Goal: Task Accomplishment & Management: Manage account settings

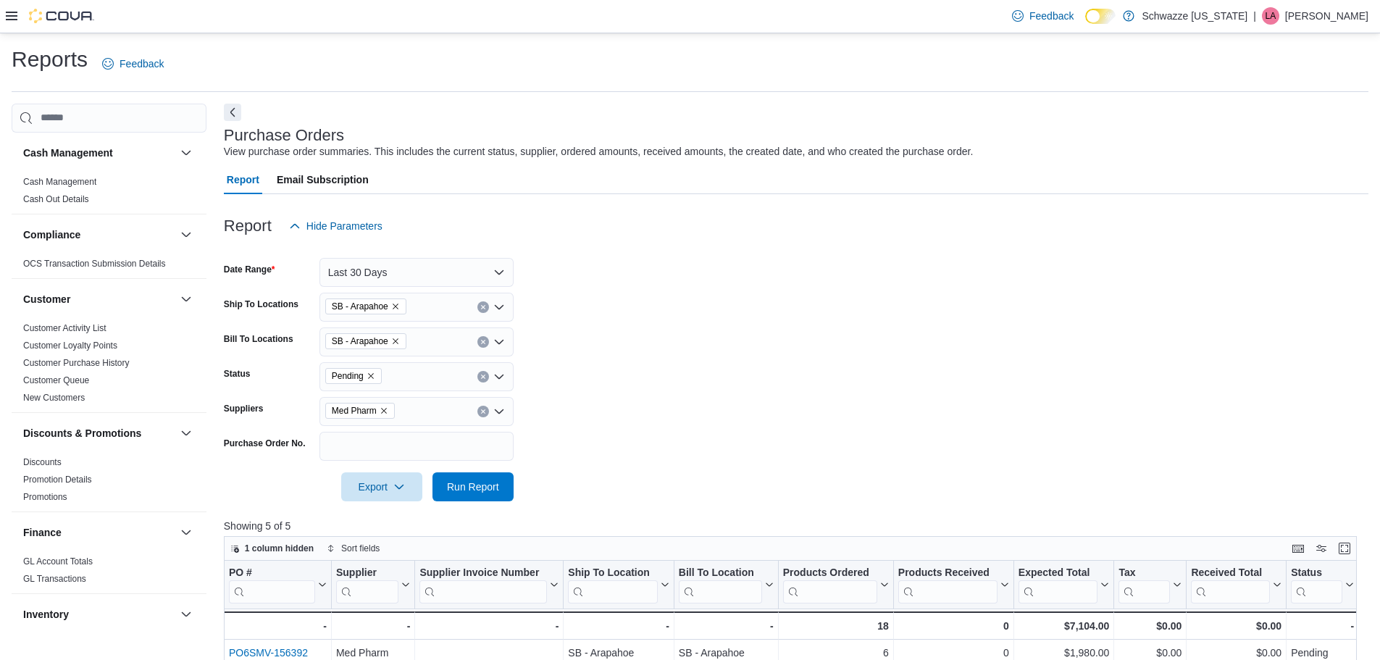
scroll to position [72, 0]
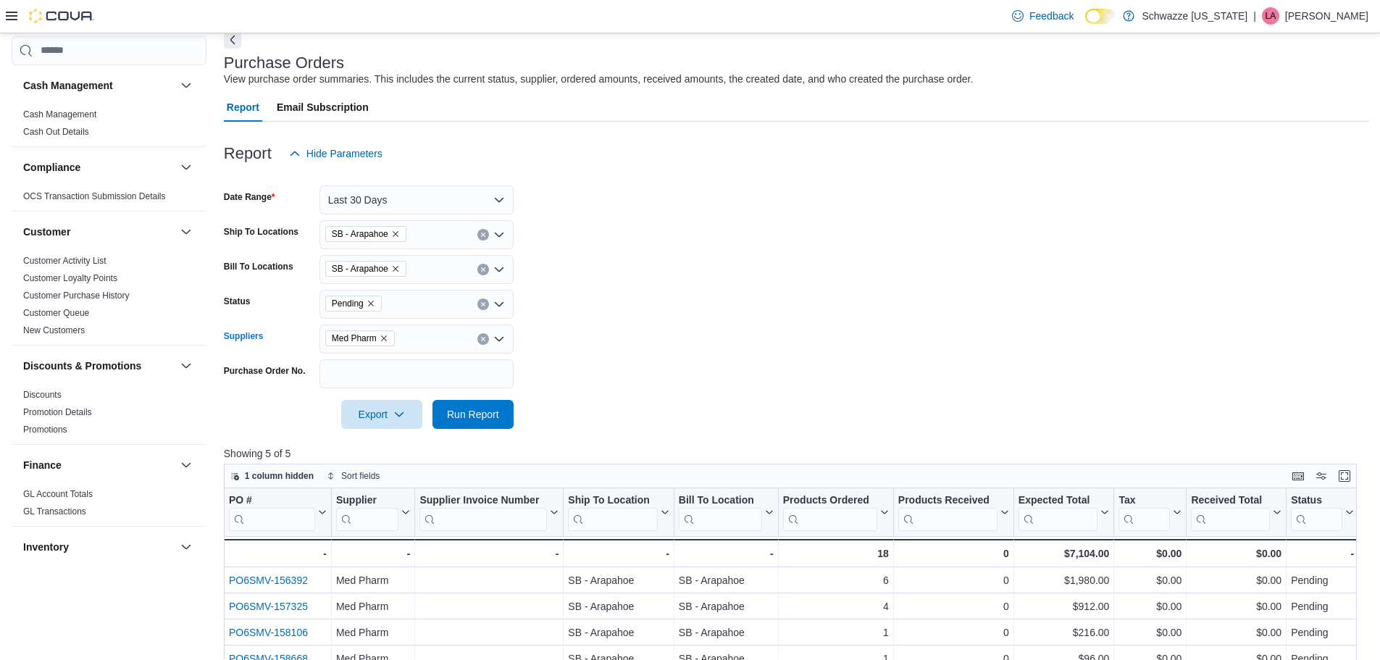
click at [483, 339] on icon "Clear input" at bounding box center [483, 339] width 4 height 4
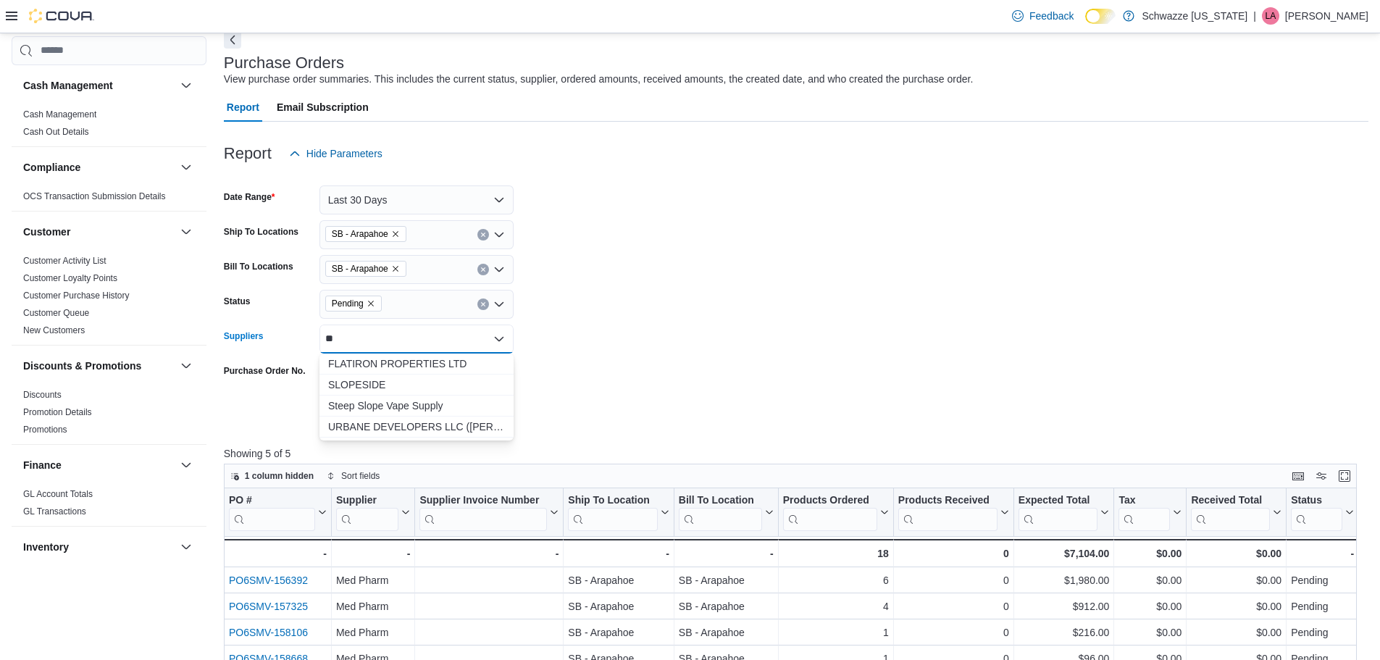
type input "*"
type input "******"
click at [446, 404] on span "PEORIA PARTNERS LLC (District Edibles [US_STATE])" at bounding box center [416, 406] width 177 height 14
click at [709, 409] on form "Date Range Last 30 Days Ship To Locations SB - Arapahoe Bill To Locations SB - …" at bounding box center [796, 298] width 1145 height 261
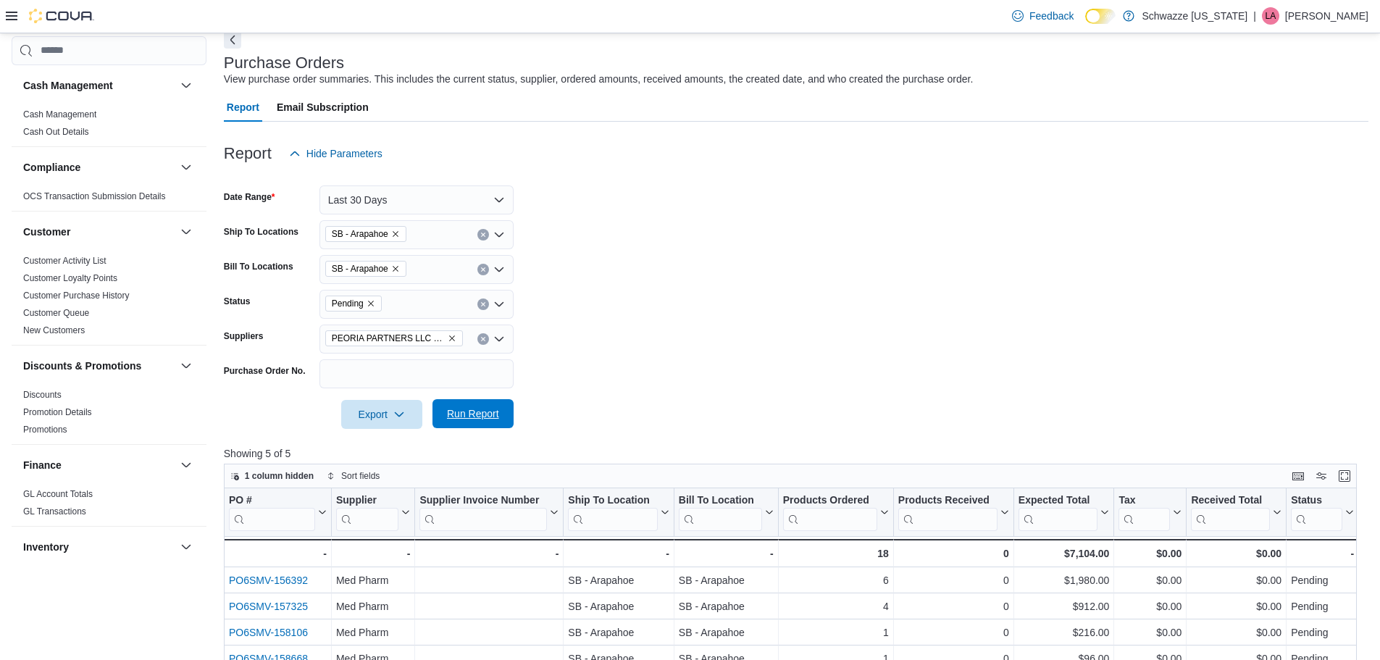
click at [471, 402] on span "Run Report" at bounding box center [473, 413] width 64 height 29
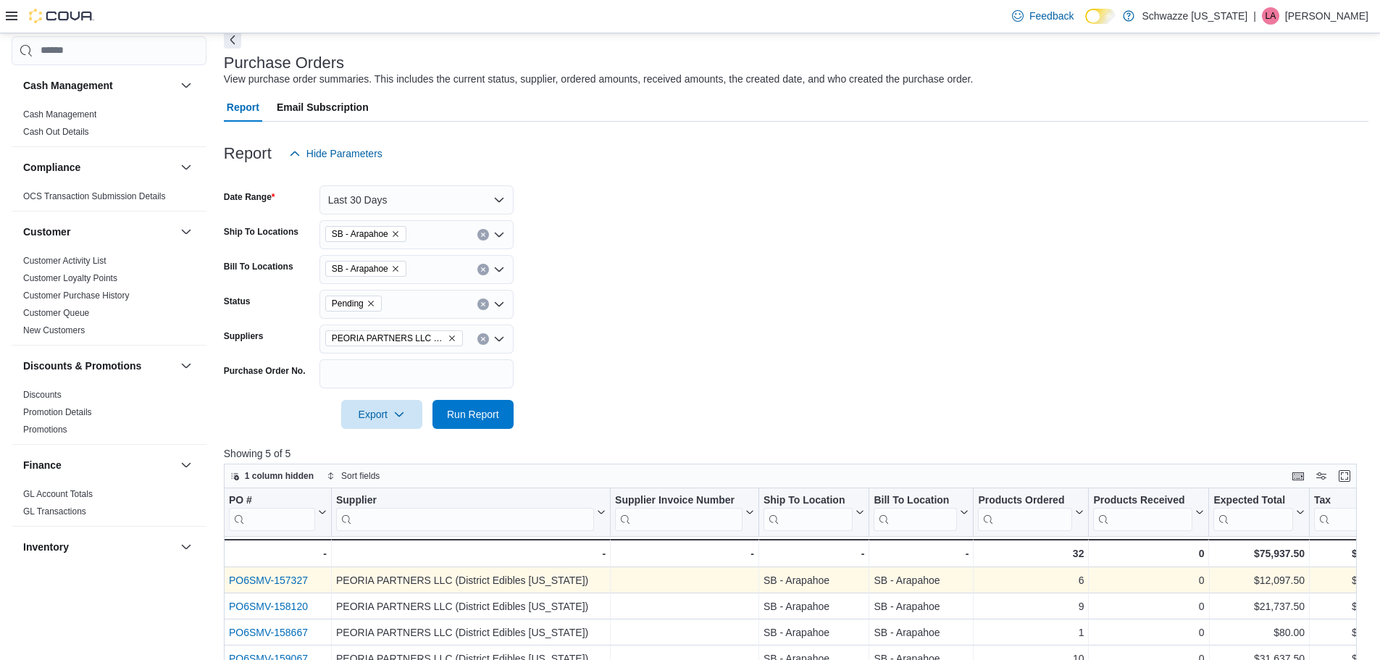
click at [288, 582] on link "PO6SMV-157327" at bounding box center [268, 581] width 79 height 12
click at [288, 579] on link "PO6SMV-157327" at bounding box center [268, 581] width 79 height 12
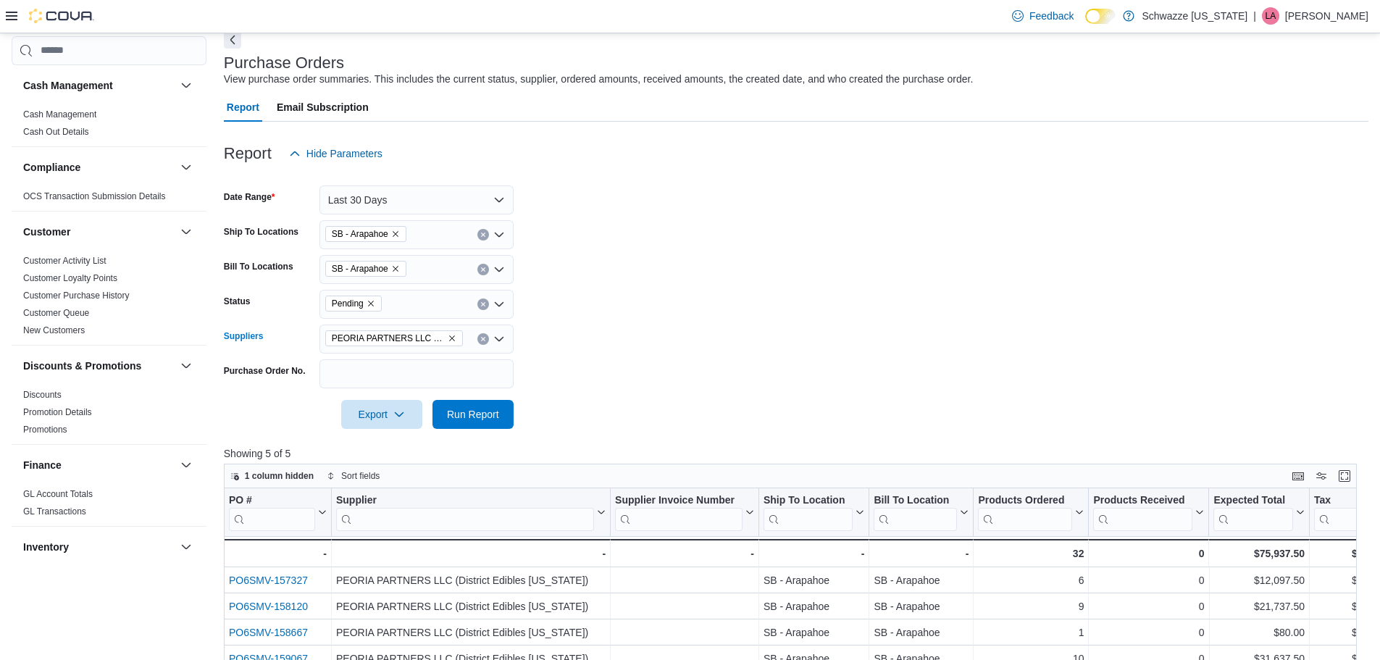
click at [484, 335] on button "Clear input" at bounding box center [484, 339] width 12 height 12
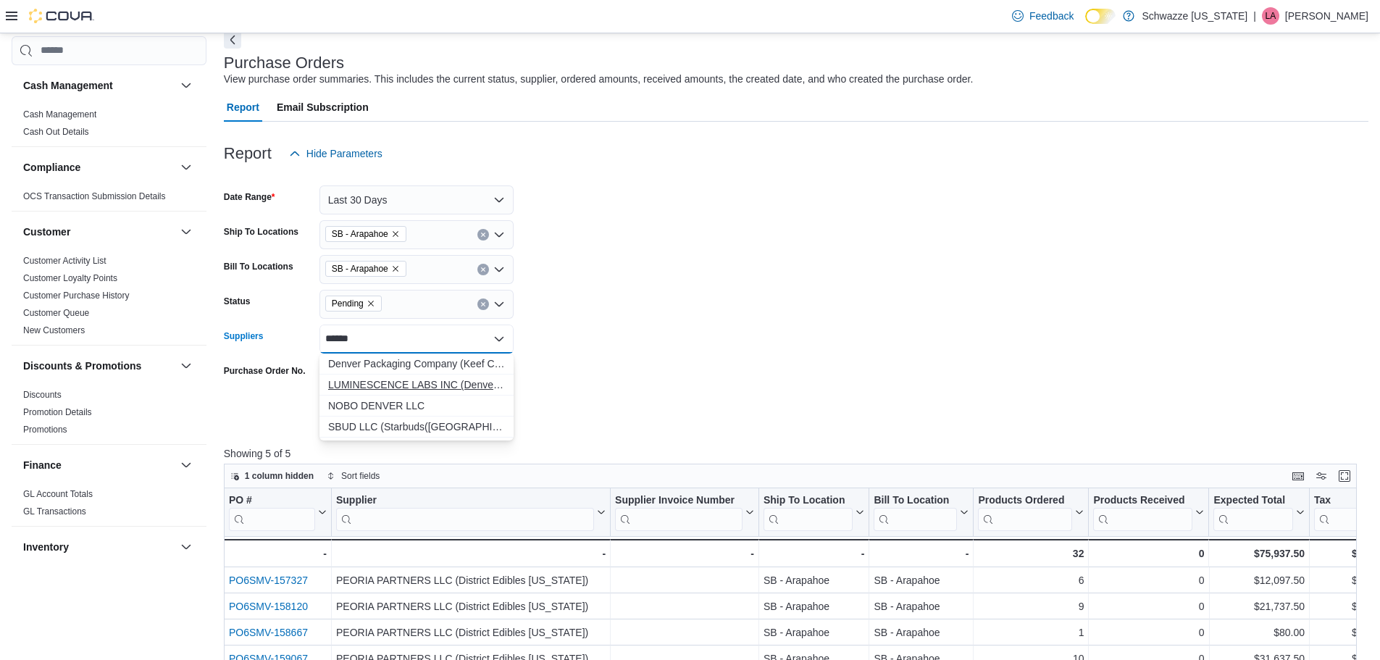
type input "******"
click at [459, 376] on button "LUMINESCENCE LABS INC (Denver Dab Company)" at bounding box center [417, 385] width 194 height 21
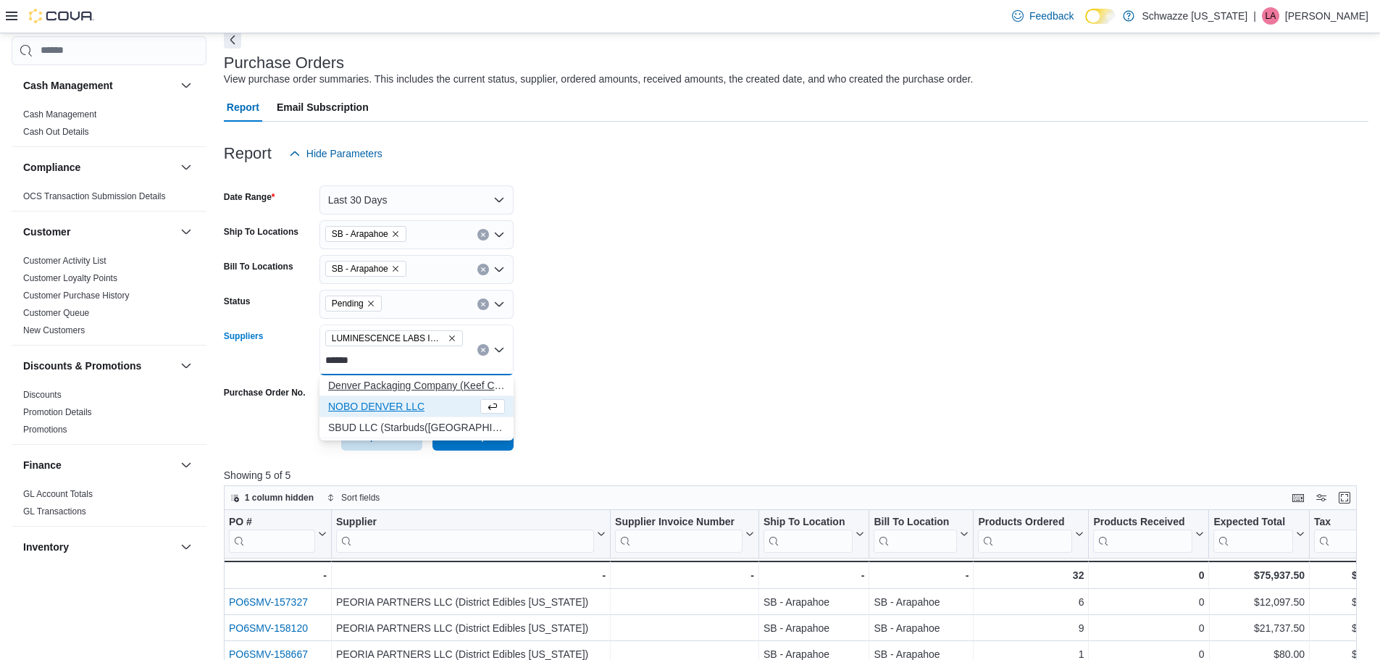
type input "******"
click at [428, 388] on span "Denver Packaging Company (Keef Cola)" at bounding box center [416, 385] width 177 height 14
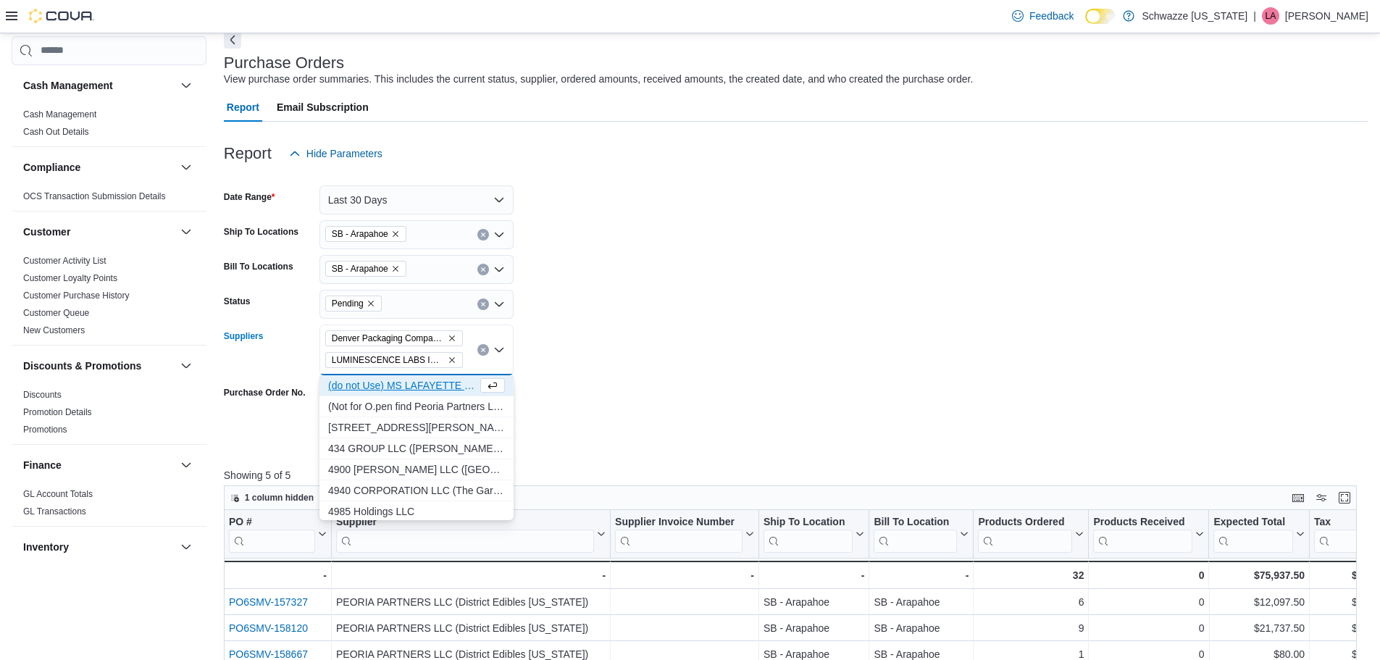
click at [452, 363] on icon "Remove LUMINESCENCE LABS INC (Denver Dab Company) from selection in this group" at bounding box center [452, 360] width 9 height 9
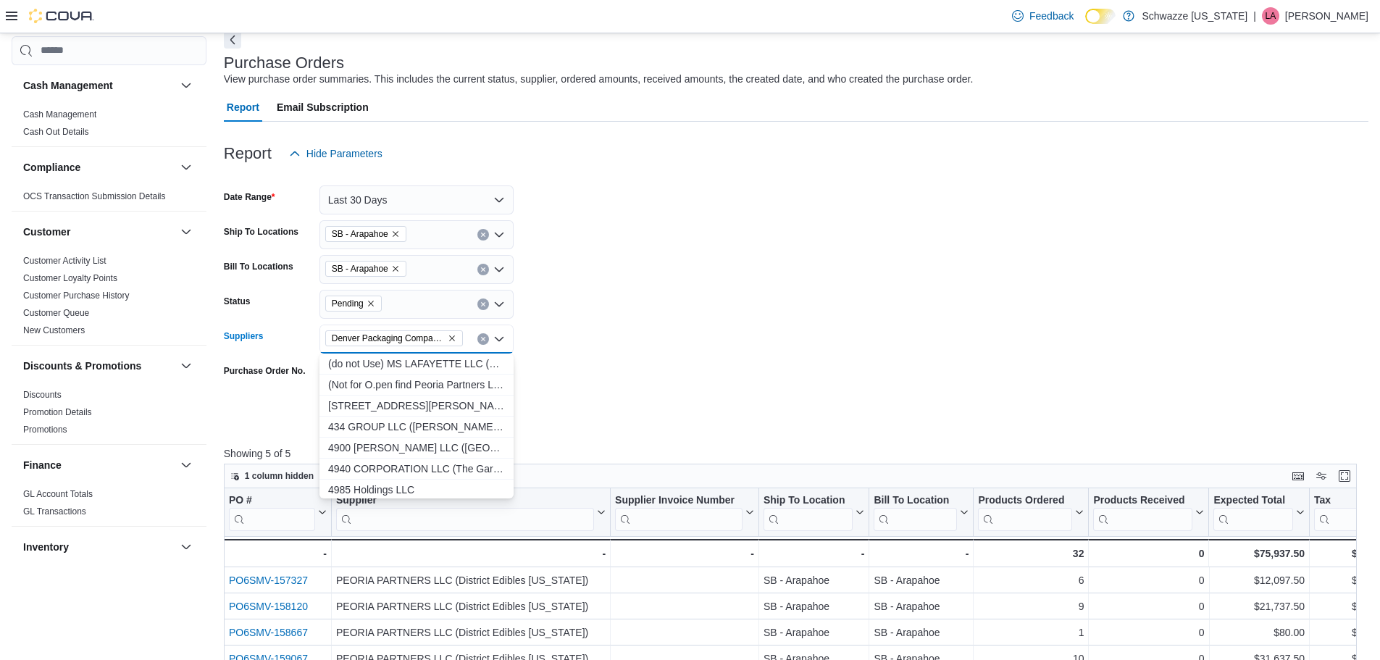
click at [622, 385] on form "Date Range Last 30 Days Ship To Locations SB - Arapahoe Bill To Locations SB - …" at bounding box center [796, 298] width 1145 height 261
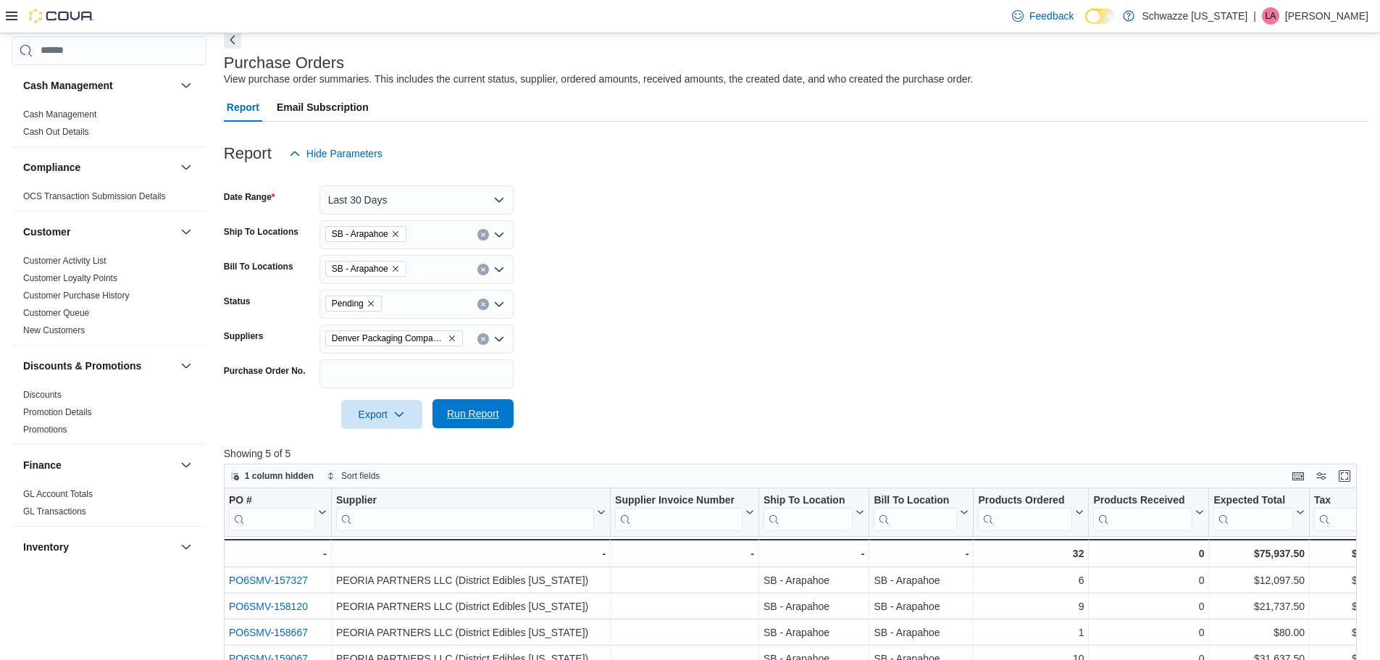
click at [482, 404] on span "Run Report" at bounding box center [473, 413] width 64 height 29
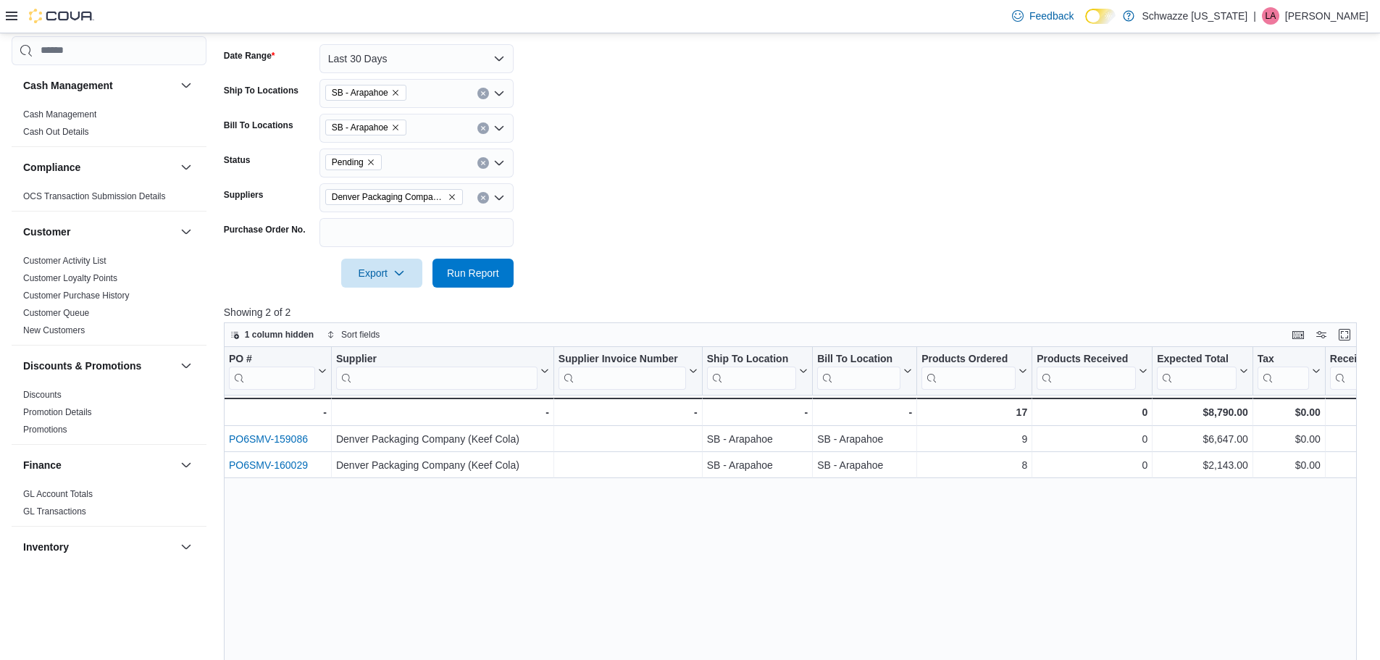
scroll to position [217, 0]
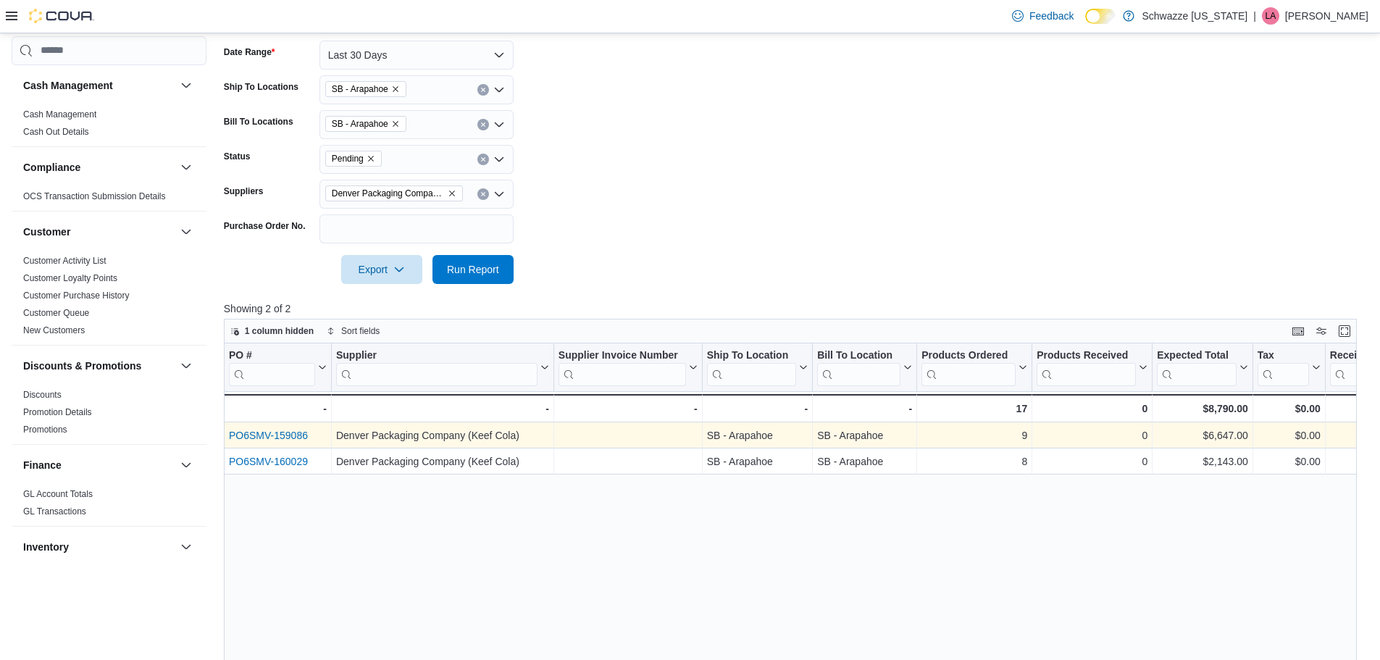
click at [291, 431] on link "PO6SMV-159086" at bounding box center [268, 436] width 79 height 12
click at [294, 434] on link "PO6SMV-159086" at bounding box center [268, 436] width 79 height 12
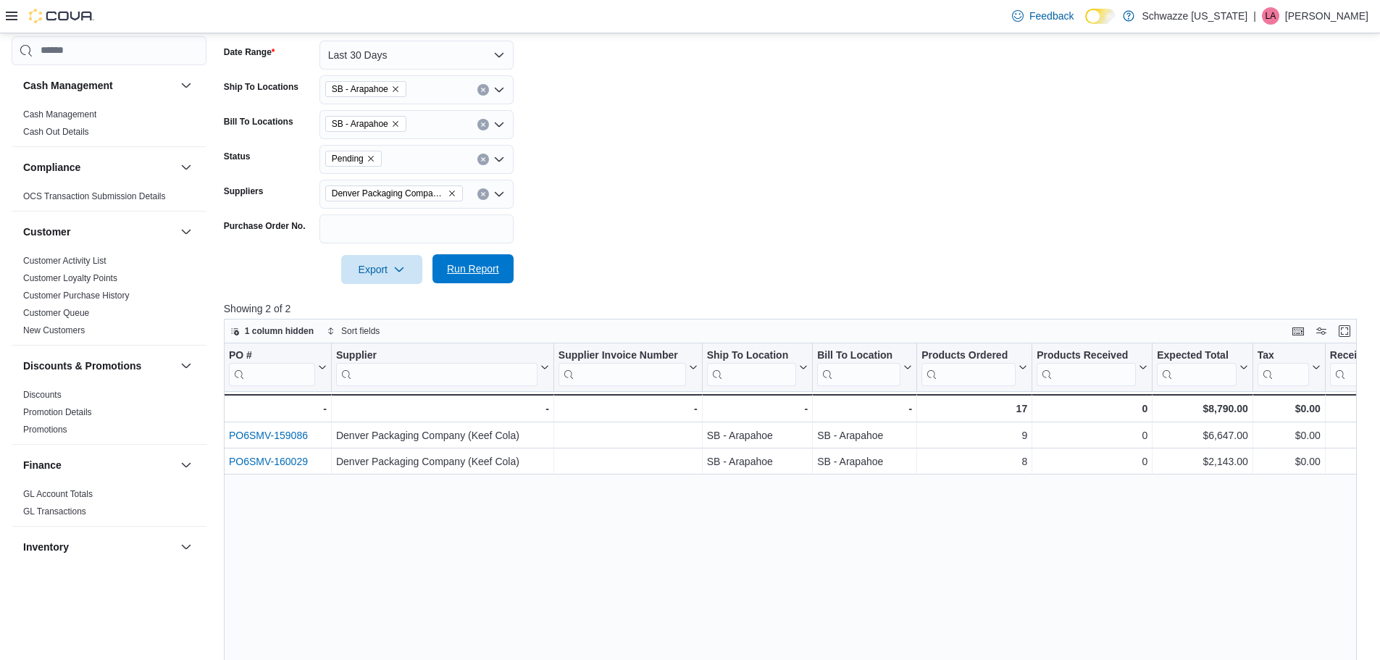
click at [475, 264] on span "Run Report" at bounding box center [473, 269] width 52 height 14
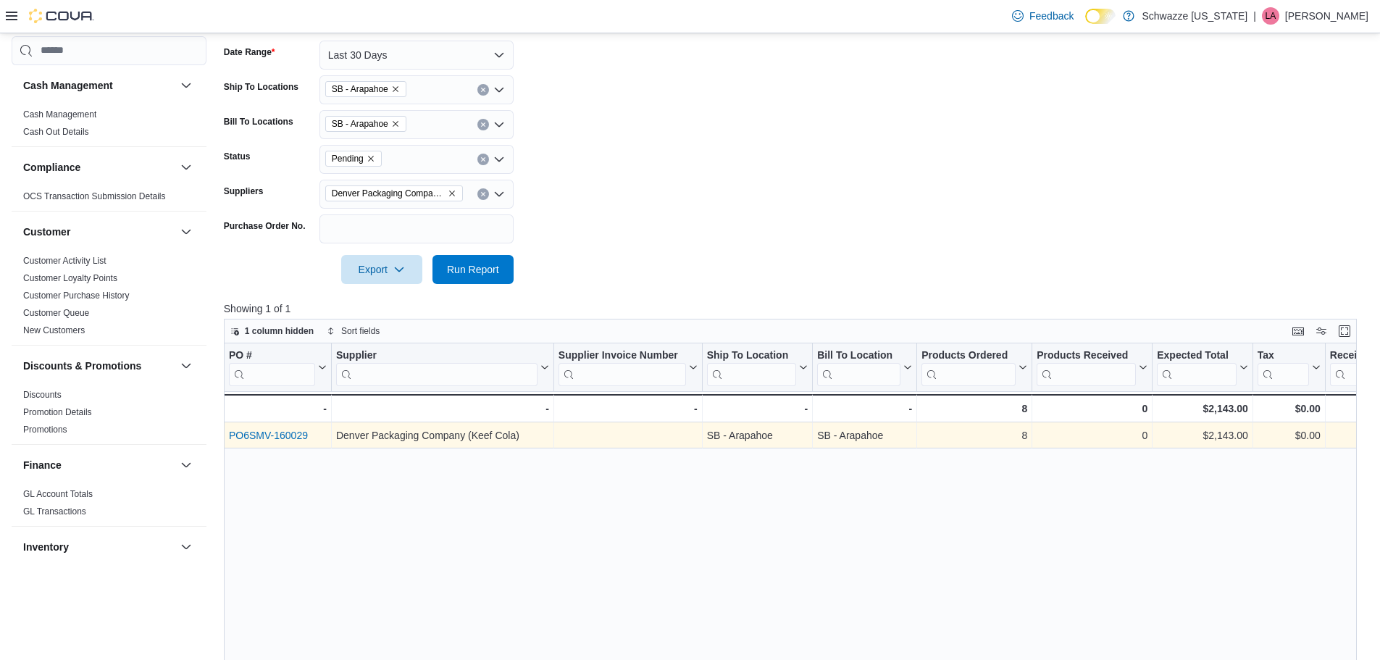
click at [287, 434] on link "PO6SMV-160029" at bounding box center [268, 436] width 79 height 12
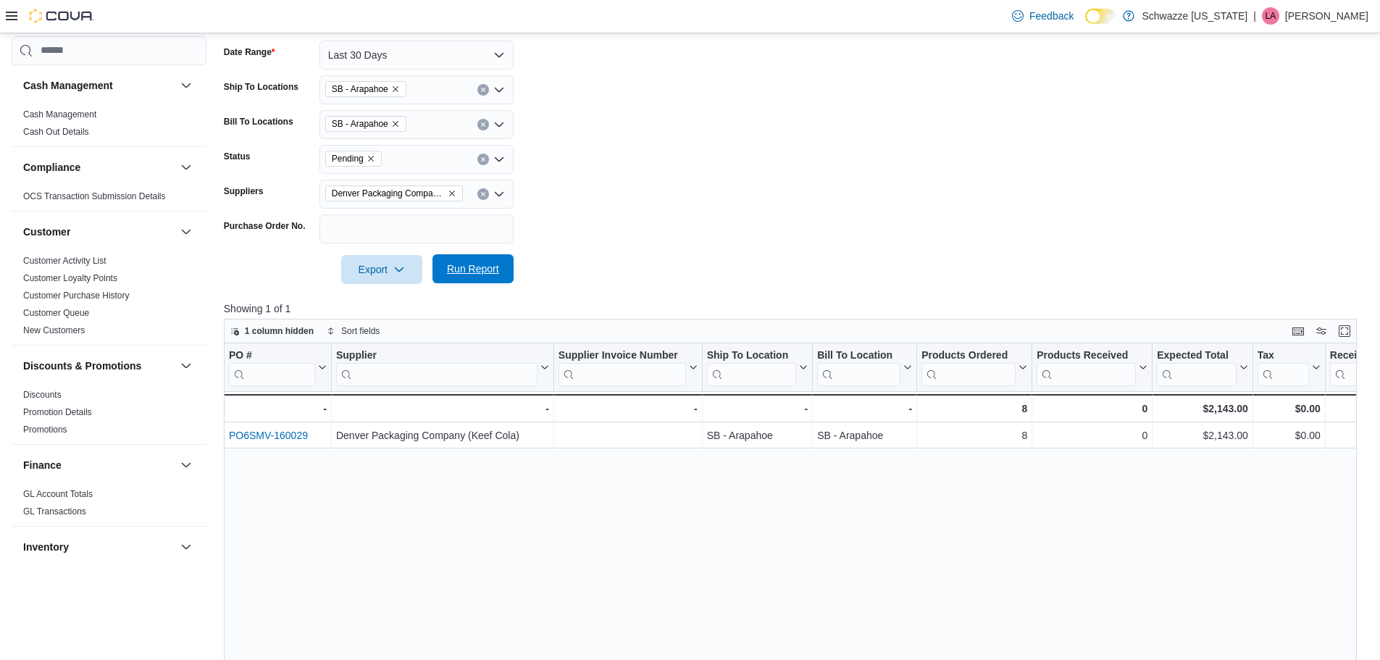
click at [475, 268] on span "Run Report" at bounding box center [473, 269] width 52 height 14
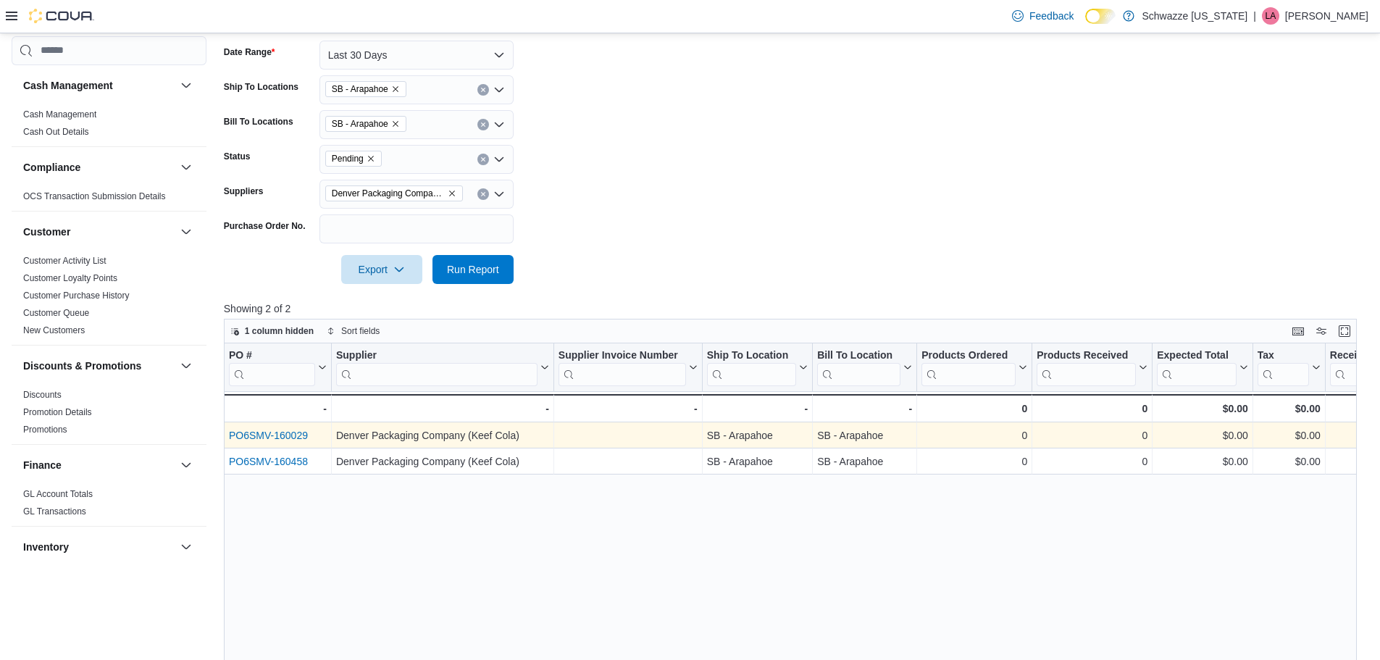
click at [297, 437] on link "PO6SMV-160029" at bounding box center [268, 436] width 79 height 12
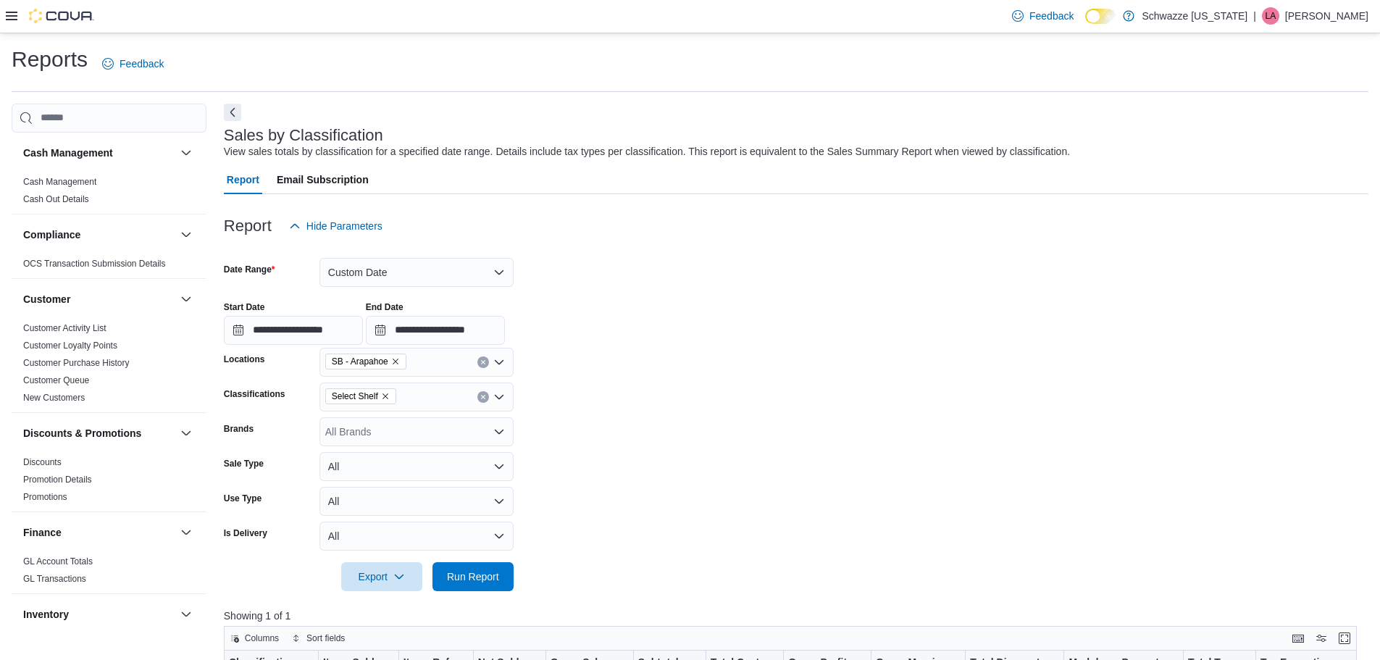
scroll to position [870, 0]
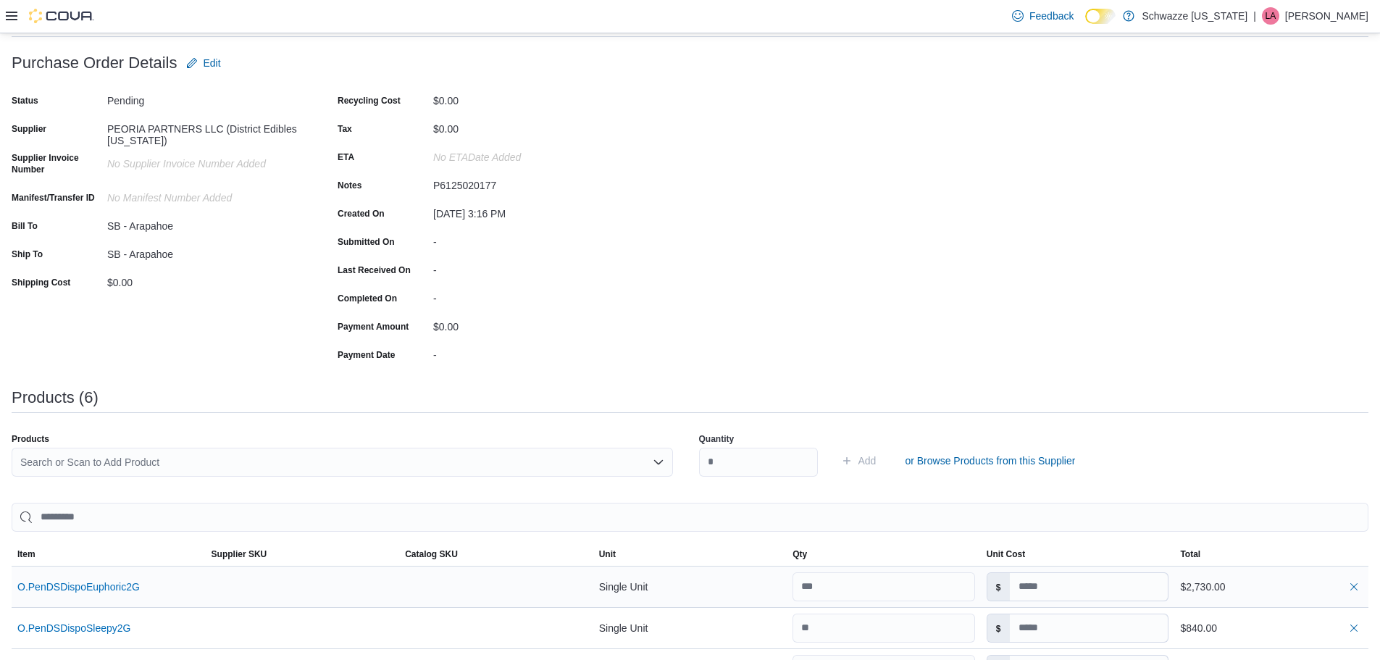
scroll to position [217, 0]
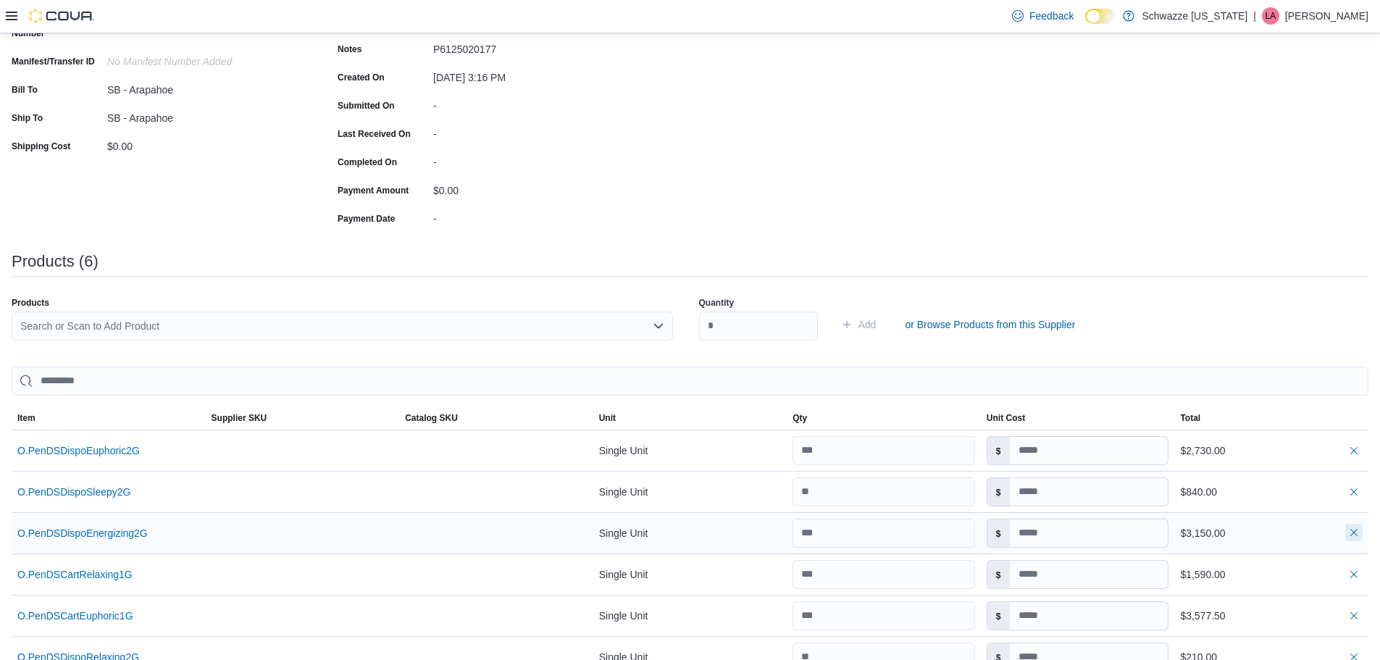
click at [1362, 535] on button "button" at bounding box center [1354, 532] width 17 height 17
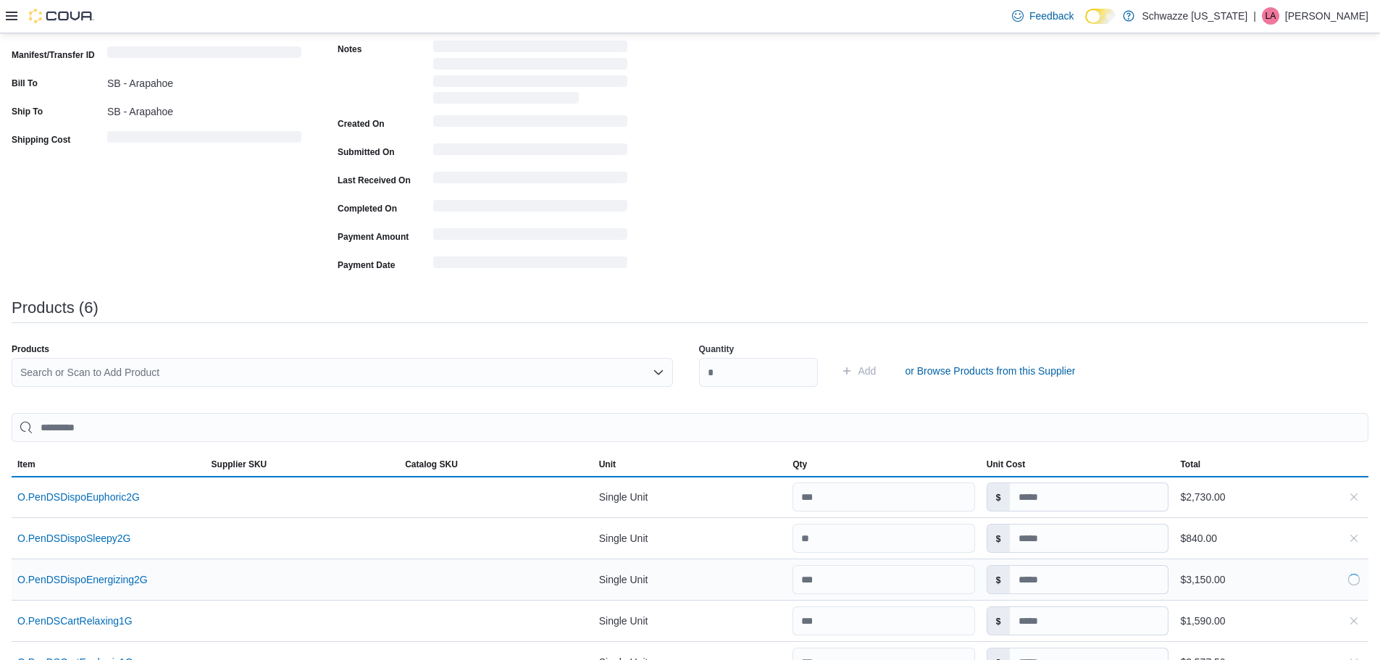
click at [1362, 571] on button "button" at bounding box center [1354, 579] width 17 height 17
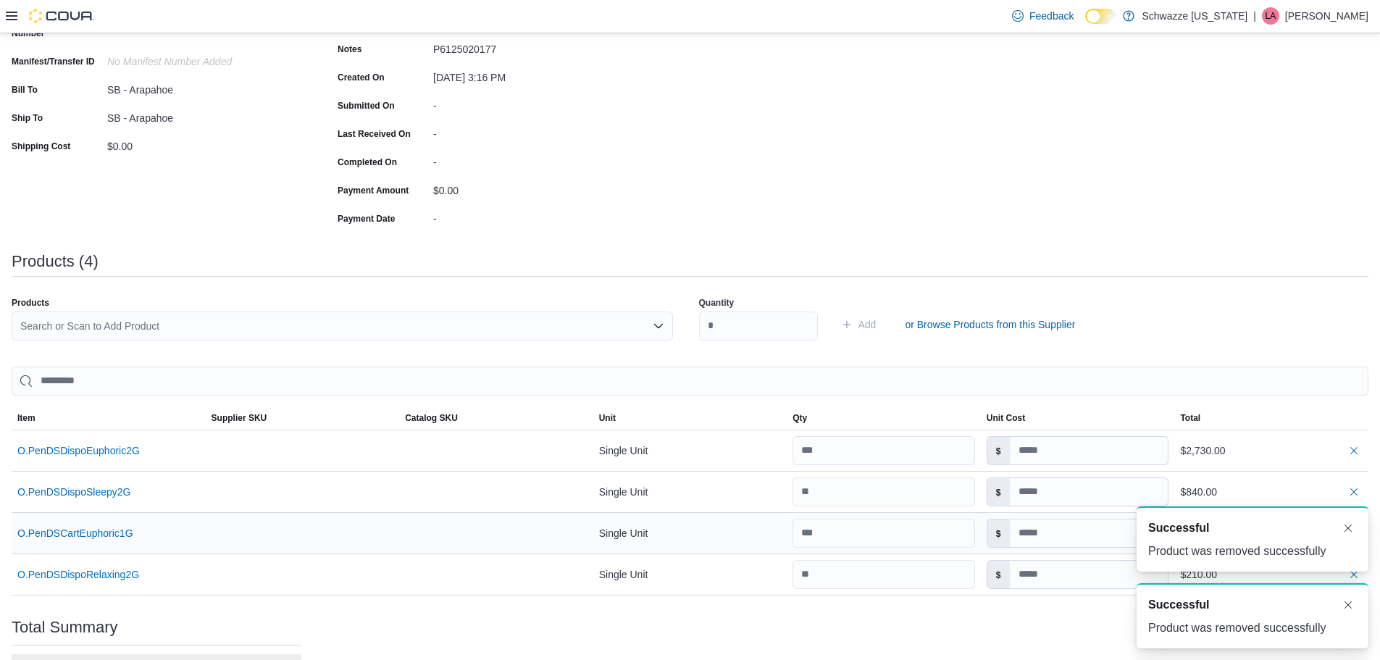
click at [1362, 535] on div "A new notification appears Successful Product was removed successfully" at bounding box center [1253, 538] width 232 height 65
drag, startPoint x: 1347, startPoint y: 598, endPoint x: 1356, endPoint y: 516, distance: 82.4
click at [1347, 596] on div "A new notification appears Successful Product was removed successfully" at bounding box center [1253, 615] width 232 height 65
click at [1363, 493] on button "button" at bounding box center [1354, 491] width 17 height 17
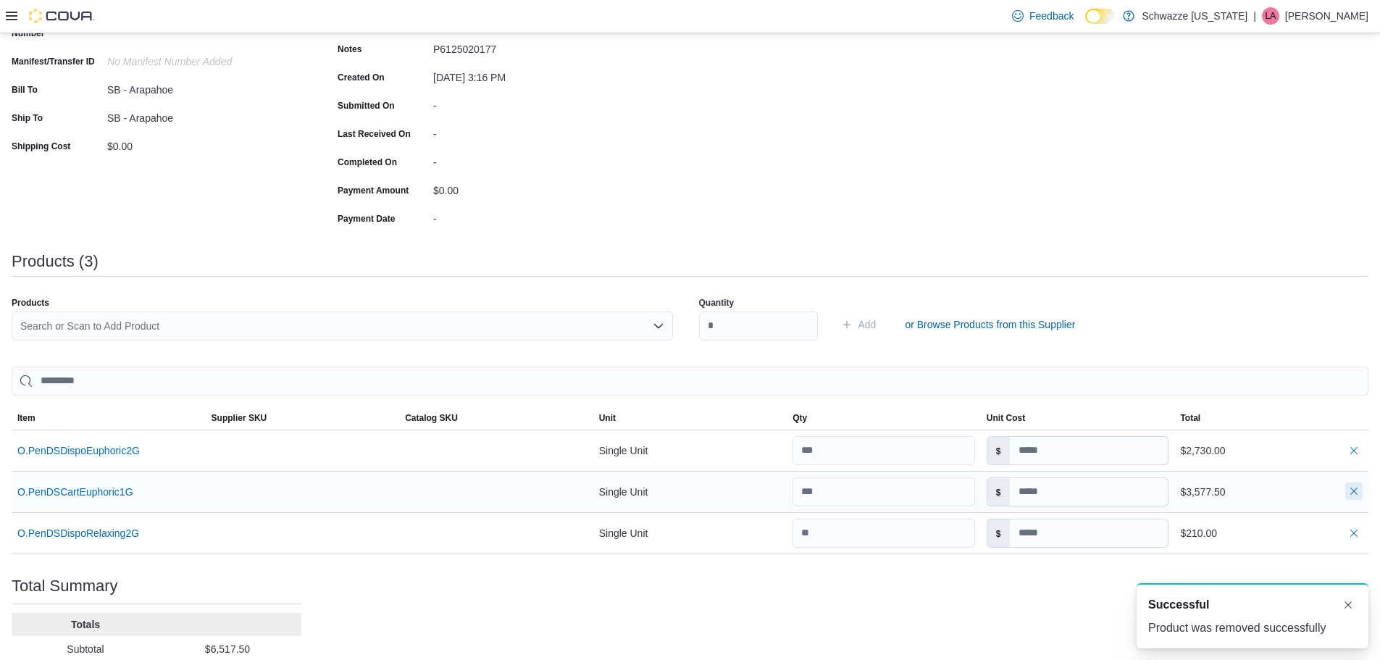
click at [1363, 492] on button "button" at bounding box center [1354, 491] width 17 height 17
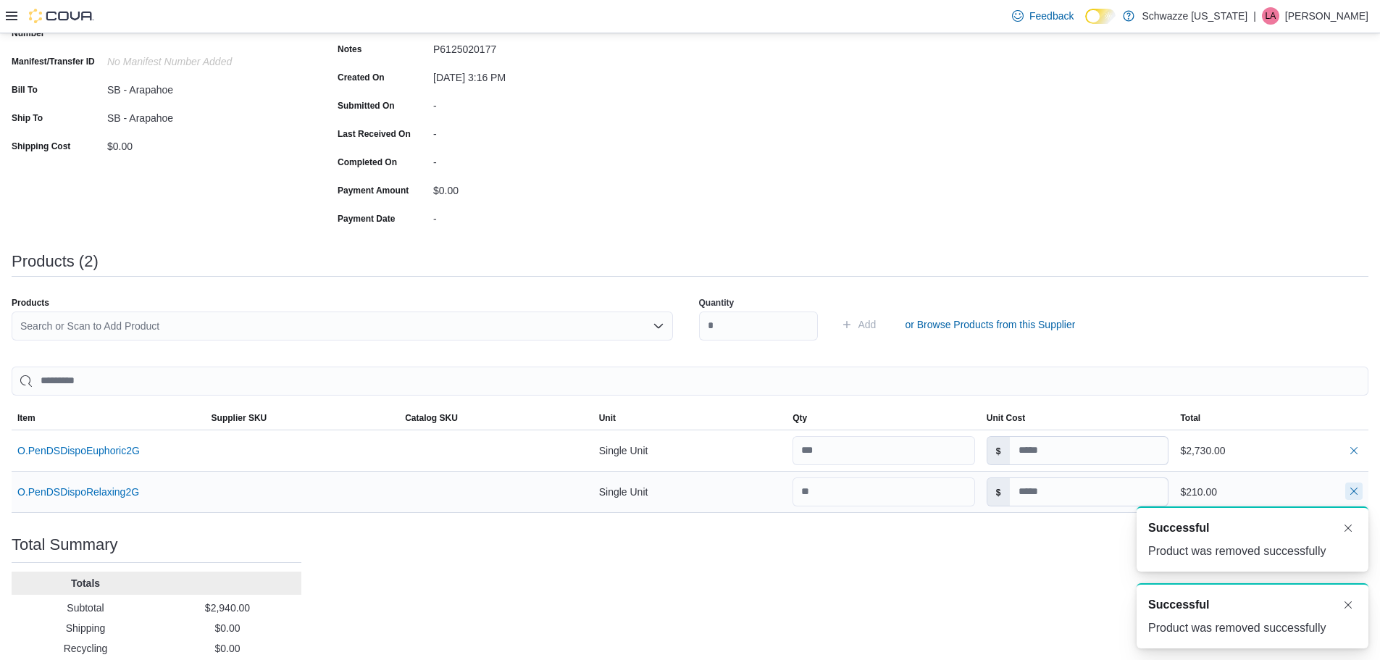
click at [1363, 492] on button "button" at bounding box center [1354, 491] width 17 height 17
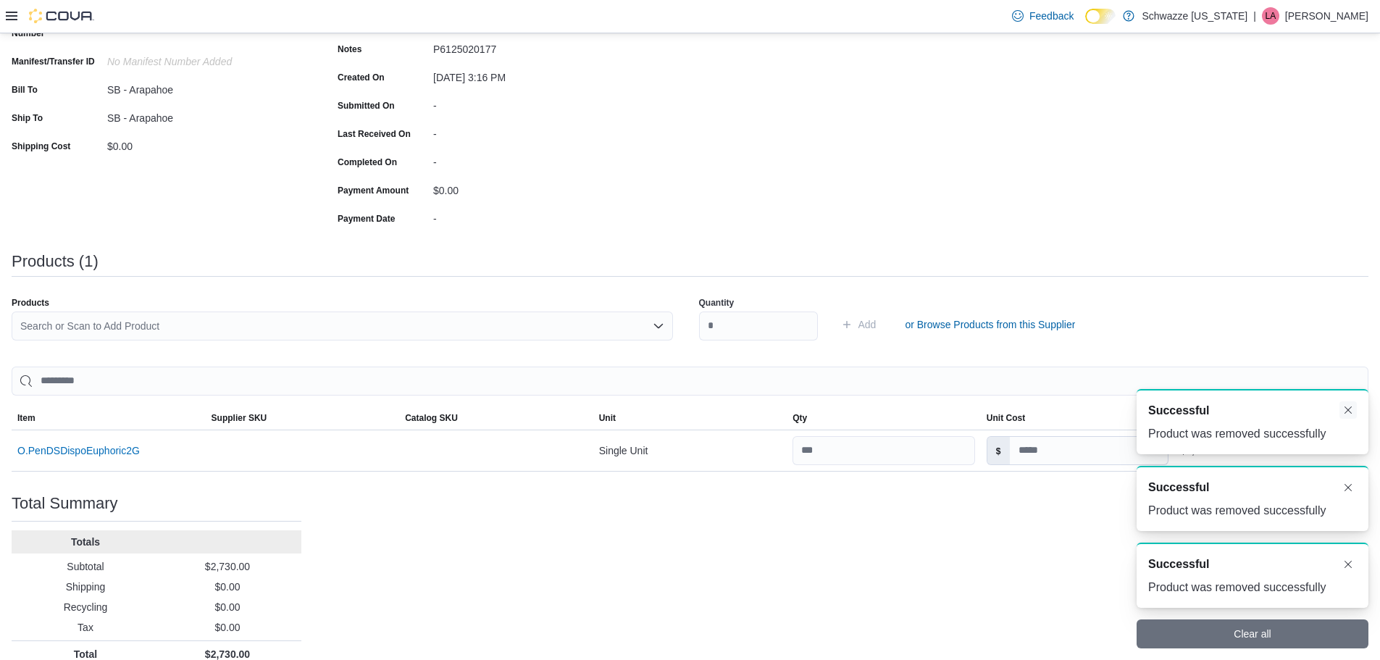
click at [1354, 412] on button "Dismiss toast" at bounding box center [1348, 409] width 17 height 17
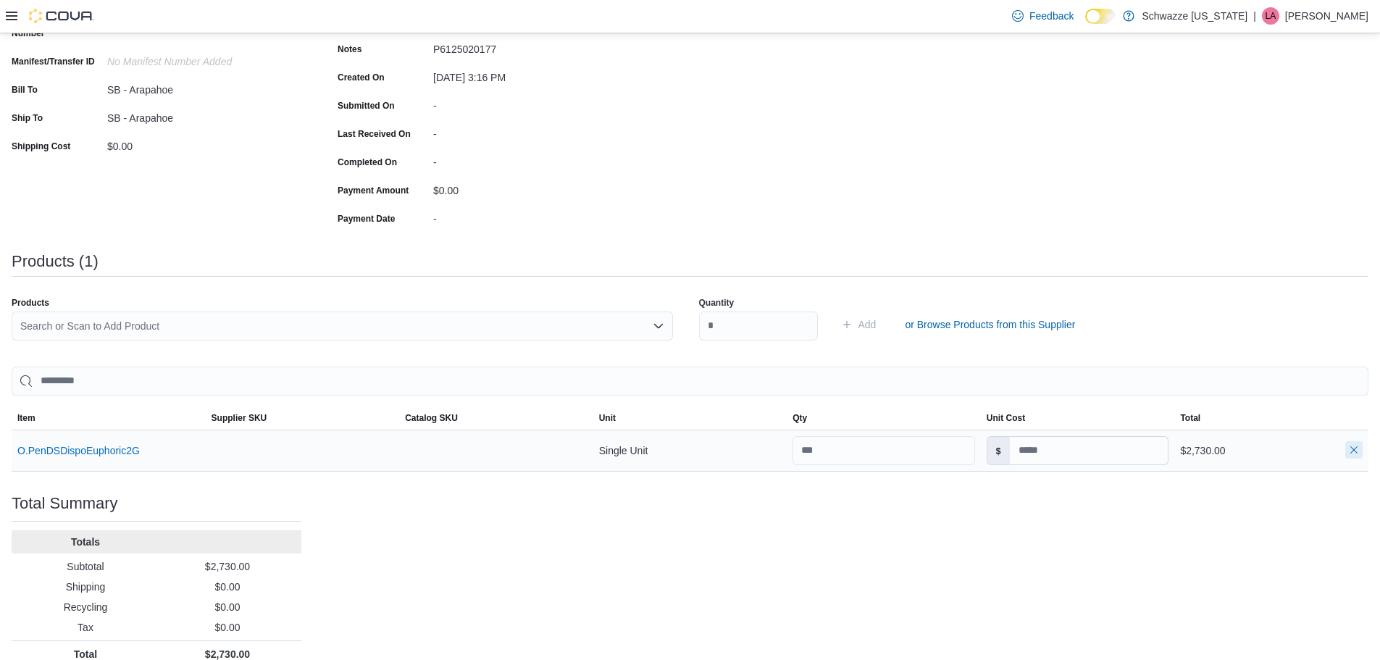
click at [1363, 454] on button "button" at bounding box center [1354, 449] width 17 height 17
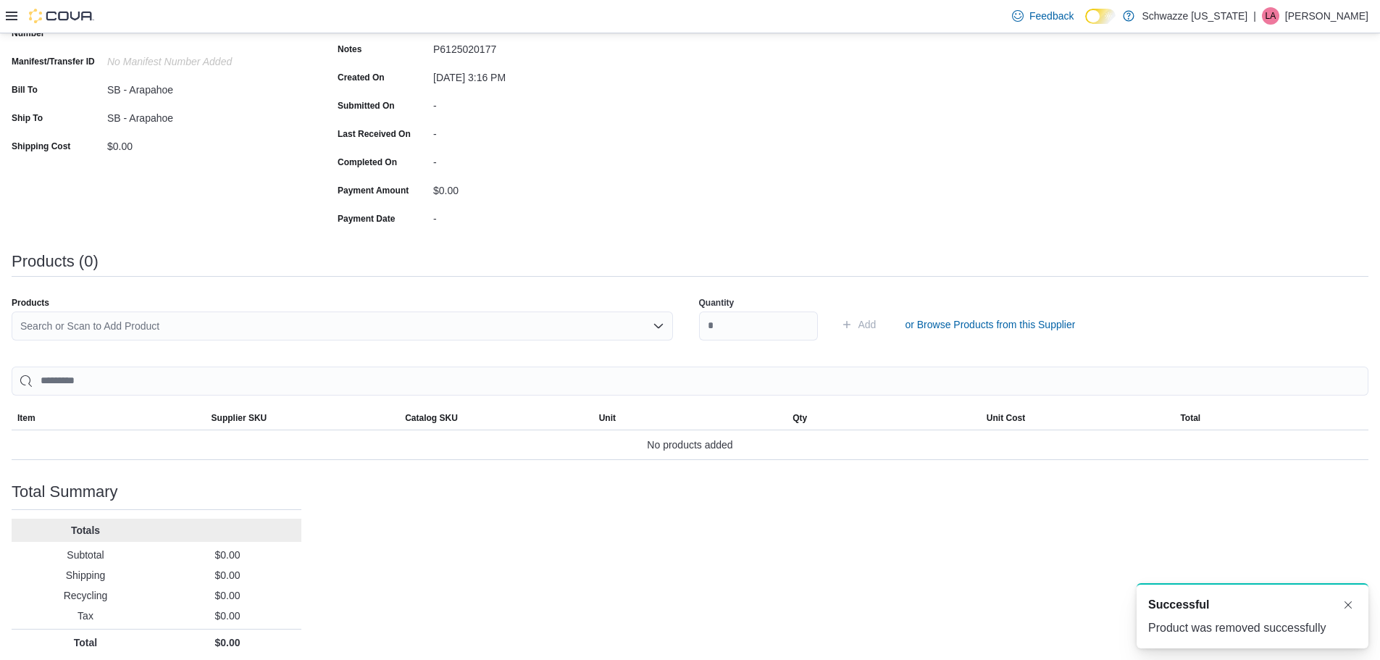
click at [360, 330] on div "Search or Scan to Add Product" at bounding box center [343, 326] width 662 height 29
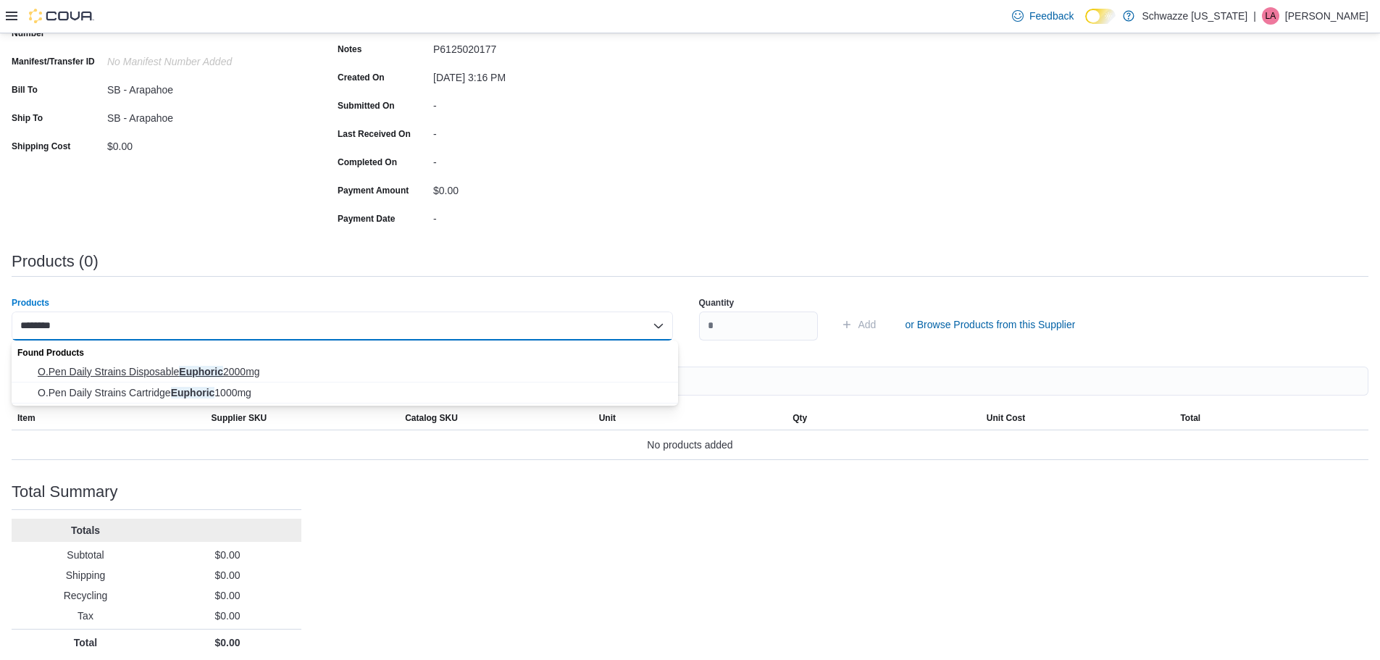
type input "********"
click at [336, 374] on span "O.Pen Daily Strains Disposable Euphoric 2000mg" at bounding box center [354, 371] width 632 height 14
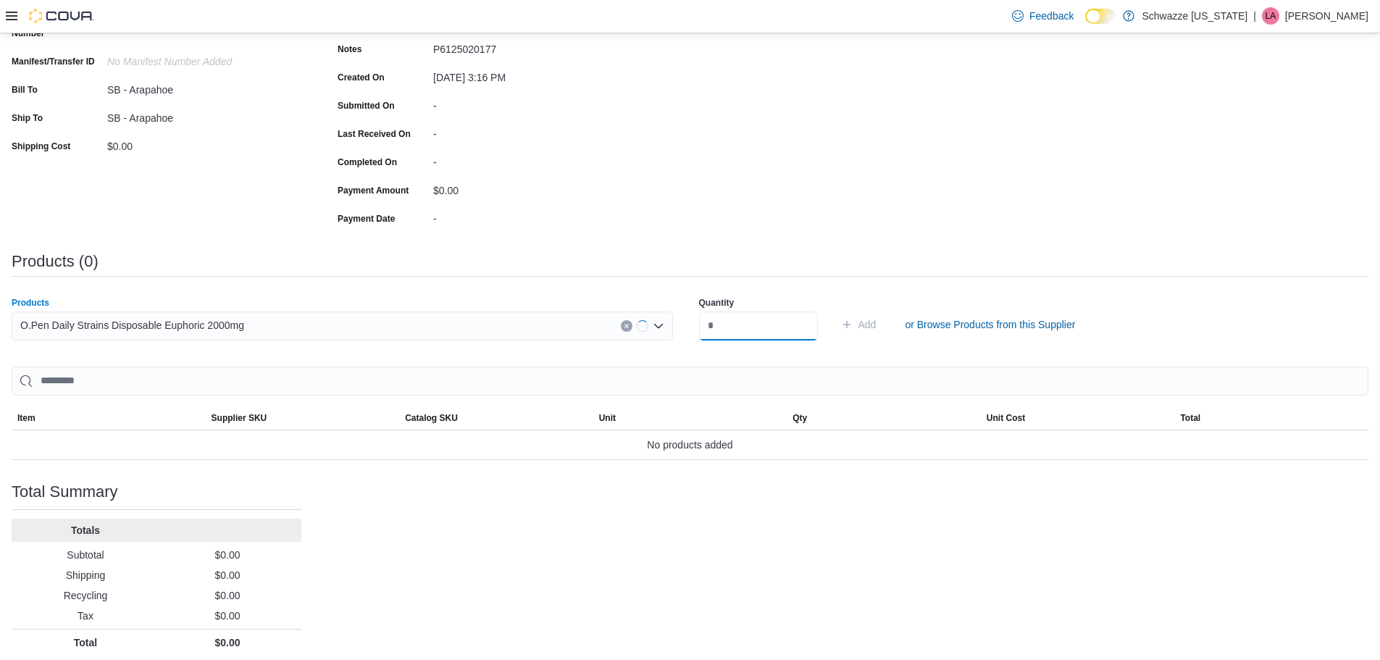
click at [788, 340] on input "number" at bounding box center [758, 326] width 119 height 29
type input "***"
click at [835, 310] on button "Add" at bounding box center [858, 324] width 47 height 29
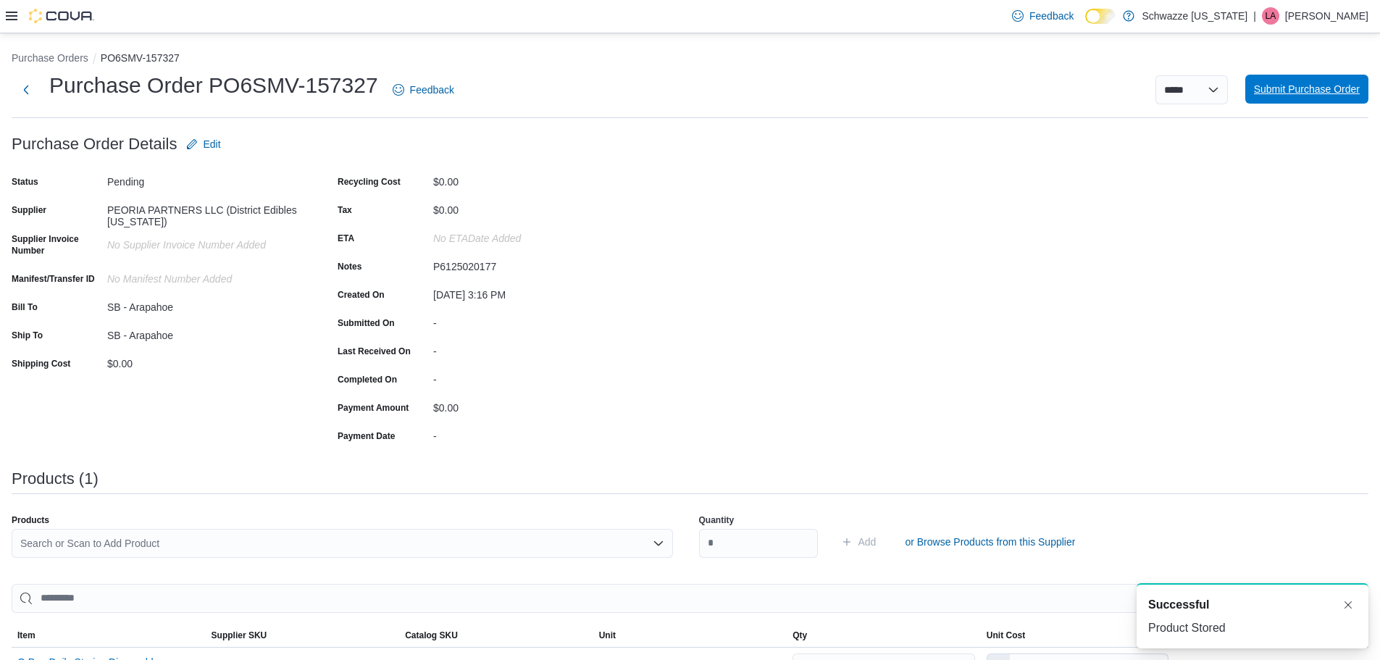
click at [1259, 99] on button "Submit Purchase Order" at bounding box center [1307, 89] width 123 height 29
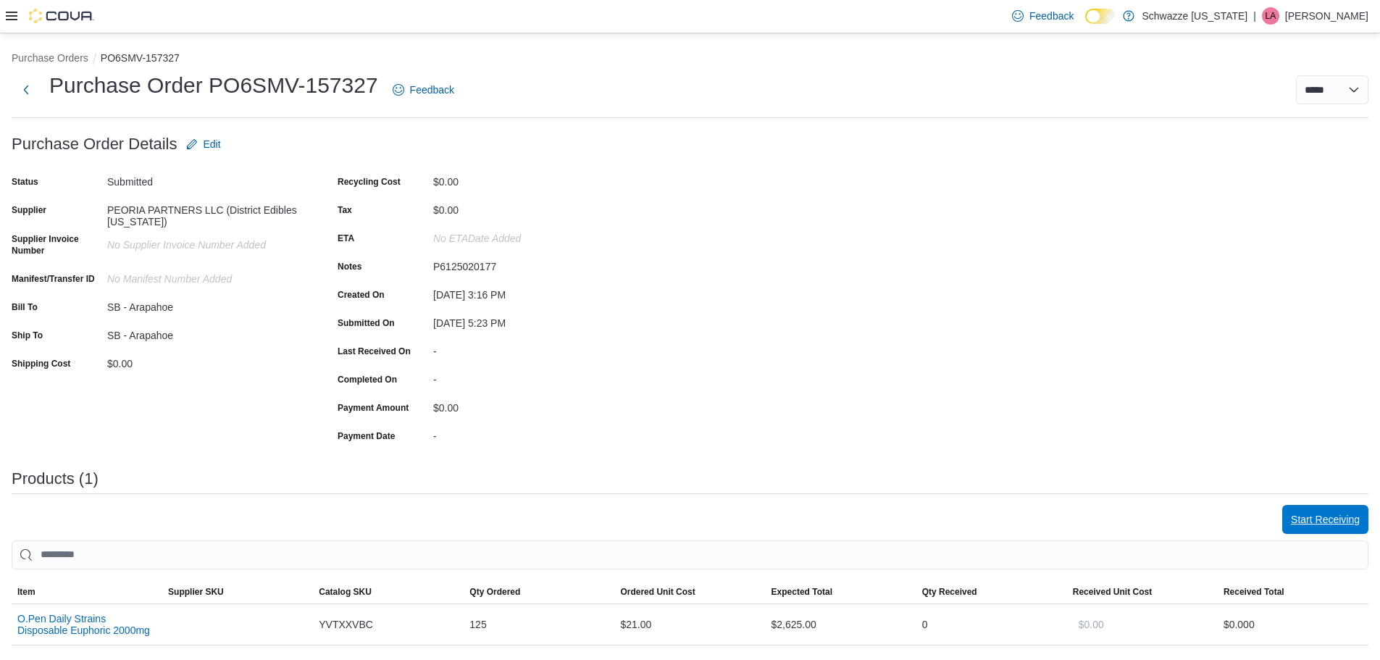
click at [1330, 525] on span "Start Receiving" at bounding box center [1325, 519] width 69 height 14
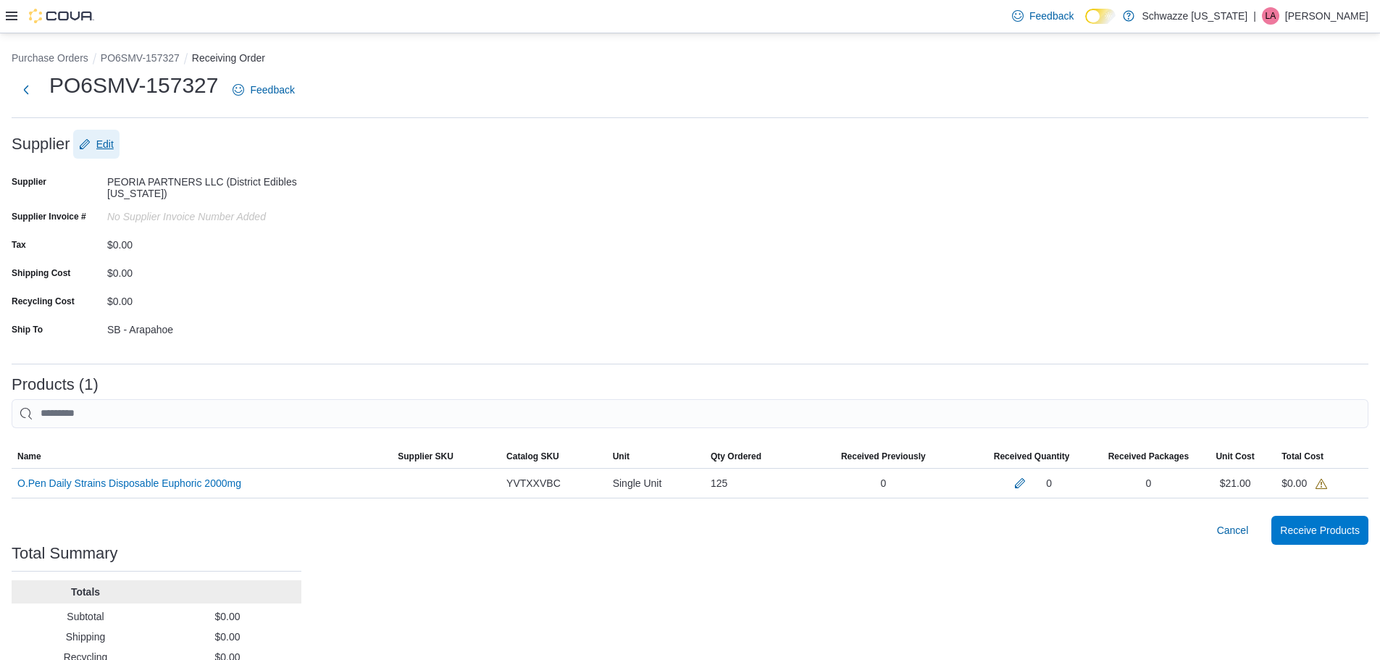
click at [105, 146] on span "Edit" at bounding box center [104, 144] width 17 height 14
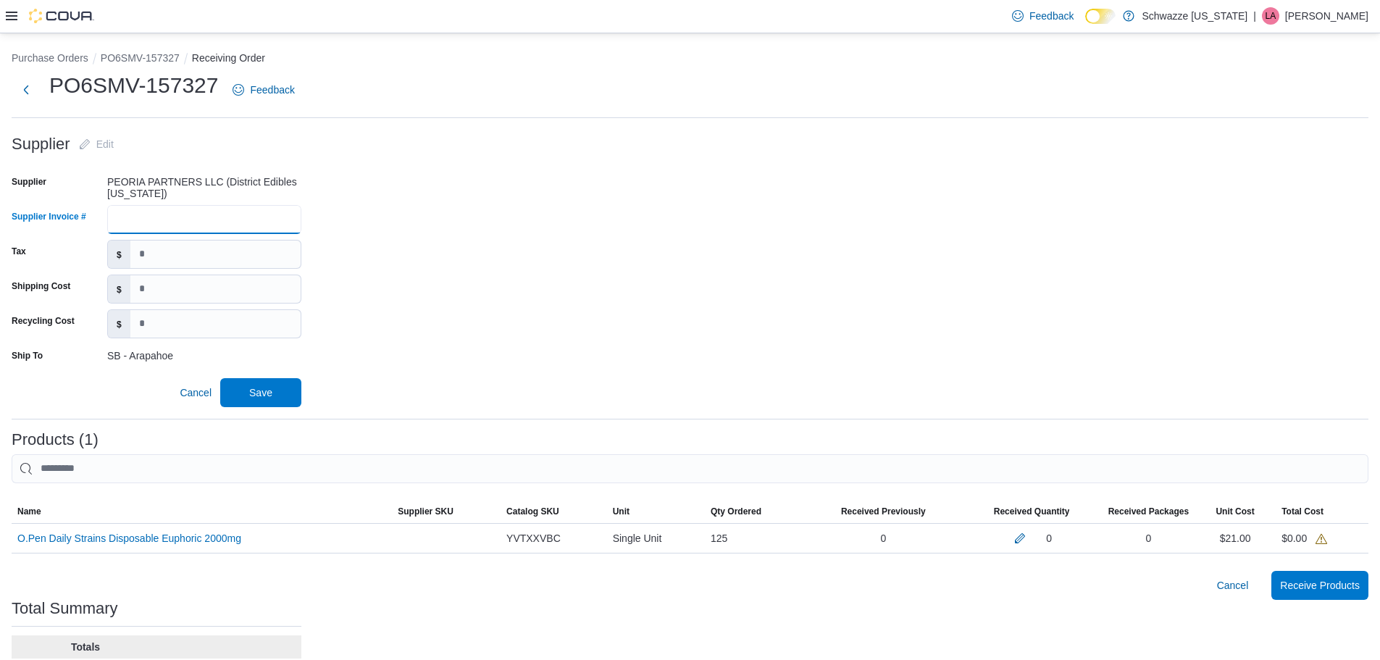
click at [133, 207] on input "Supplier Invoice #" at bounding box center [204, 219] width 194 height 29
type input "**********"
click at [272, 400] on span "Save" at bounding box center [261, 392] width 64 height 29
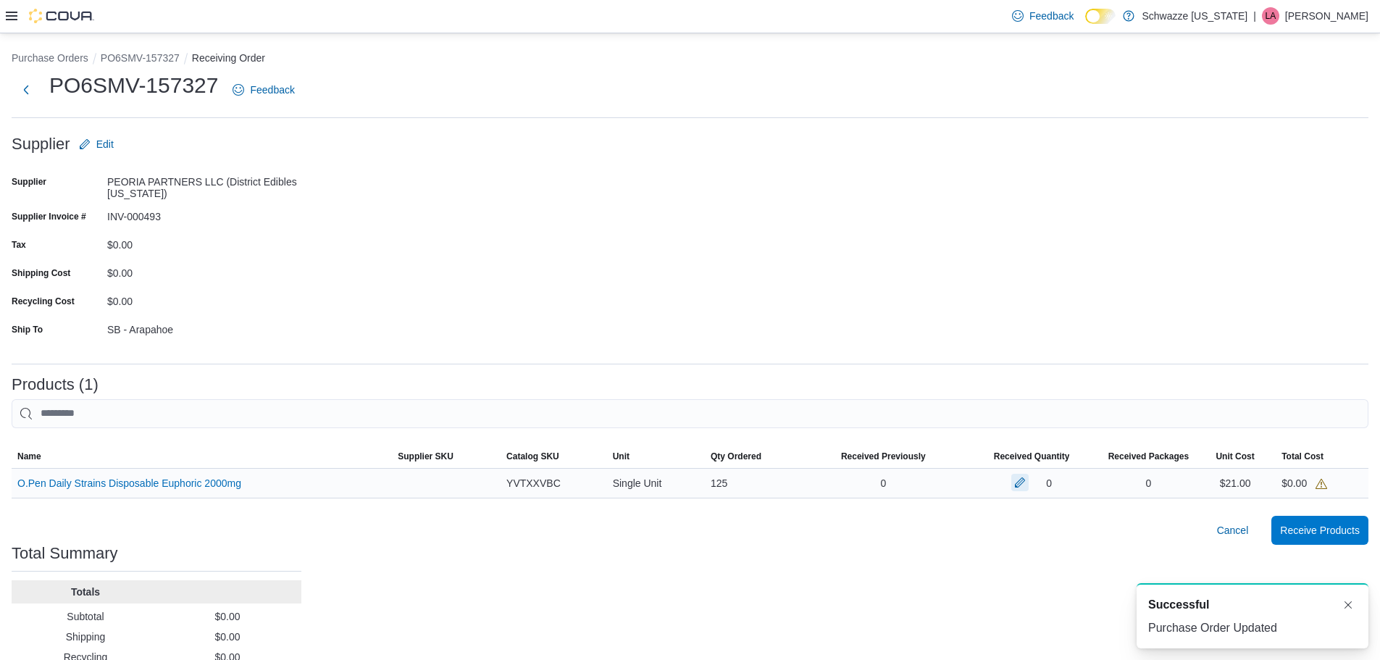
click at [1025, 487] on button "button" at bounding box center [1020, 482] width 17 height 17
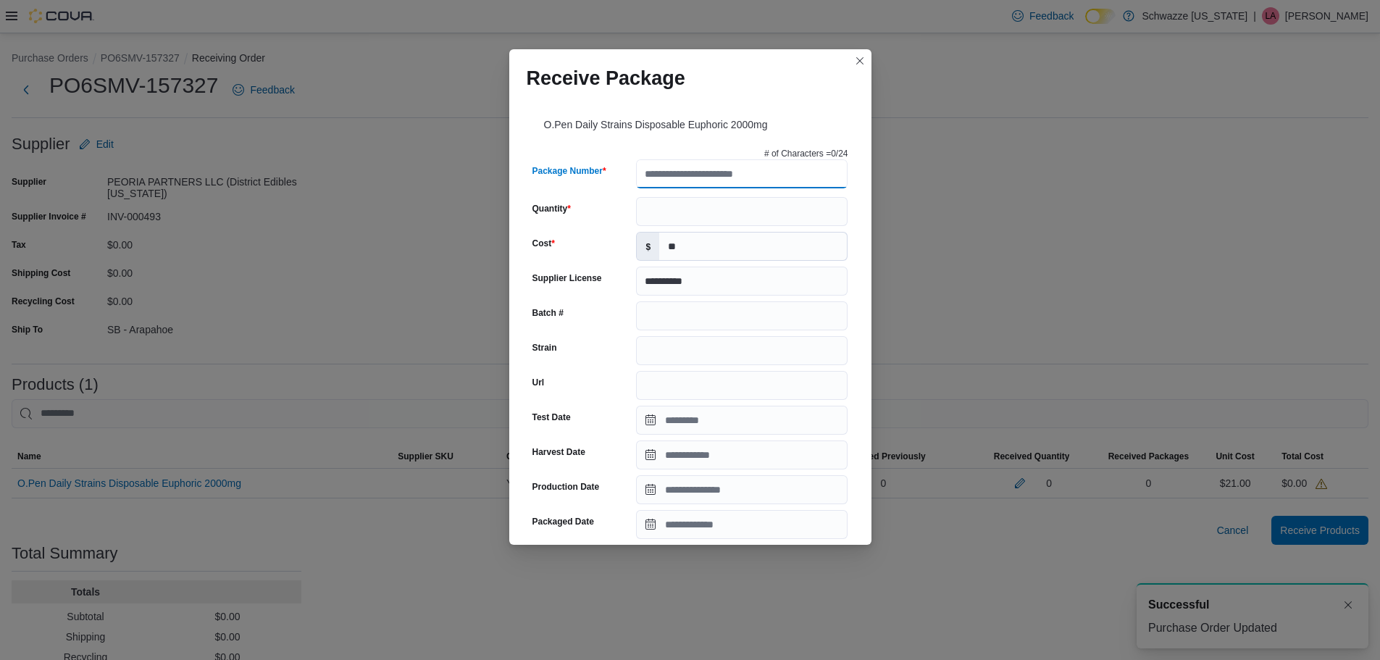
click at [775, 177] on input "Package Number" at bounding box center [742, 173] width 212 height 29
type input "**********"
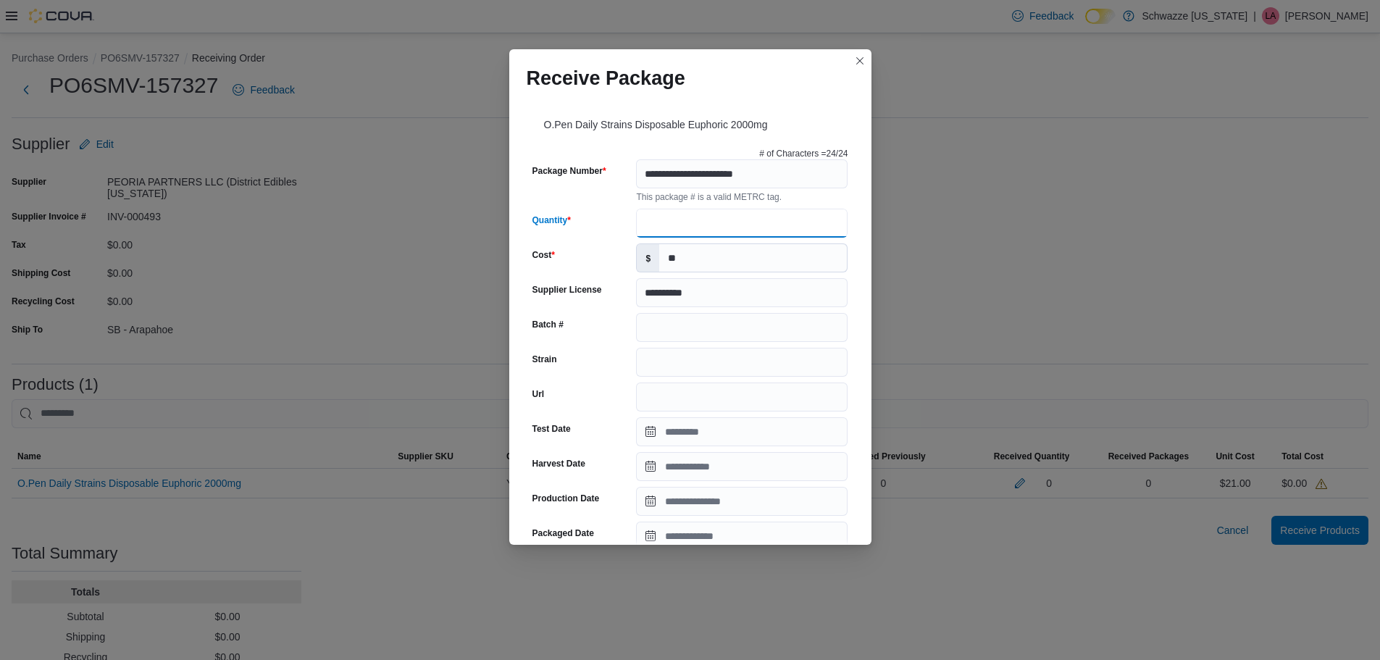
click at [699, 225] on input "Quantity" at bounding box center [742, 223] width 212 height 29
type input "***"
click at [665, 350] on input "Strain" at bounding box center [742, 362] width 212 height 29
type input "**********"
click at [664, 324] on input "Batch #" at bounding box center [742, 327] width 212 height 29
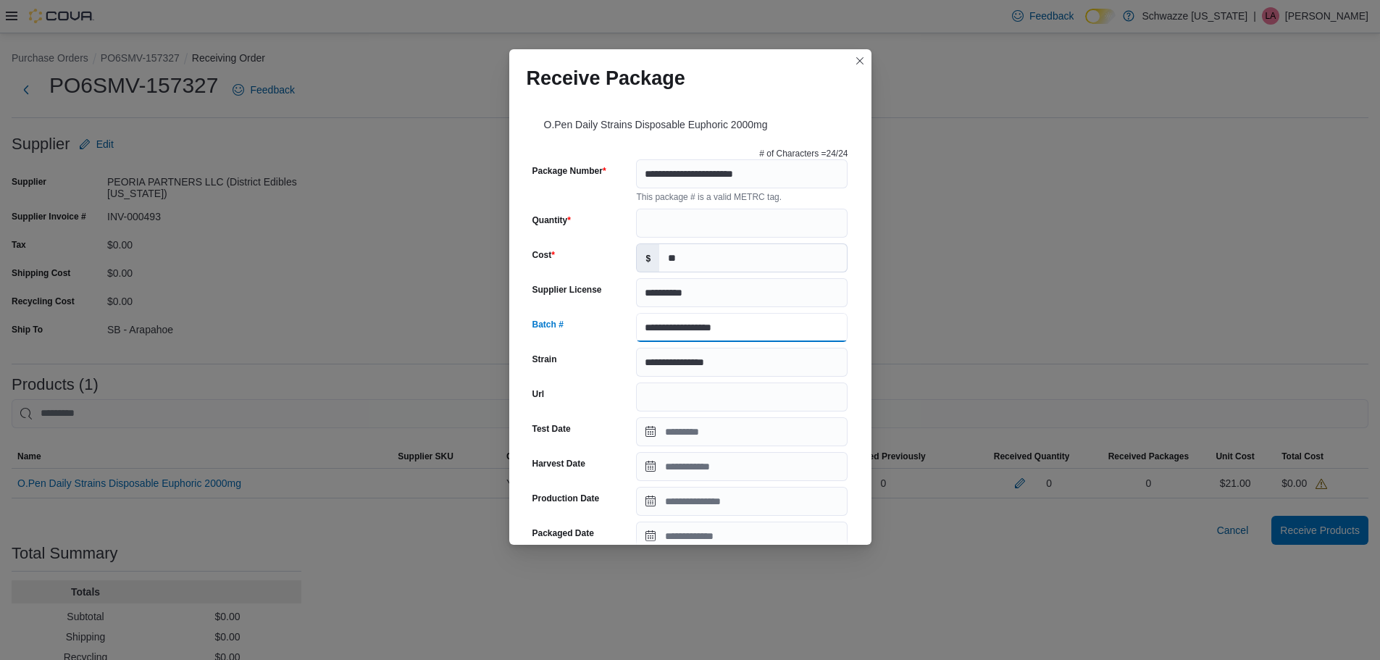
type input "**********"
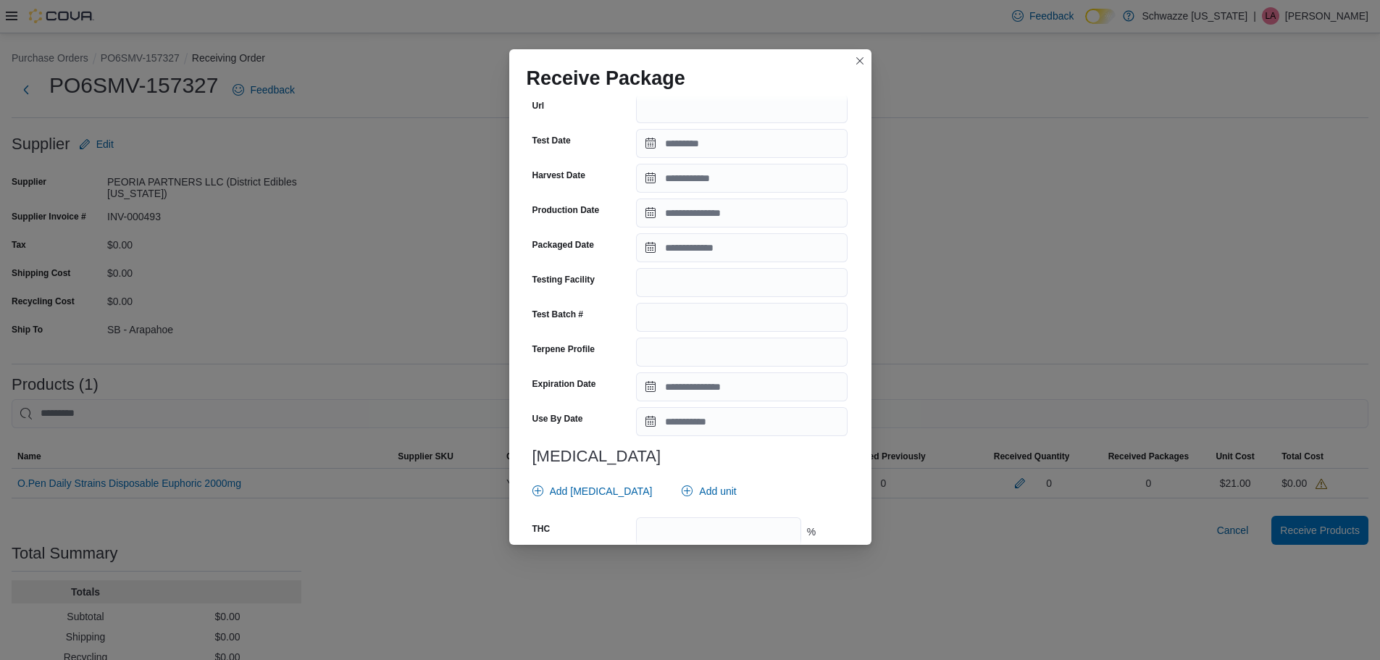
scroll to position [290, 0]
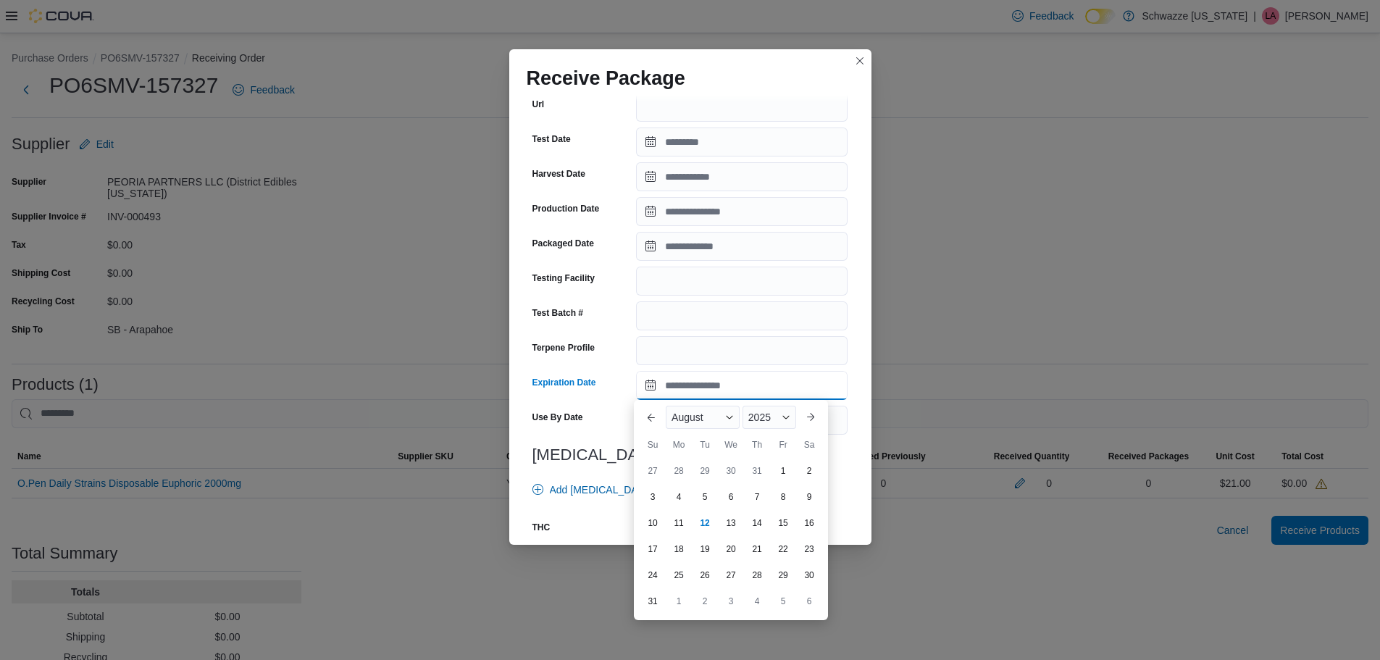
click at [686, 383] on input "Expiration Date" at bounding box center [742, 385] width 212 height 29
click at [785, 419] on span "Button. Open the year selector. 2025 is currently selected." at bounding box center [786, 417] width 9 height 9
drag, startPoint x: 767, startPoint y: 532, endPoint x: 690, endPoint y: 430, distance: 127.7
click at [767, 531] on div "2026" at bounding box center [779, 528] width 67 height 17
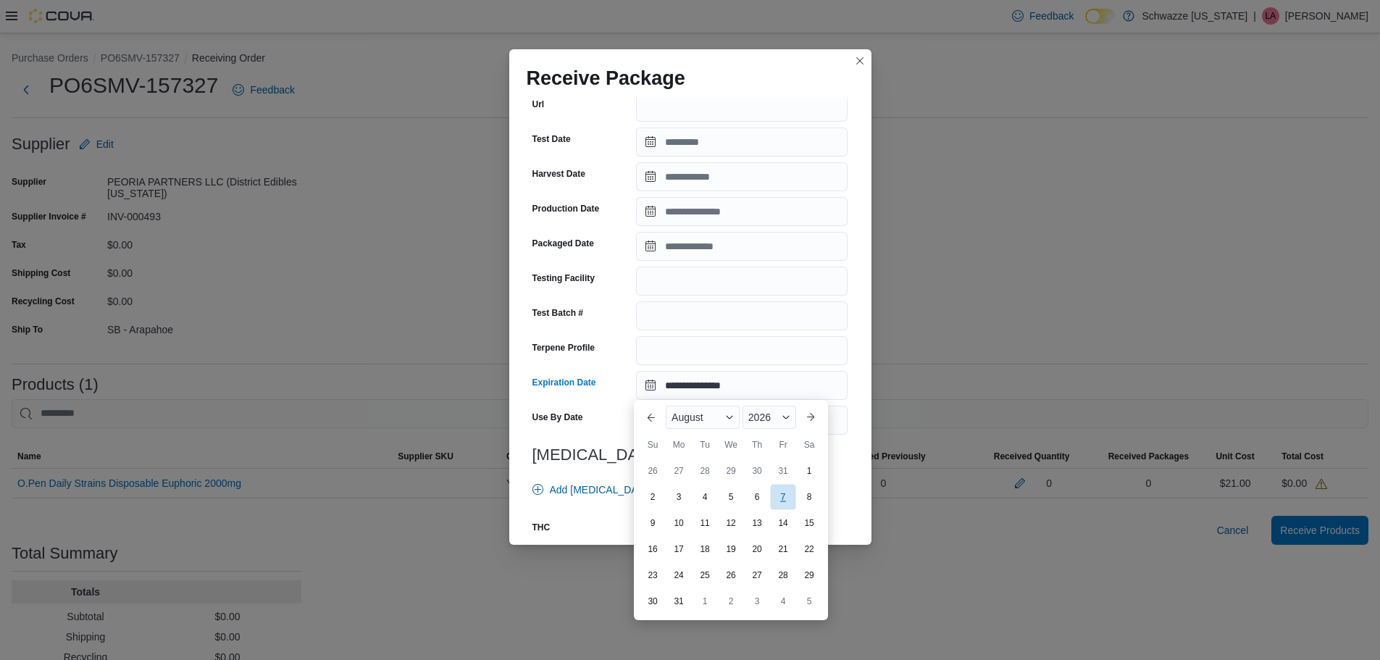
click at [775, 491] on div "7" at bounding box center [782, 497] width 25 height 25
type input "**********"
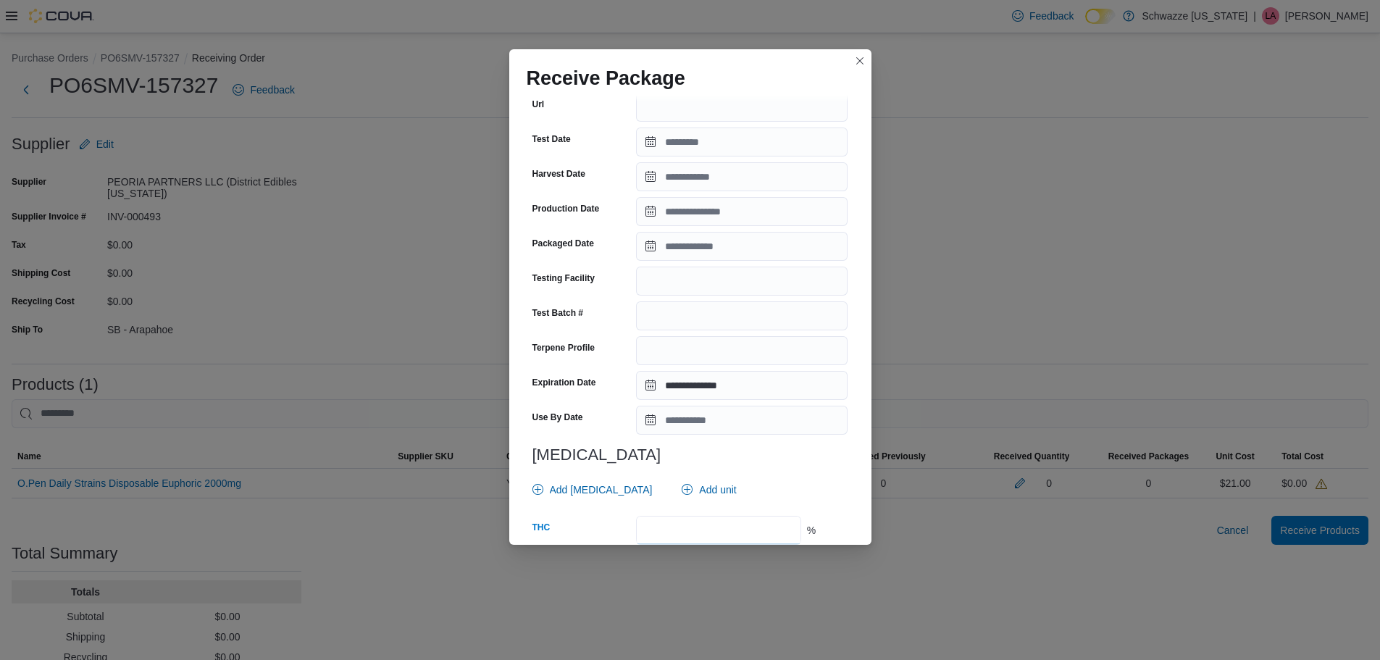
click at [720, 526] on input "number" at bounding box center [718, 530] width 164 height 29
type input "****"
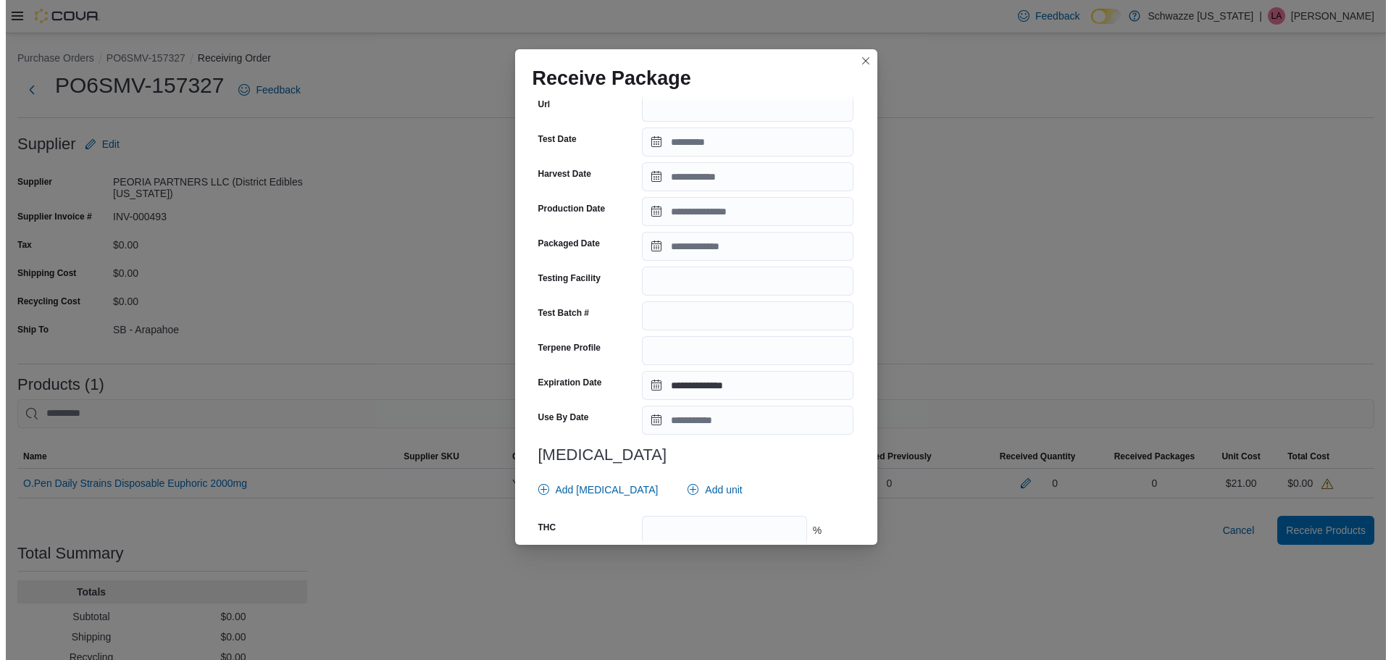
scroll to position [423, 0]
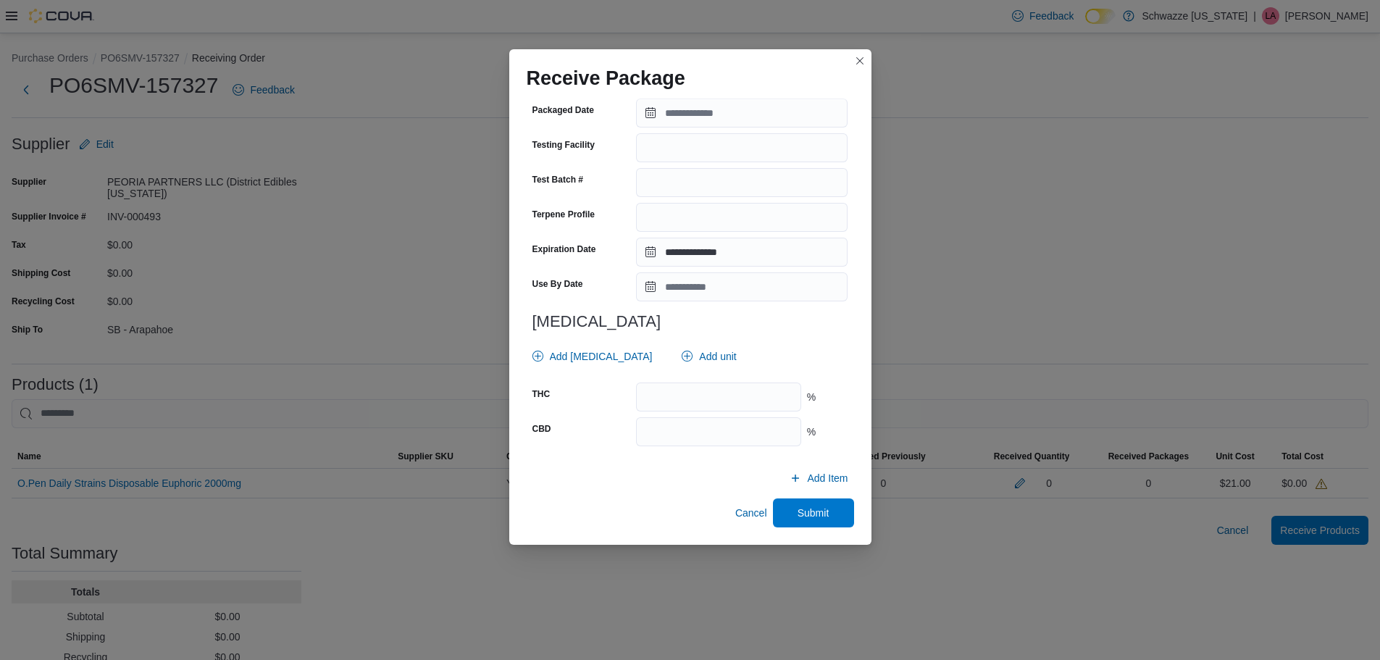
click at [792, 529] on div "**********" at bounding box center [690, 320] width 362 height 449
click at [798, 520] on span "Submit" at bounding box center [814, 512] width 32 height 14
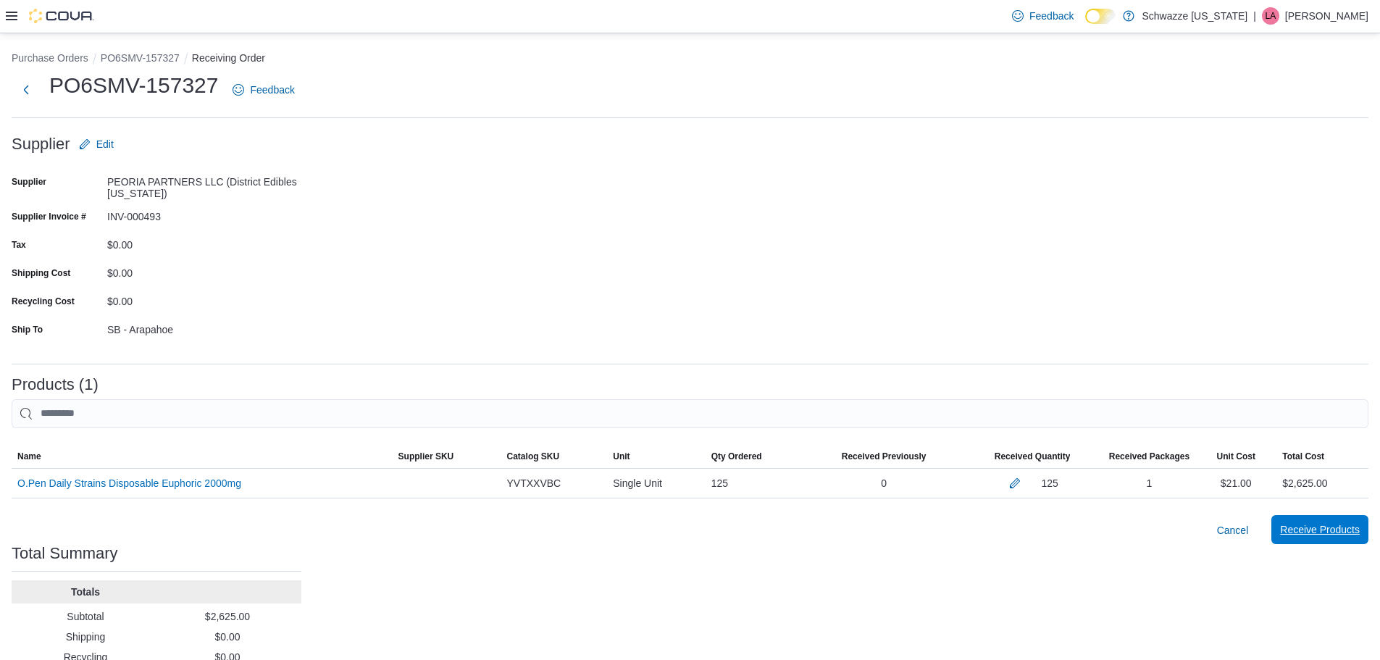
click at [1309, 534] on span "Receive Products" at bounding box center [1320, 529] width 80 height 14
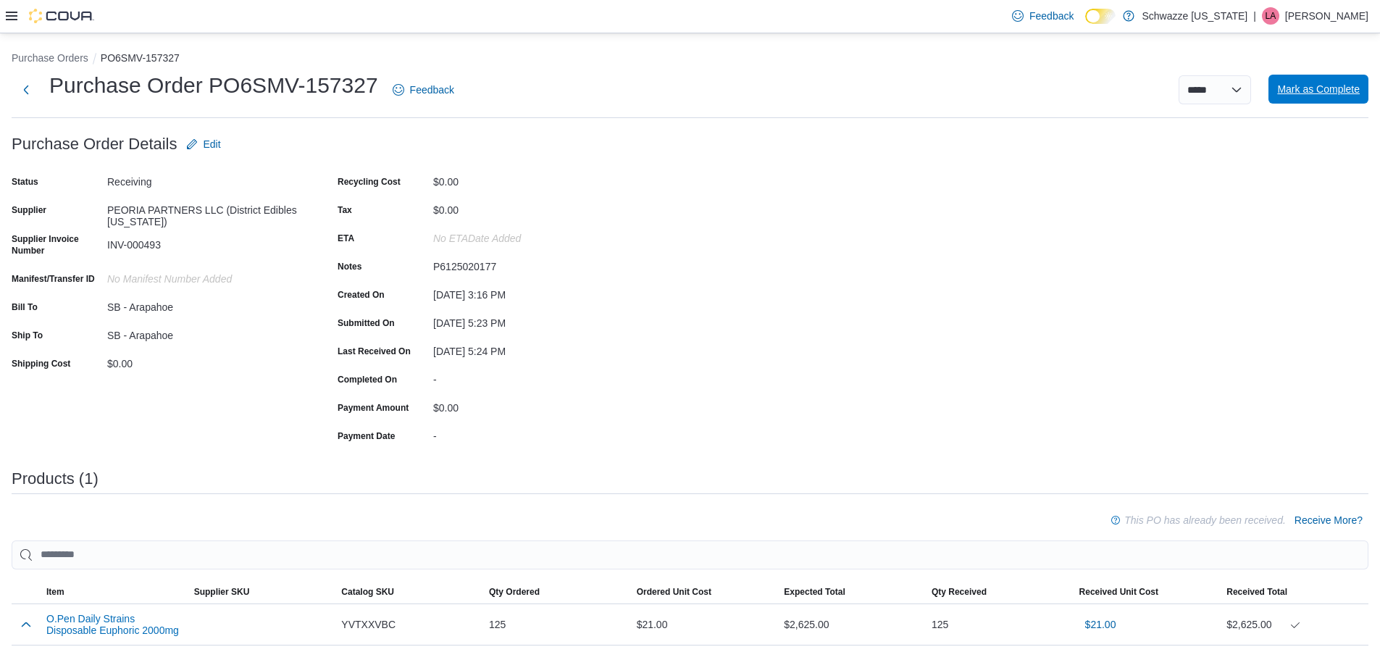
click at [1333, 98] on span "Mark as Complete" at bounding box center [1318, 89] width 83 height 29
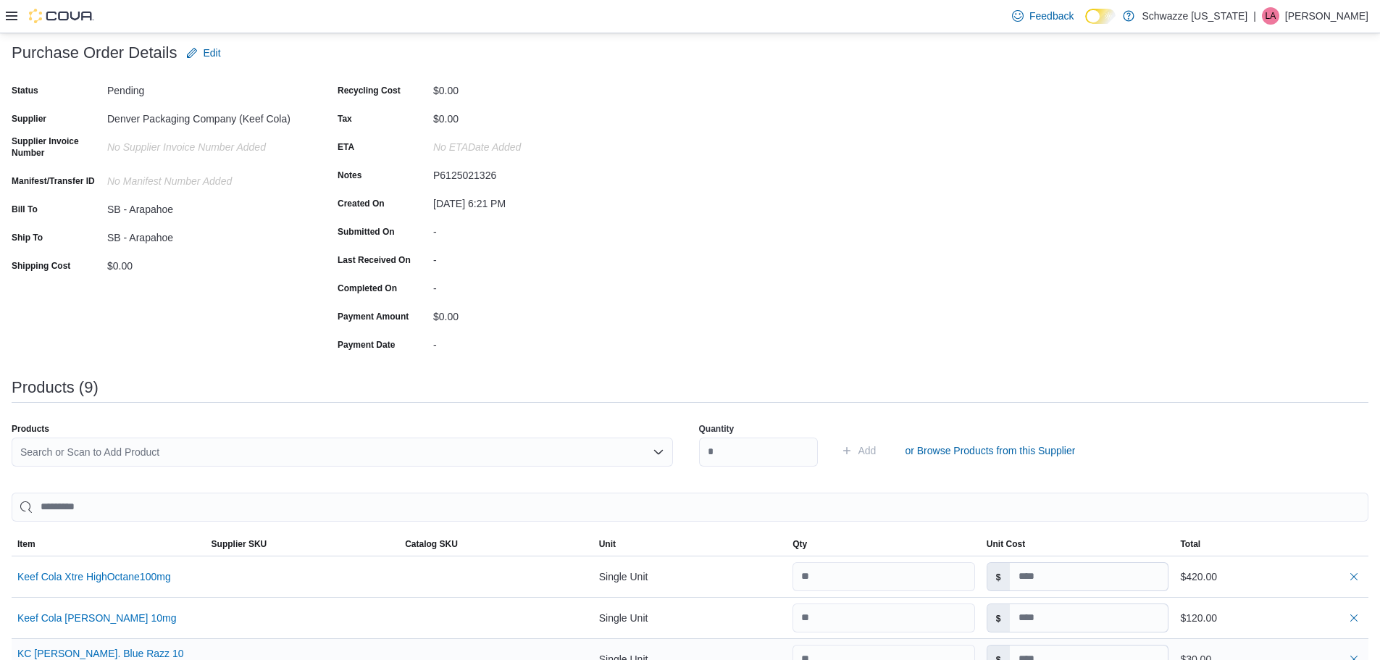
scroll to position [217, 0]
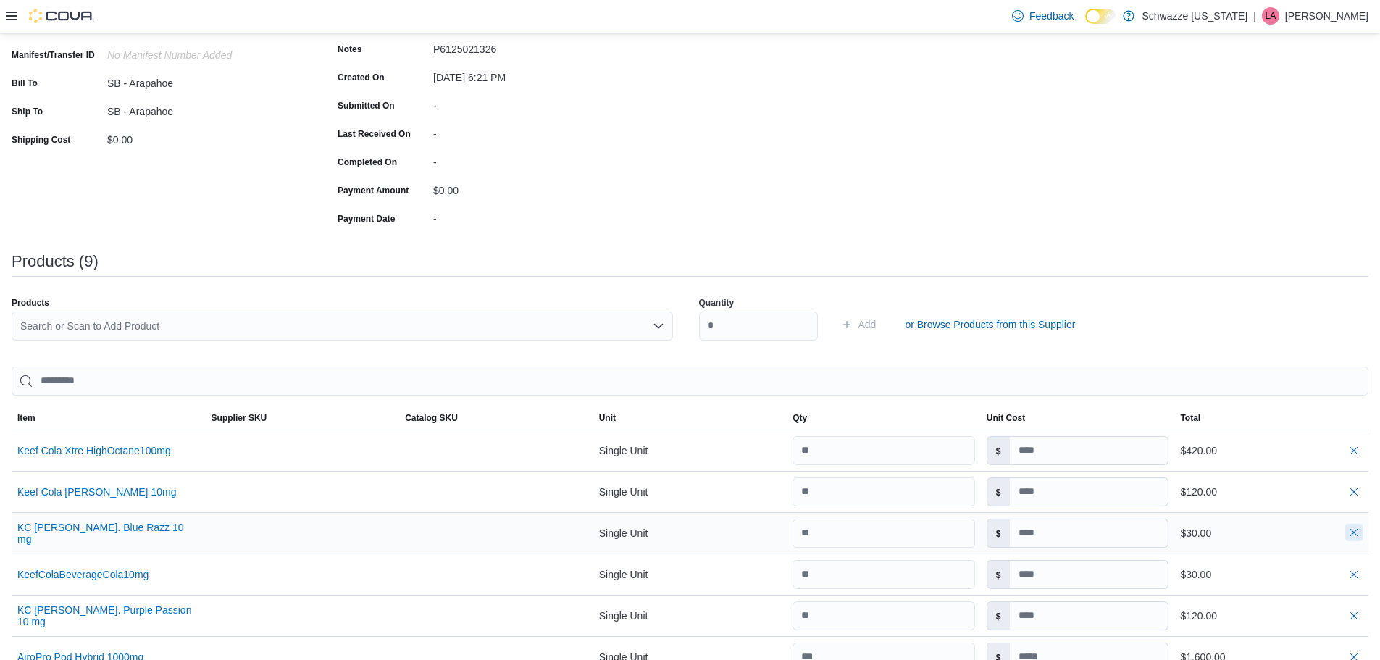
click at [1363, 539] on button "button" at bounding box center [1354, 532] width 17 height 17
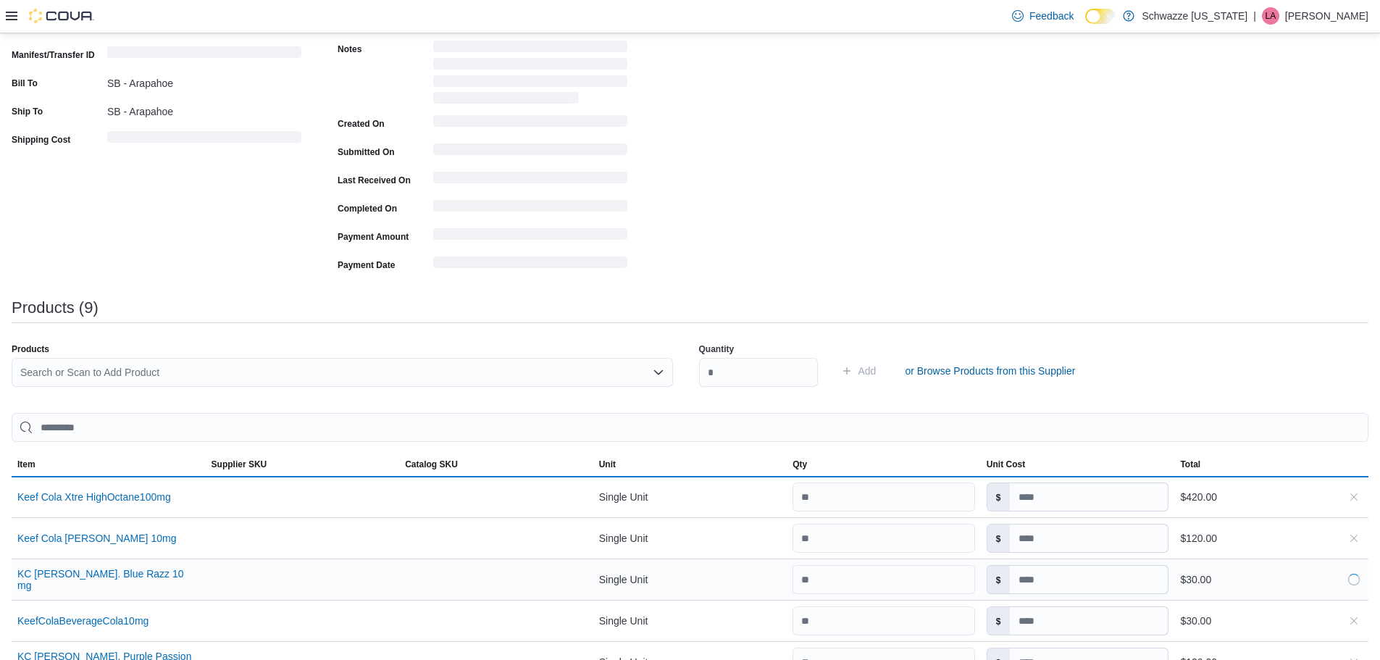
click at [1363, 571] on button "button" at bounding box center [1354, 579] width 17 height 17
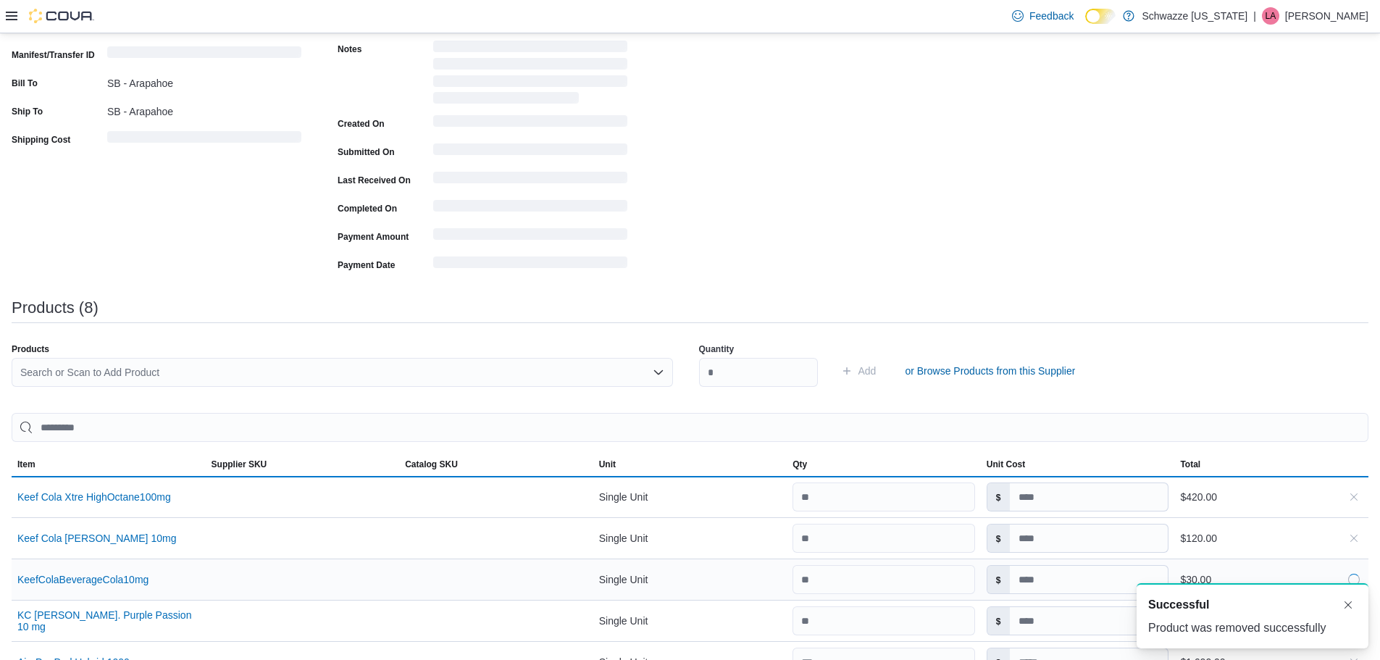
click at [1367, 583] on div "A new notification appears Successful Product was removed successfully" at bounding box center [1253, 615] width 232 height 65
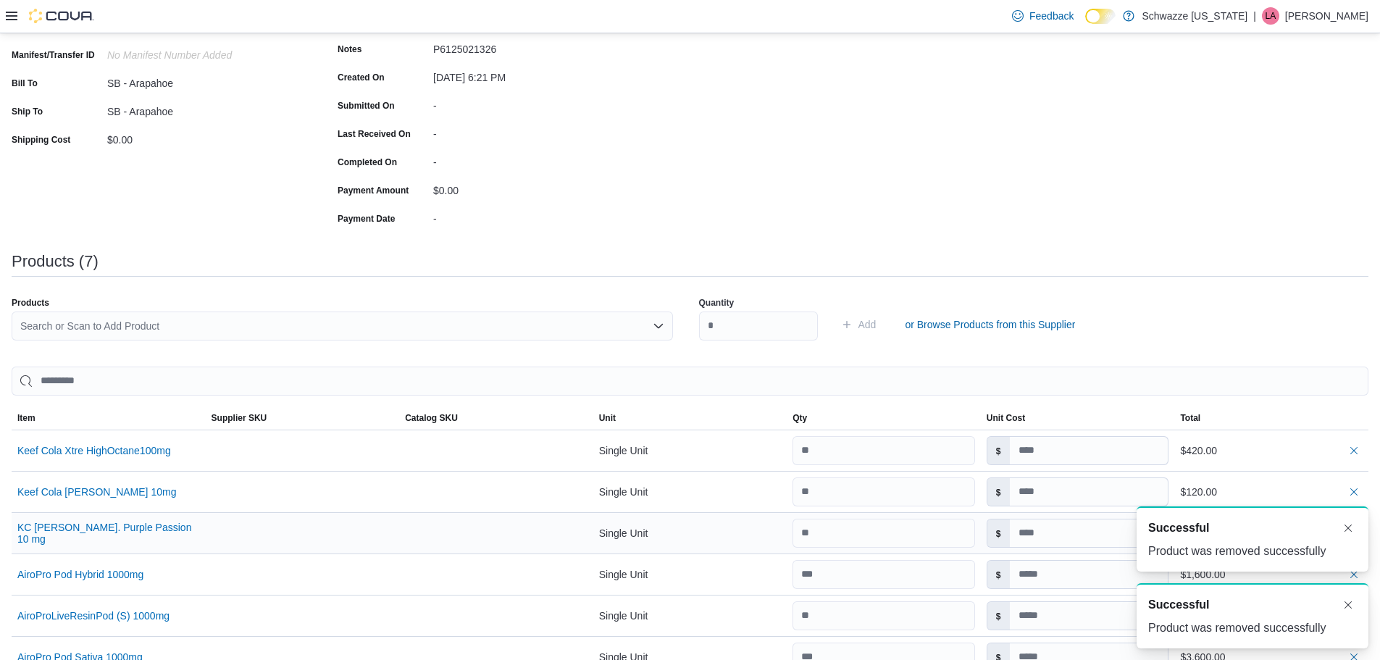
scroll to position [0, 0]
click at [1367, 539] on div "A new notification appears Successful Product was removed successfully" at bounding box center [1253, 538] width 232 height 65
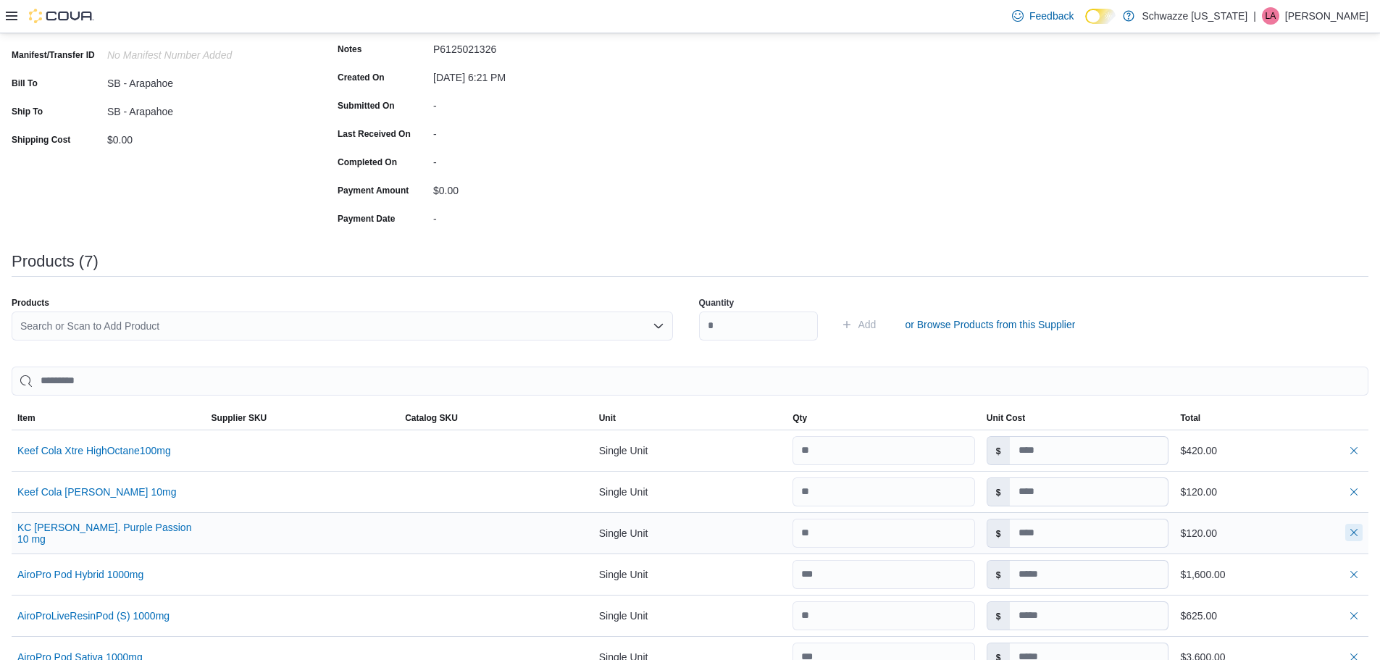
click at [1363, 533] on button "button" at bounding box center [1354, 532] width 17 height 17
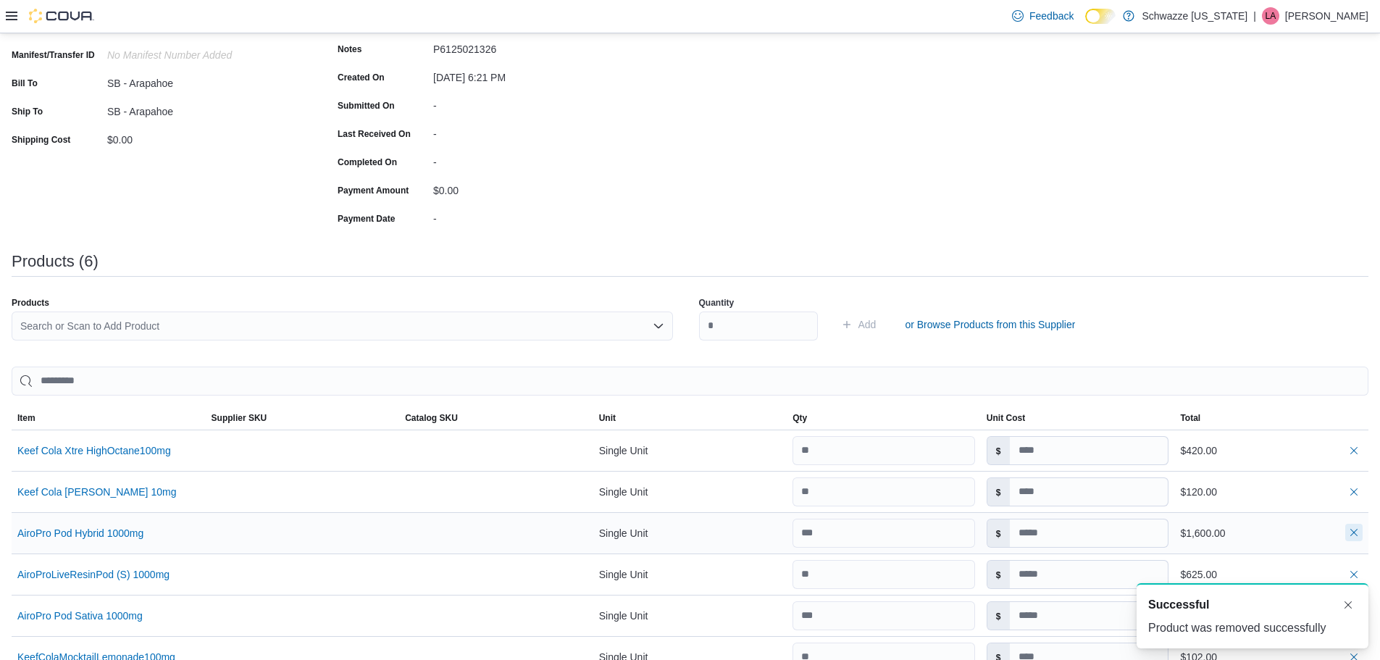
click at [1363, 533] on button "button" at bounding box center [1354, 532] width 17 height 17
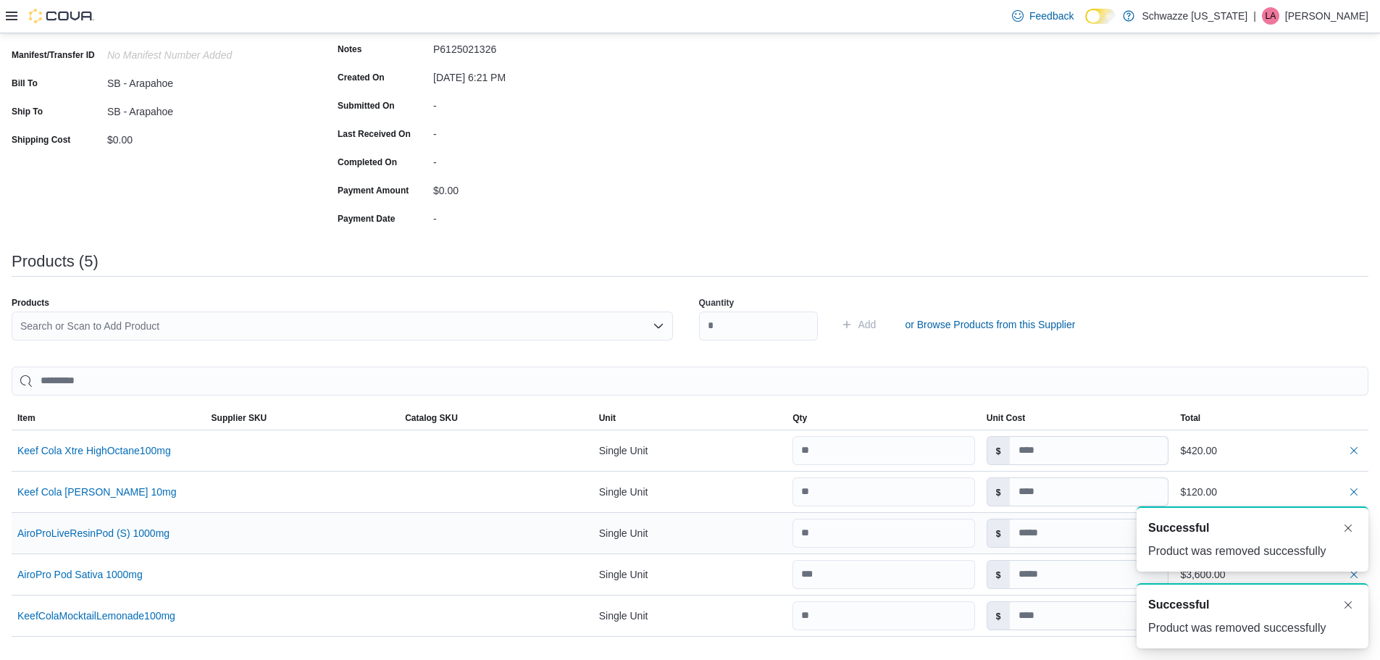
click at [1367, 533] on div "A new notification appears Successful Product was removed successfully" at bounding box center [1253, 538] width 232 height 65
click at [1349, 603] on button "Dismiss toast" at bounding box center [1348, 604] width 17 height 17
click at [1364, 562] on div "$3,600.00" at bounding box center [1272, 574] width 194 height 29
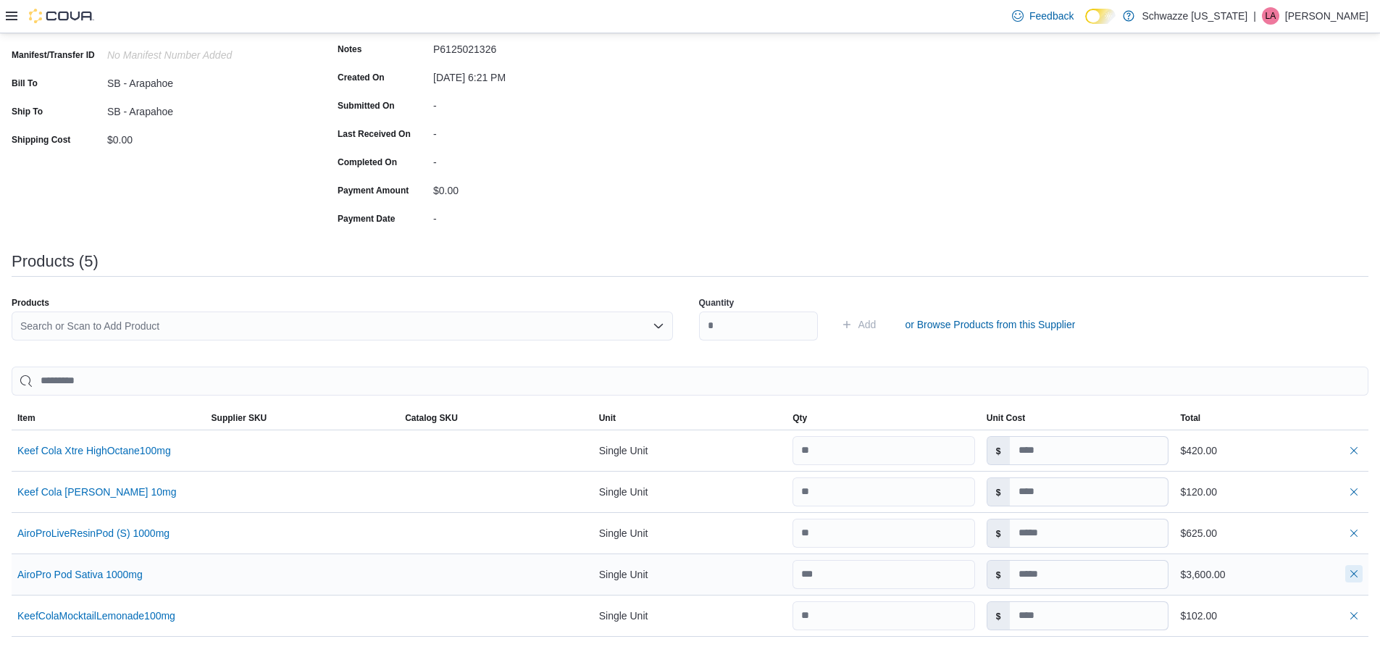
click at [1363, 572] on button "button" at bounding box center [1354, 573] width 17 height 17
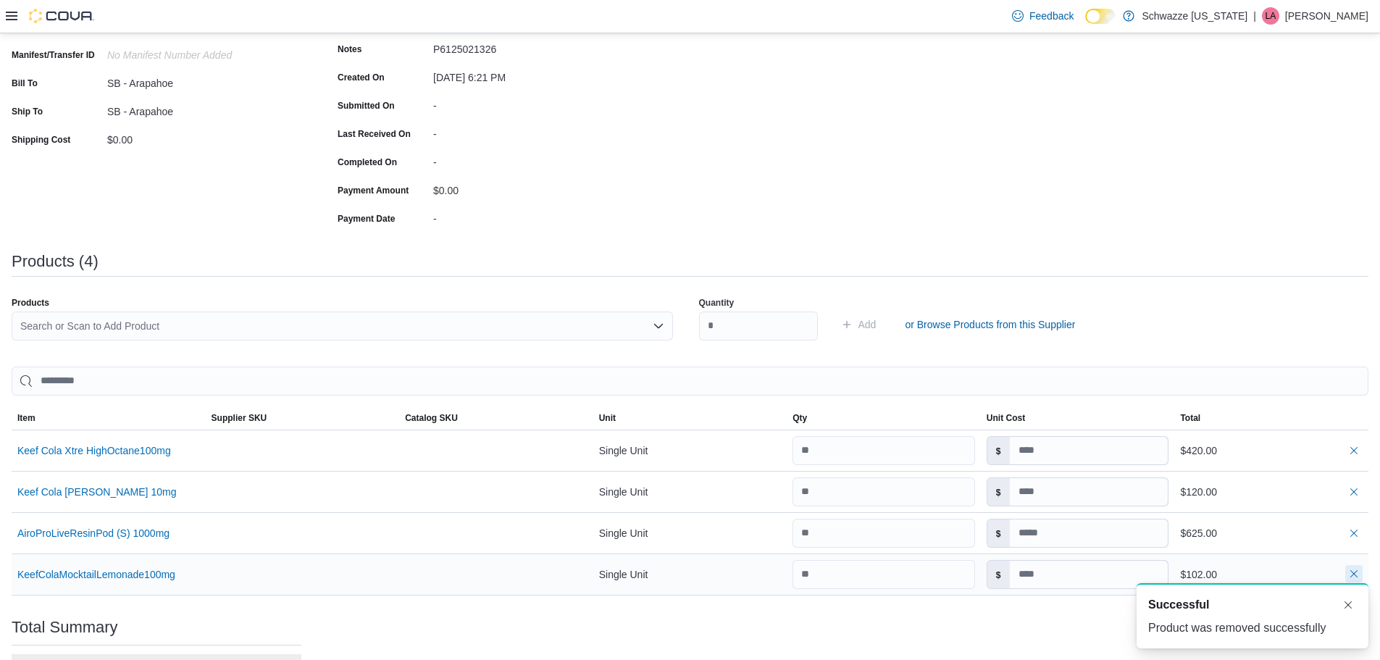
click at [1363, 572] on div "A new notification appears Successful Product was removed successfully" at bounding box center [1236, 616] width 290 height 88
click at [1363, 539] on button "button" at bounding box center [1354, 532] width 17 height 17
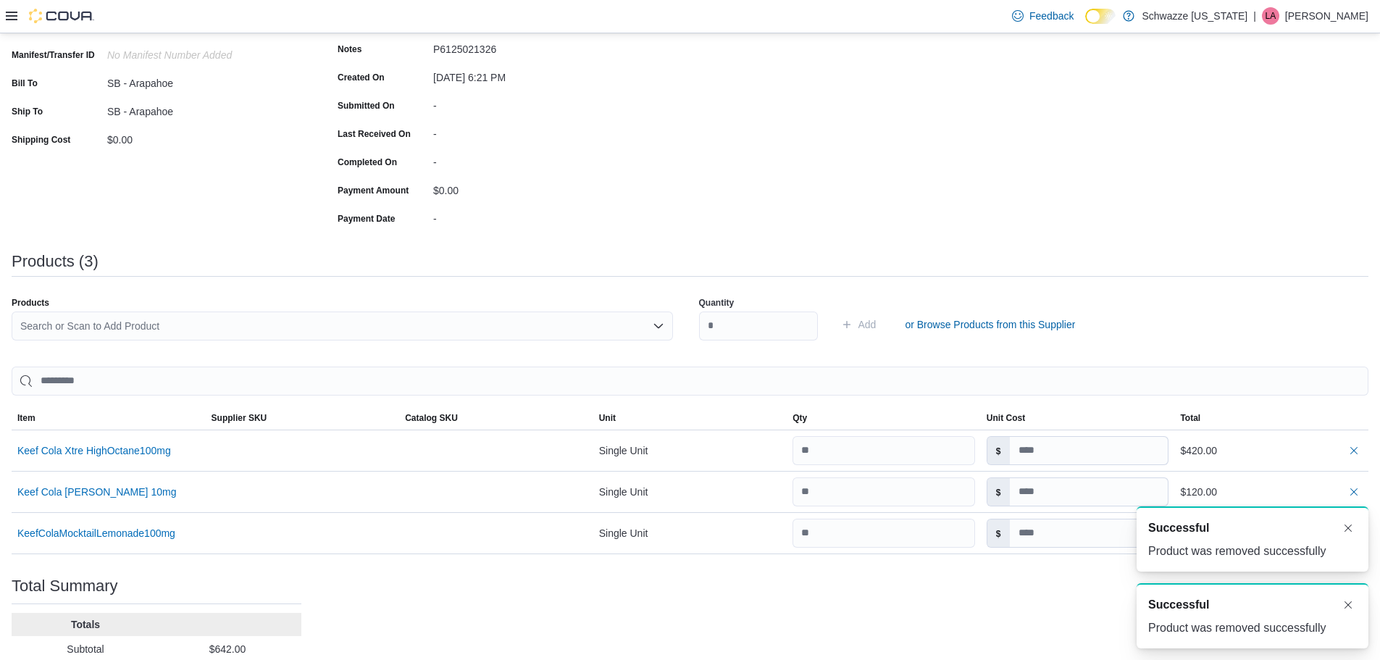
click at [1367, 533] on div "A new notification appears Successful Product was removed successfully" at bounding box center [1253, 538] width 232 height 65
click at [1354, 529] on button "Dismiss toast" at bounding box center [1348, 527] width 17 height 17
click at [1363, 493] on button "button" at bounding box center [1354, 491] width 17 height 17
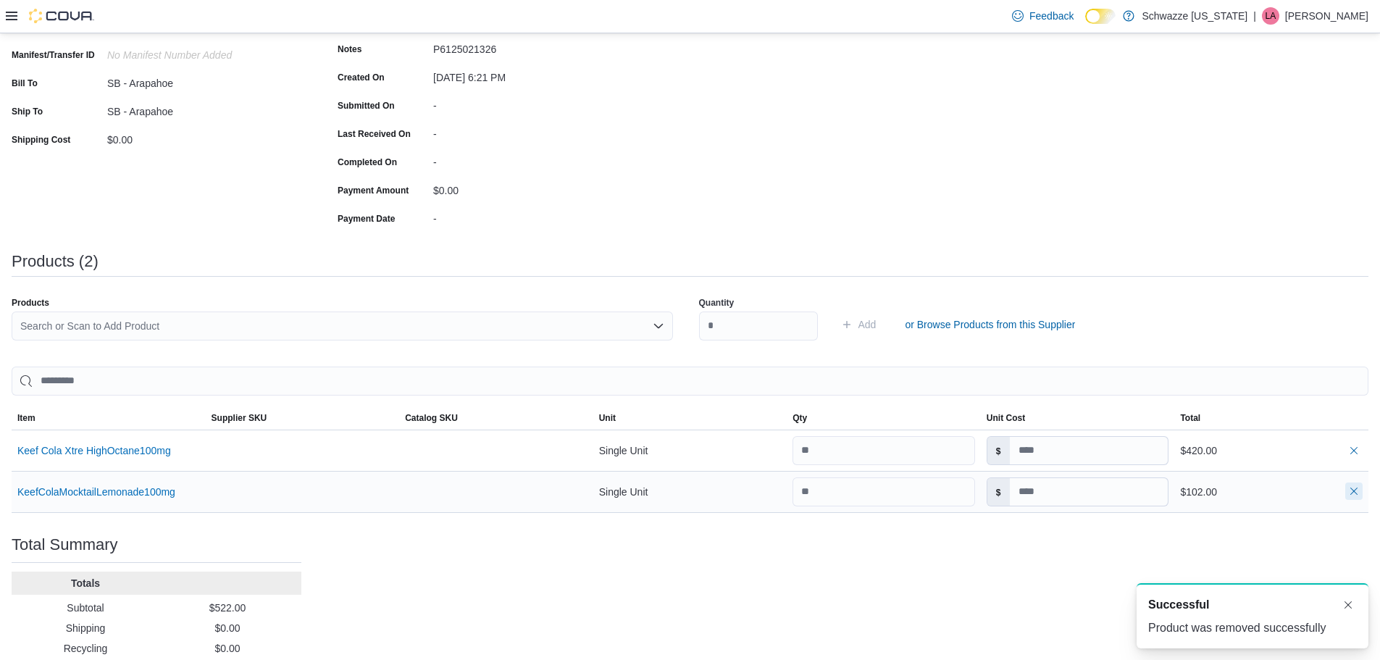
click at [1363, 493] on button "button" at bounding box center [1354, 491] width 17 height 17
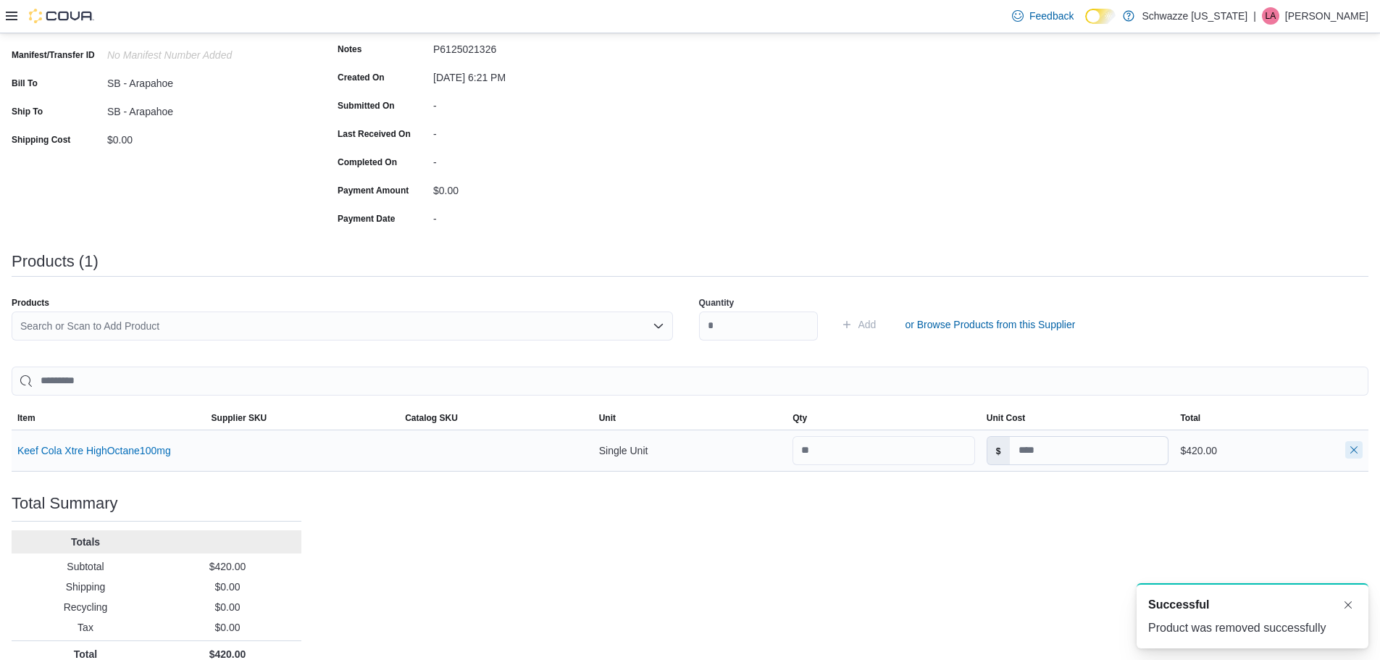
click at [1363, 451] on button "button" at bounding box center [1354, 449] width 17 height 17
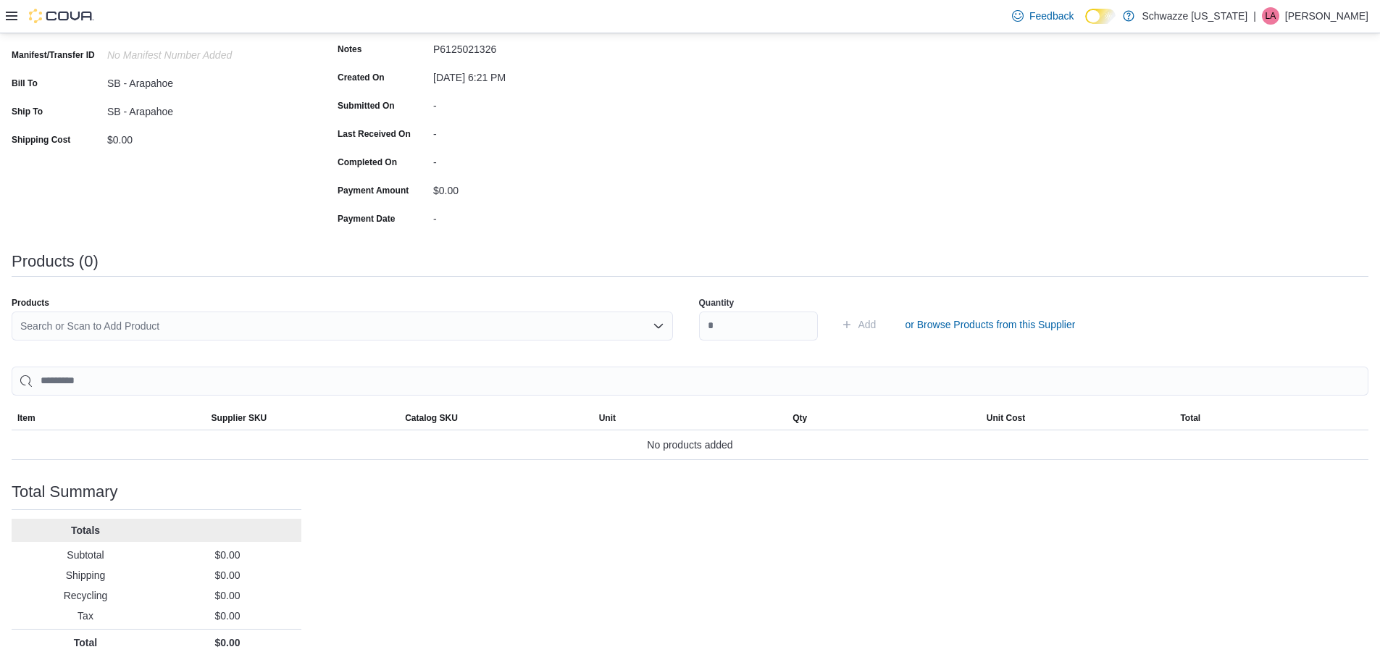
click at [241, 323] on div "Search or Scan to Add Product" at bounding box center [343, 326] width 662 height 29
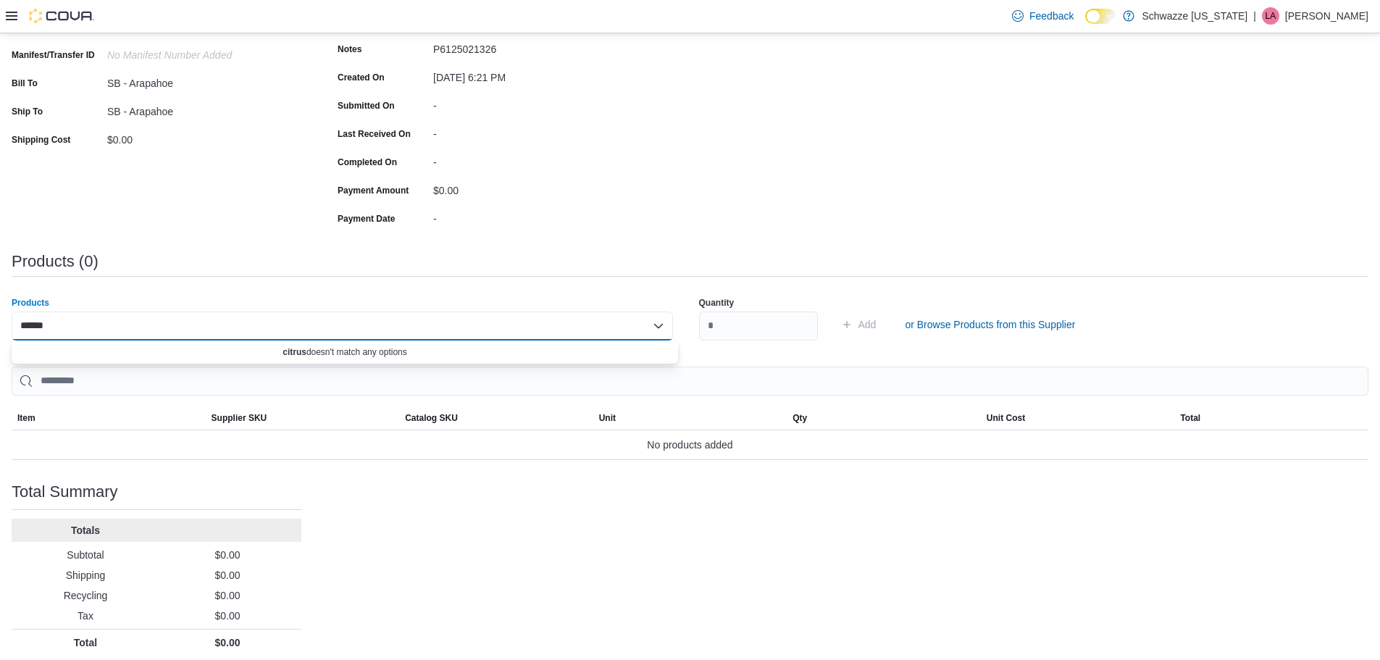
drag, startPoint x: 146, startPoint y: 331, endPoint x: 64, endPoint y: 326, distance: 82.8
click at [64, 326] on div "******" at bounding box center [343, 326] width 662 height 29
type input "*"
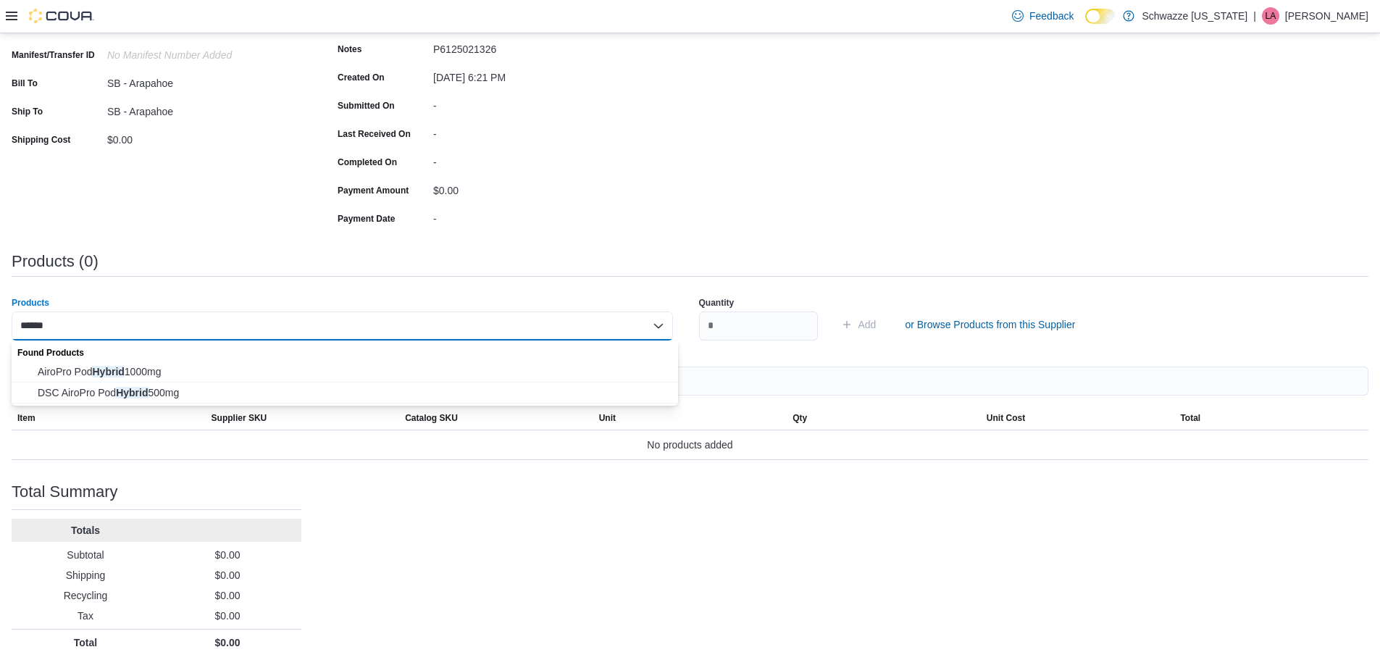
type input "******"
click at [78, 364] on span "AiroPro Pod Hybrid 1000mg" at bounding box center [354, 371] width 632 height 14
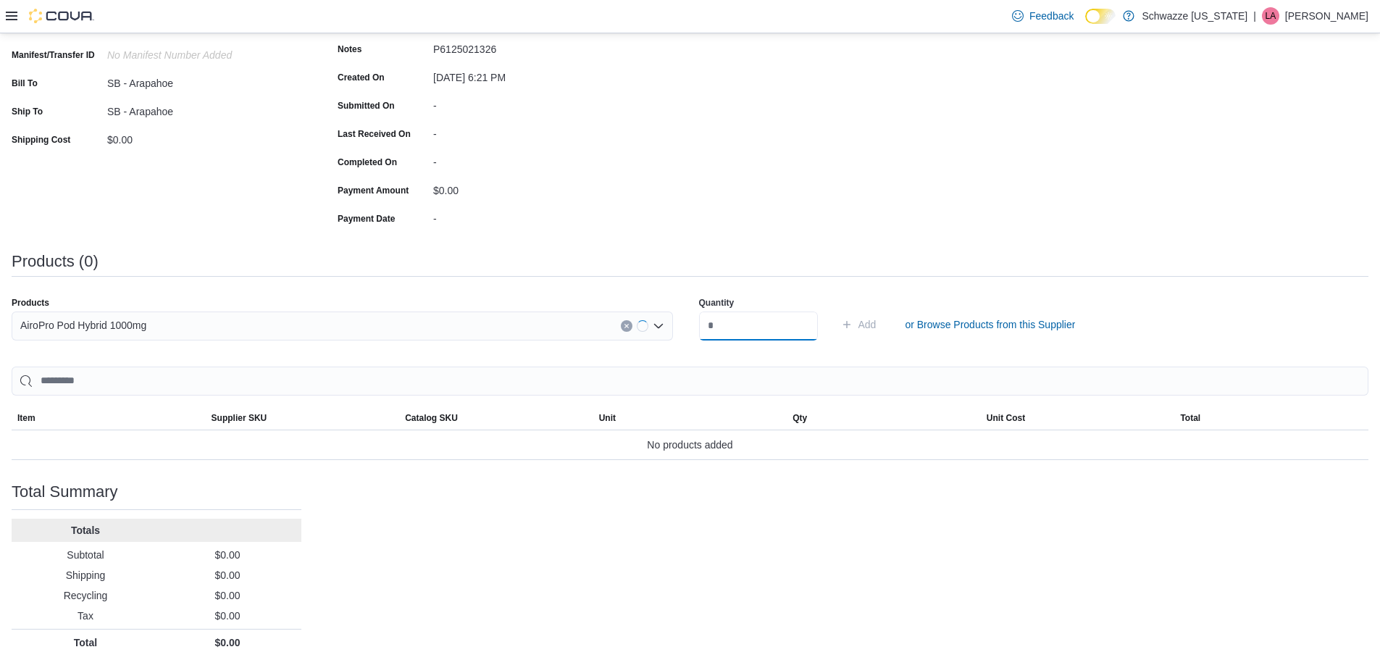
click at [785, 328] on input "number" at bounding box center [758, 326] width 119 height 29
type input "**"
click at [835, 310] on button "Add" at bounding box center [858, 324] width 47 height 29
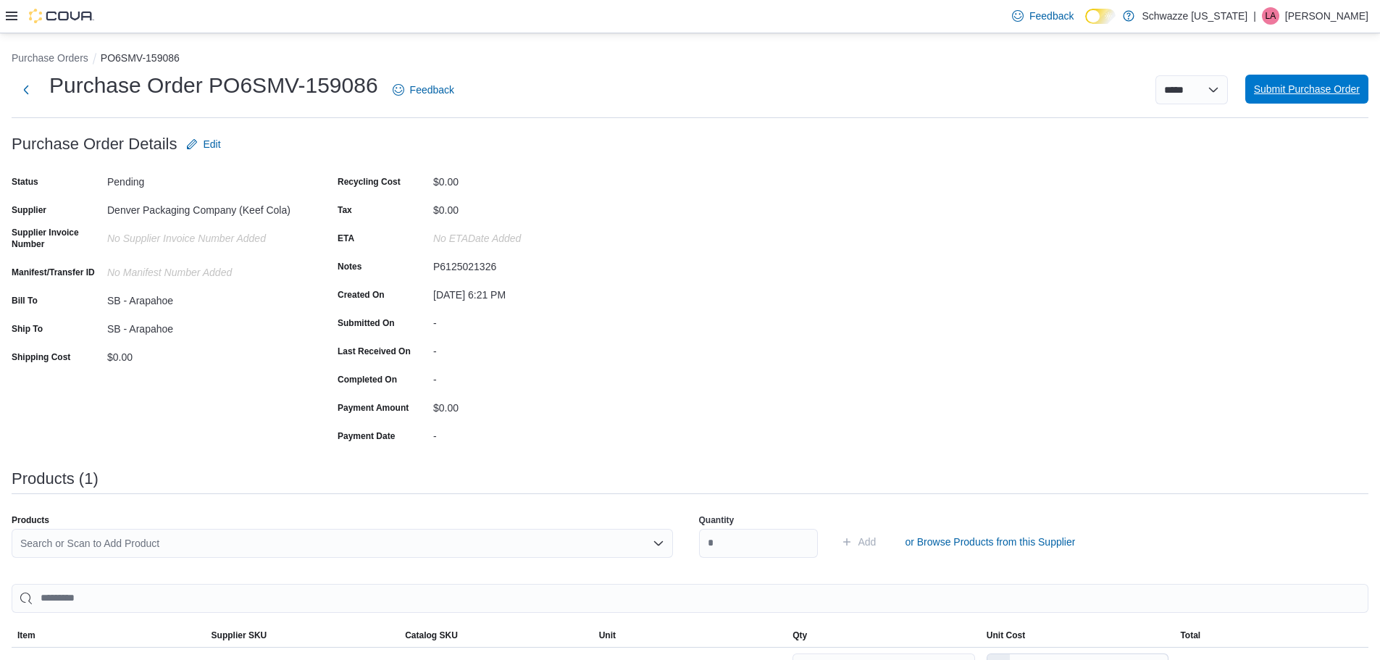
click at [1321, 94] on span "Submit Purchase Order" at bounding box center [1307, 89] width 106 height 14
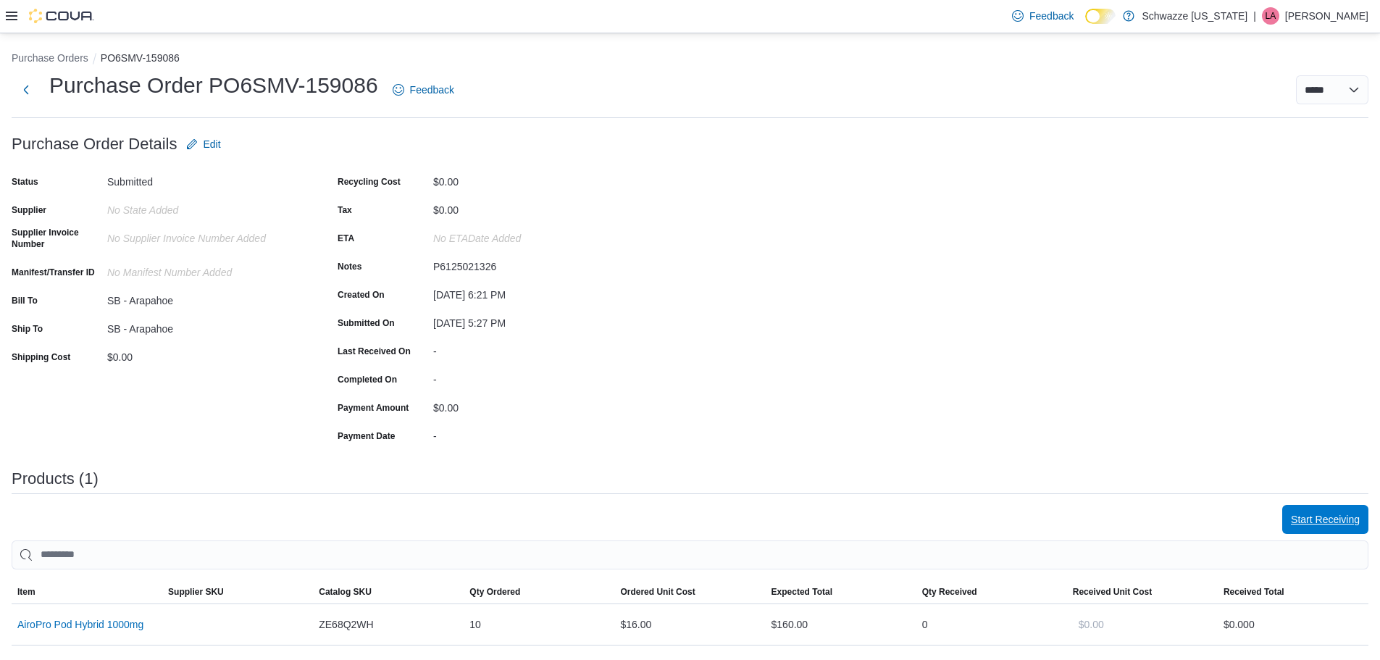
click at [1334, 532] on span "Start Receiving" at bounding box center [1325, 519] width 69 height 29
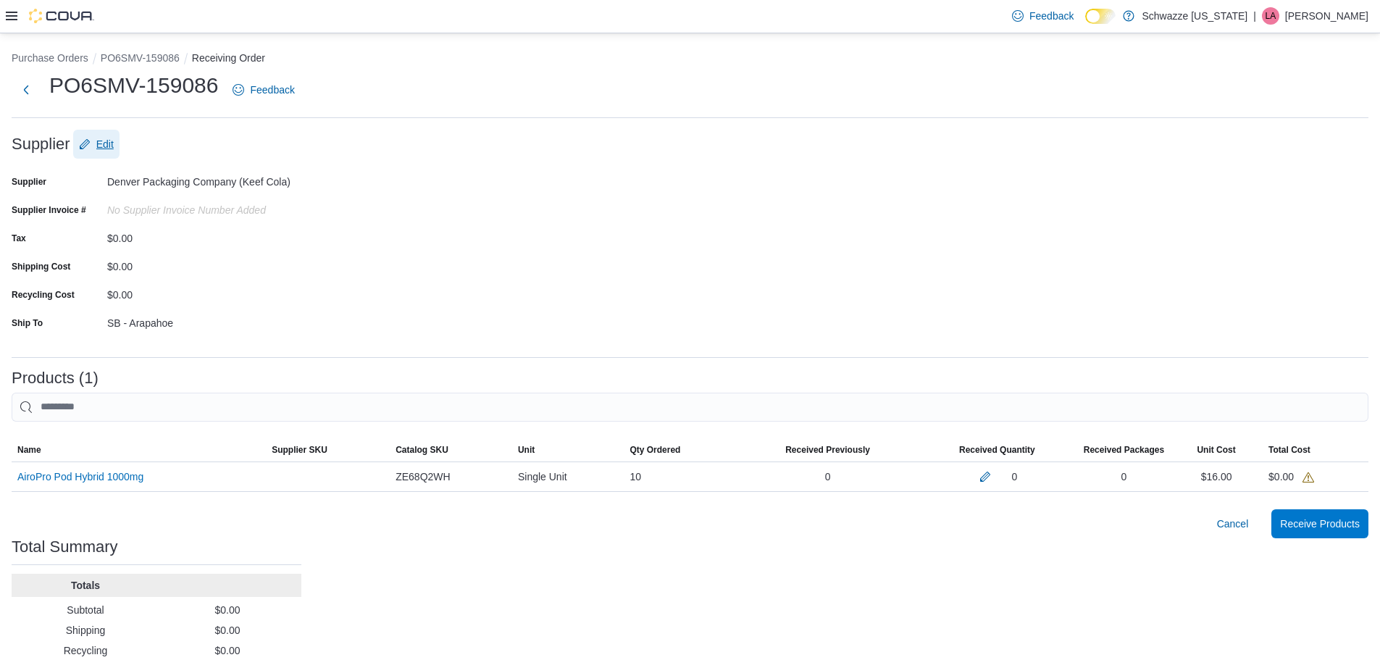
click at [108, 131] on span "Edit" at bounding box center [96, 144] width 35 height 29
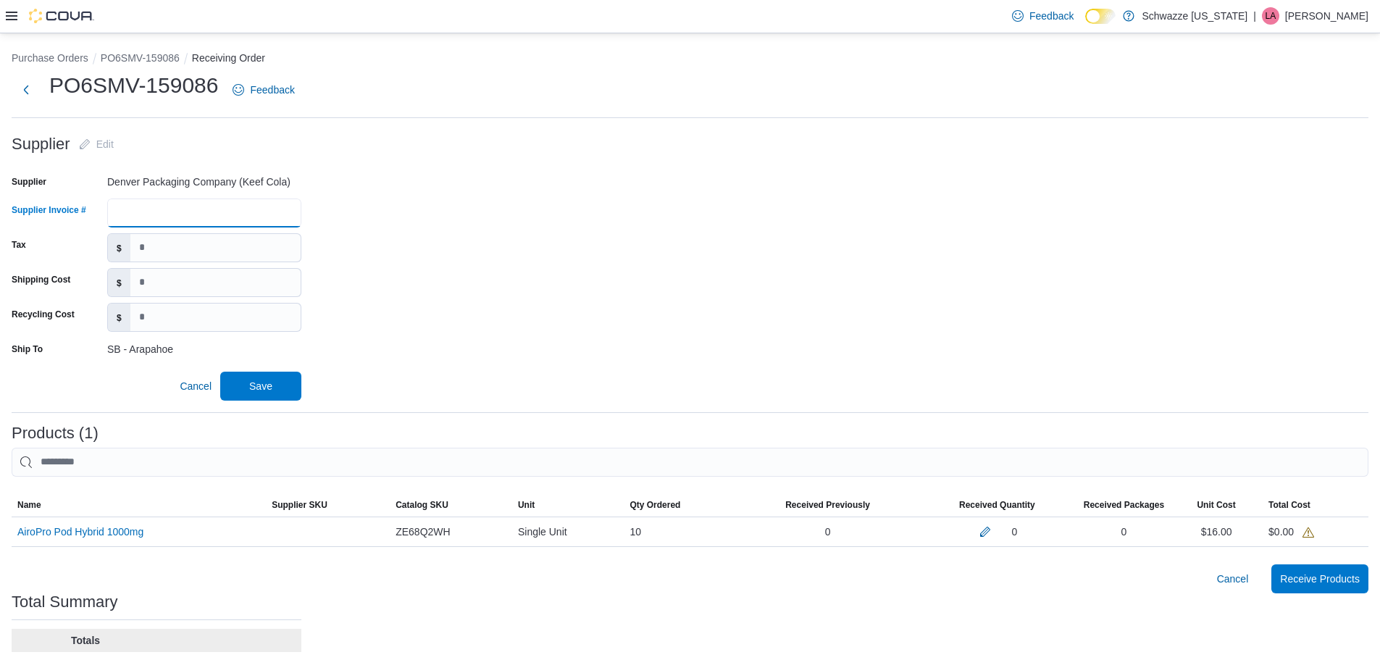
click at [140, 207] on input "Supplier Invoice #" at bounding box center [204, 213] width 194 height 29
type input "**********"
click at [271, 385] on span "Save" at bounding box center [260, 385] width 23 height 14
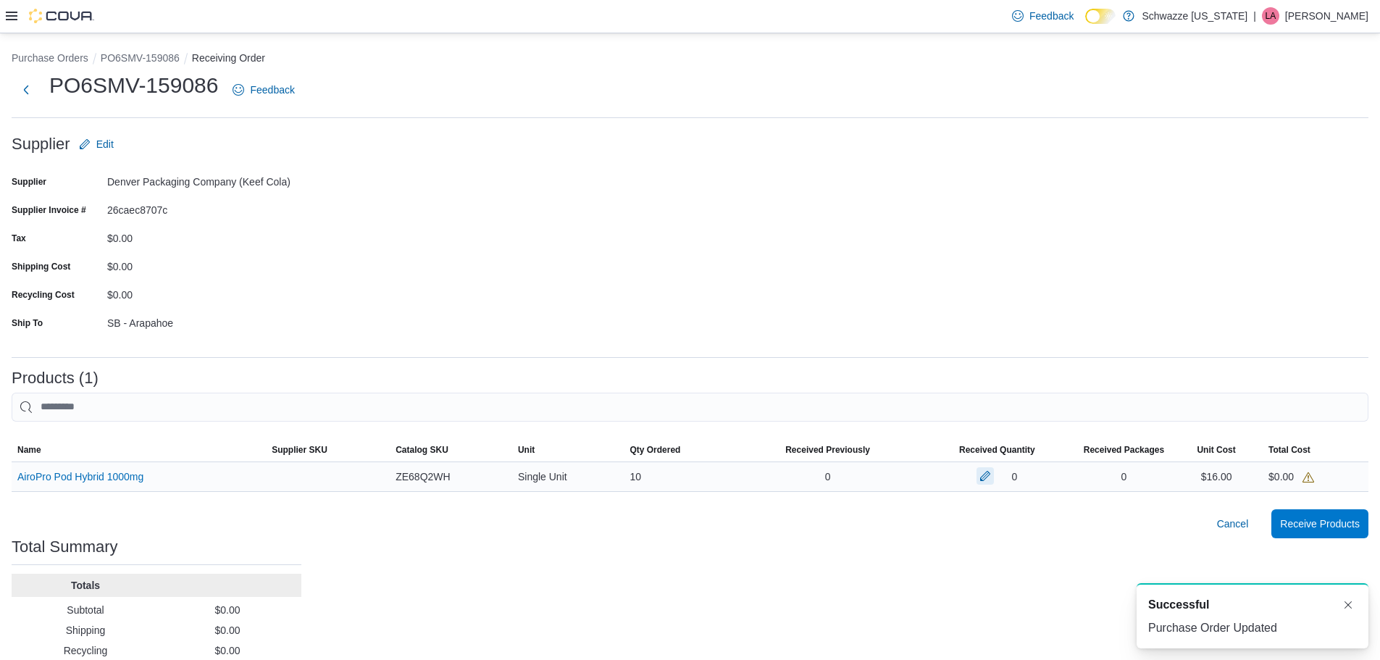
click at [994, 478] on button "button" at bounding box center [985, 475] width 17 height 17
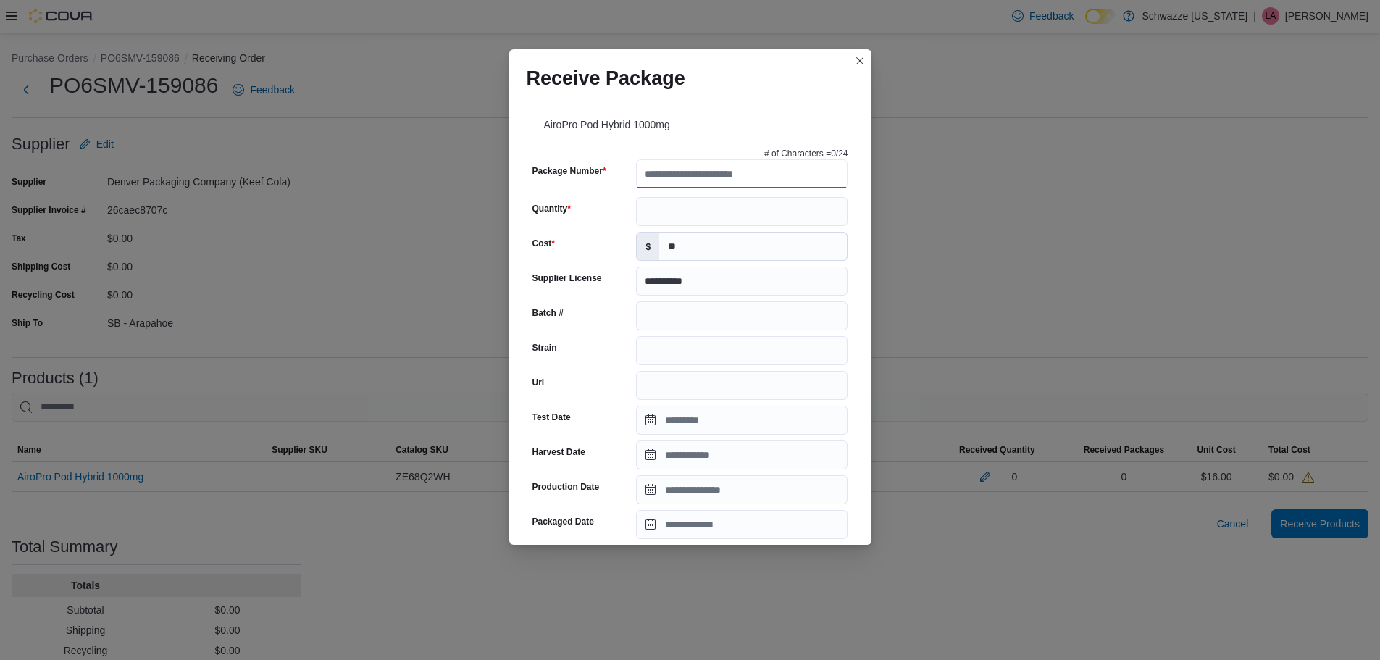
click at [801, 188] on input "Package Number" at bounding box center [742, 173] width 212 height 29
drag, startPoint x: 759, startPoint y: 170, endPoint x: 611, endPoint y: 166, distance: 147.9
click at [606, 167] on div "**********" at bounding box center [691, 175] width 316 height 32
type input "**********"
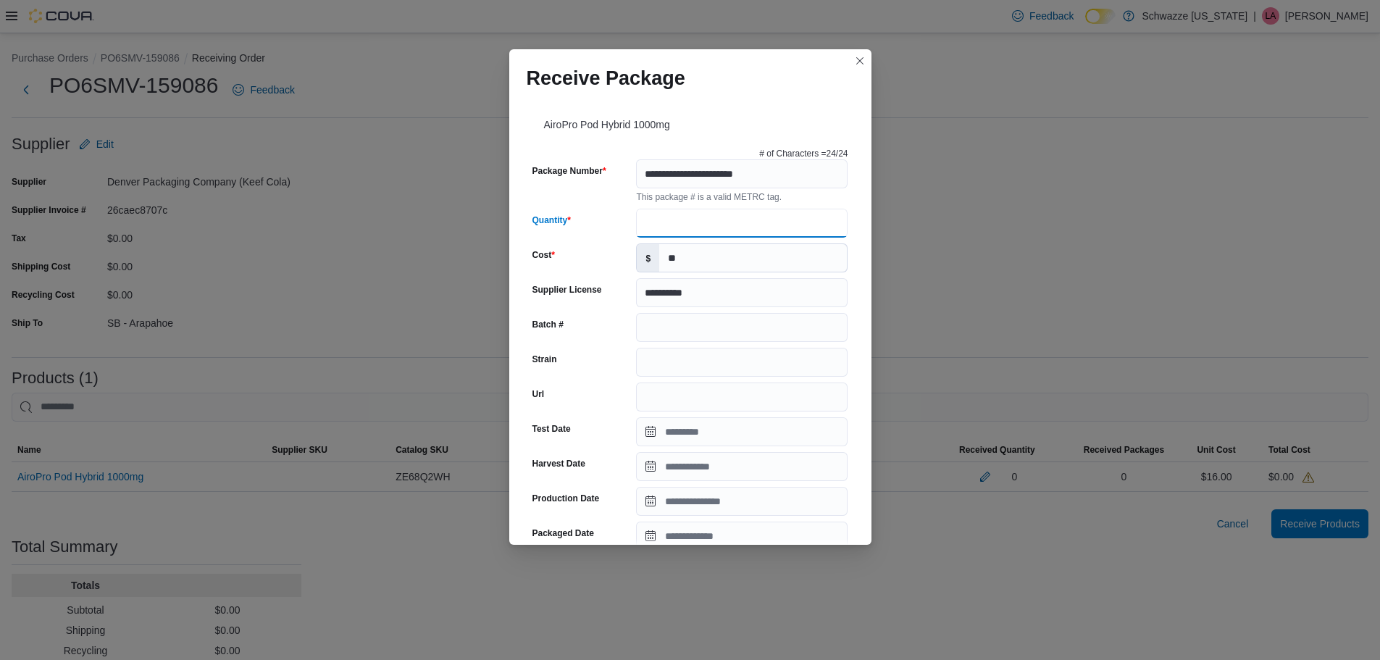
click at [696, 214] on input "Quantity" at bounding box center [742, 223] width 212 height 29
type input "**"
click at [691, 357] on input "Strain" at bounding box center [742, 362] width 212 height 29
type input "*"
type input "**********"
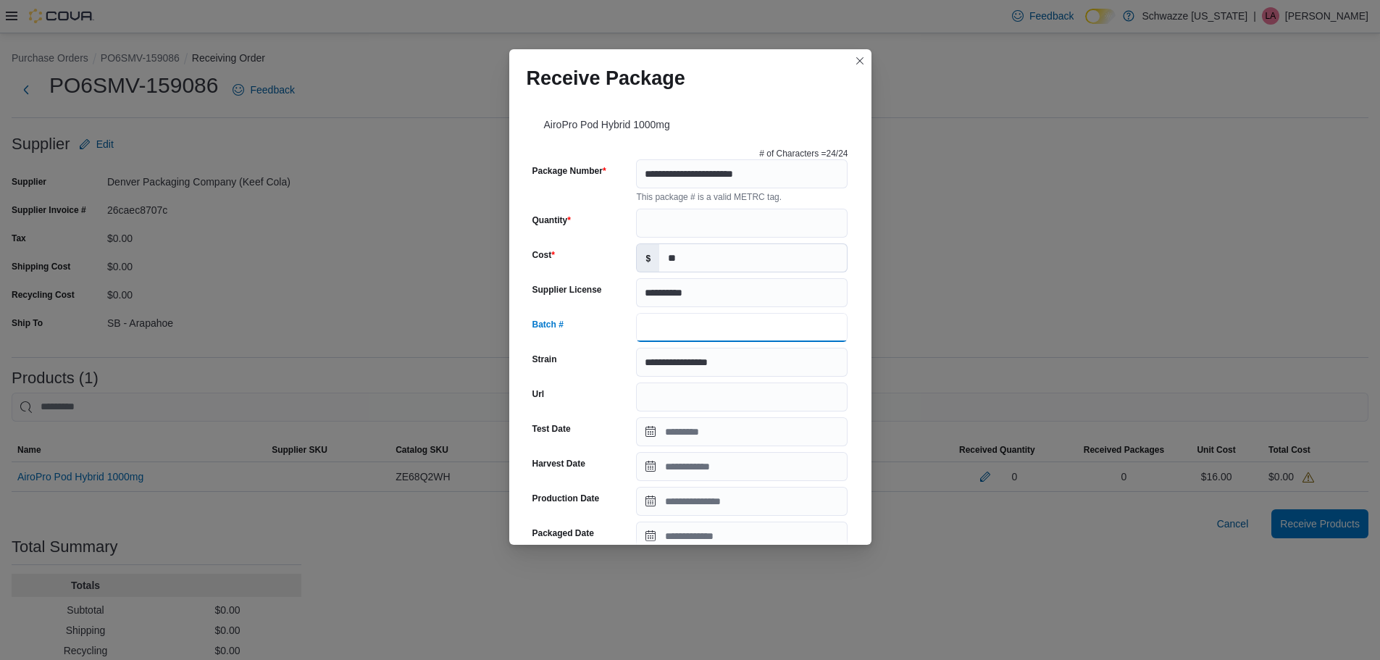
click at [677, 329] on input "Batch #" at bounding box center [742, 327] width 212 height 29
type input "**********"
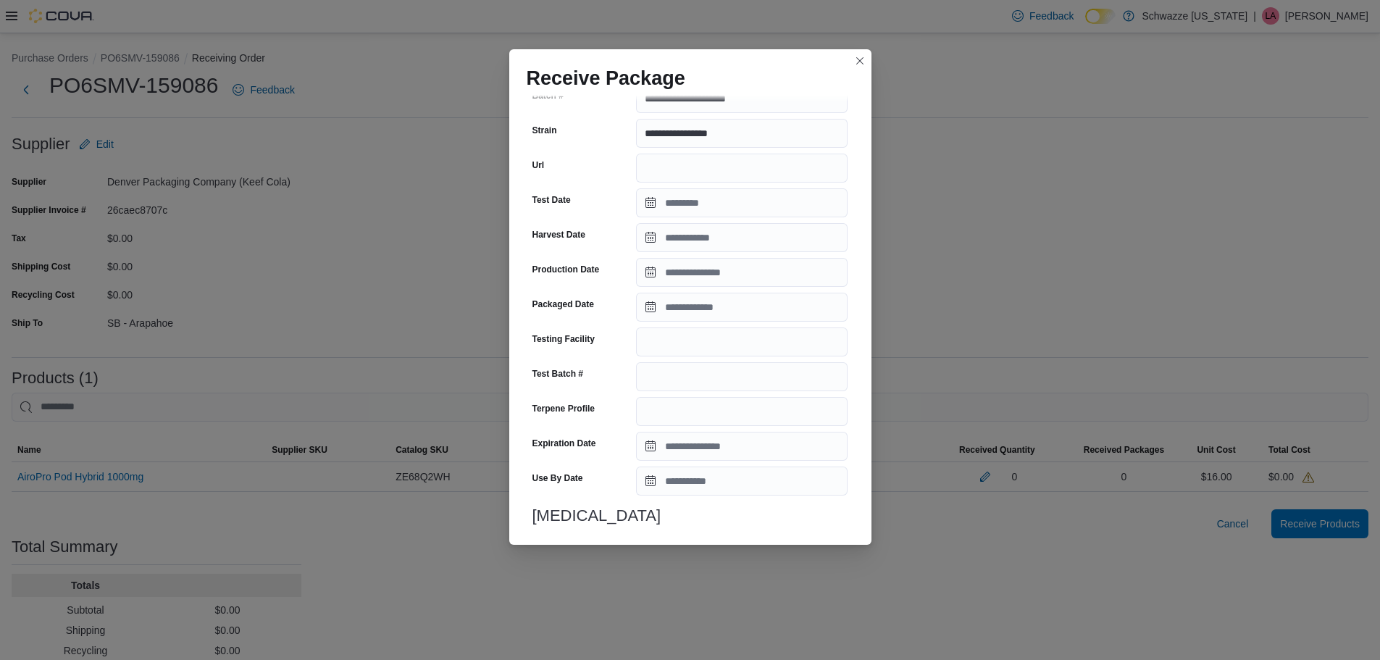
scroll to position [423, 0]
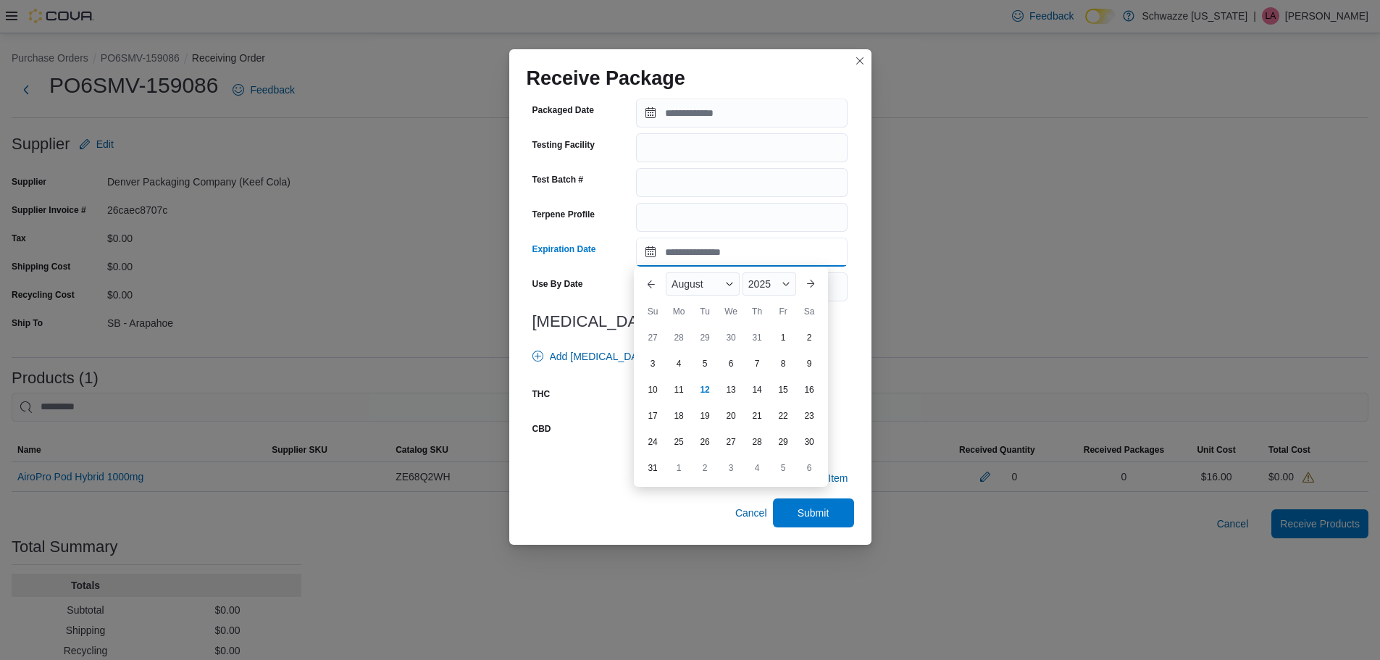
drag, startPoint x: 680, startPoint y: 252, endPoint x: 667, endPoint y: 254, distance: 13.1
click at [680, 252] on input "Expiration Date" at bounding box center [742, 252] width 212 height 29
click at [782, 291] on div "2025" at bounding box center [770, 283] width 54 height 23
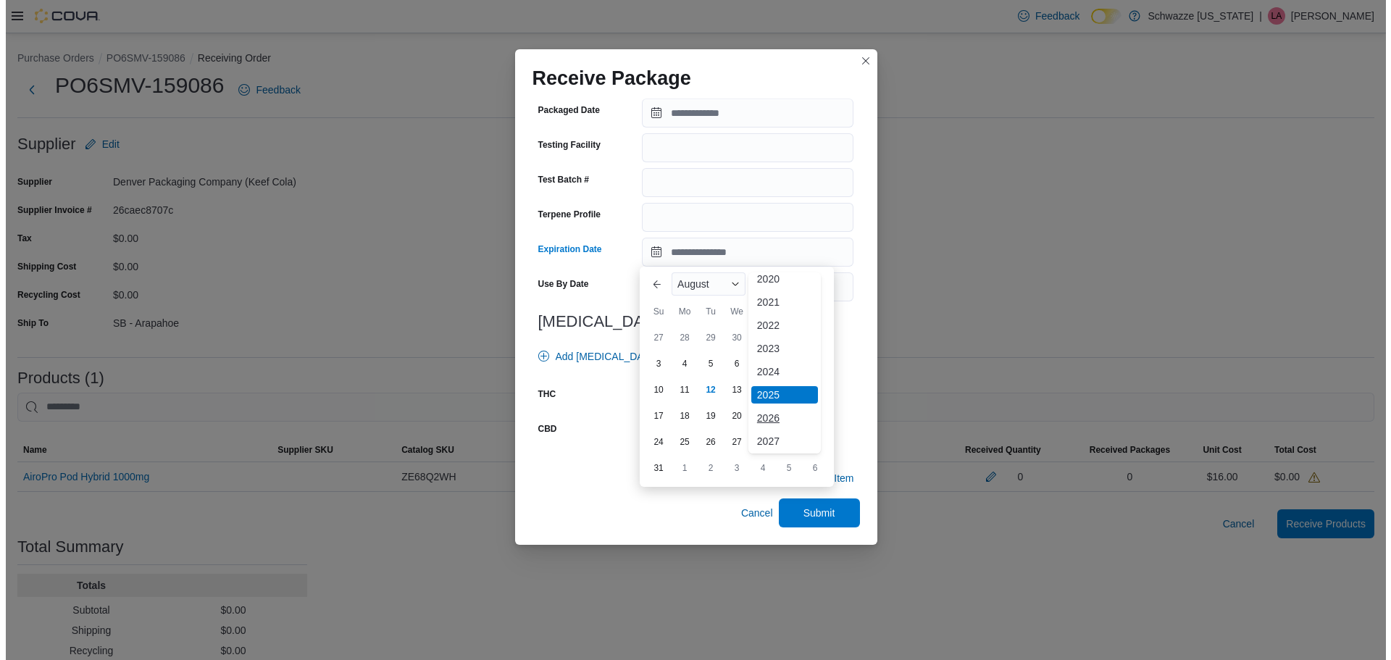
scroll to position [77, 0]
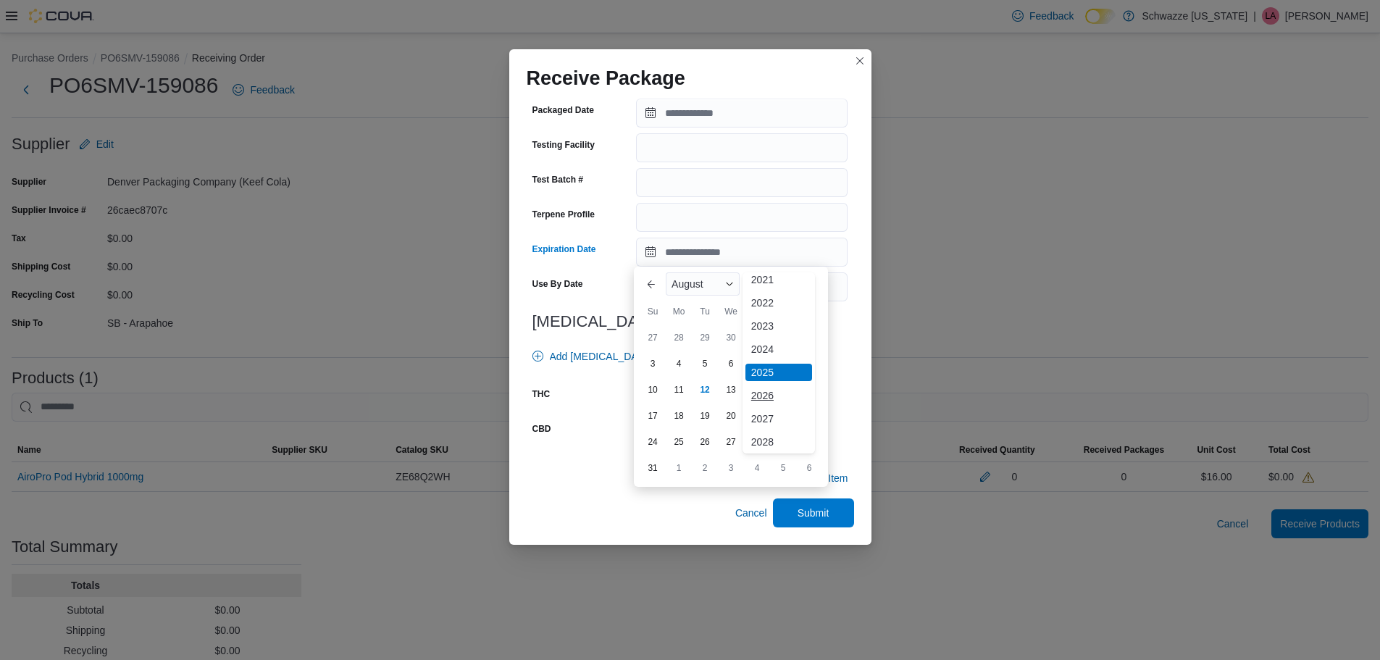
click at [773, 396] on div "2026" at bounding box center [779, 395] width 67 height 17
click at [704, 280] on span "August" at bounding box center [688, 284] width 32 height 12
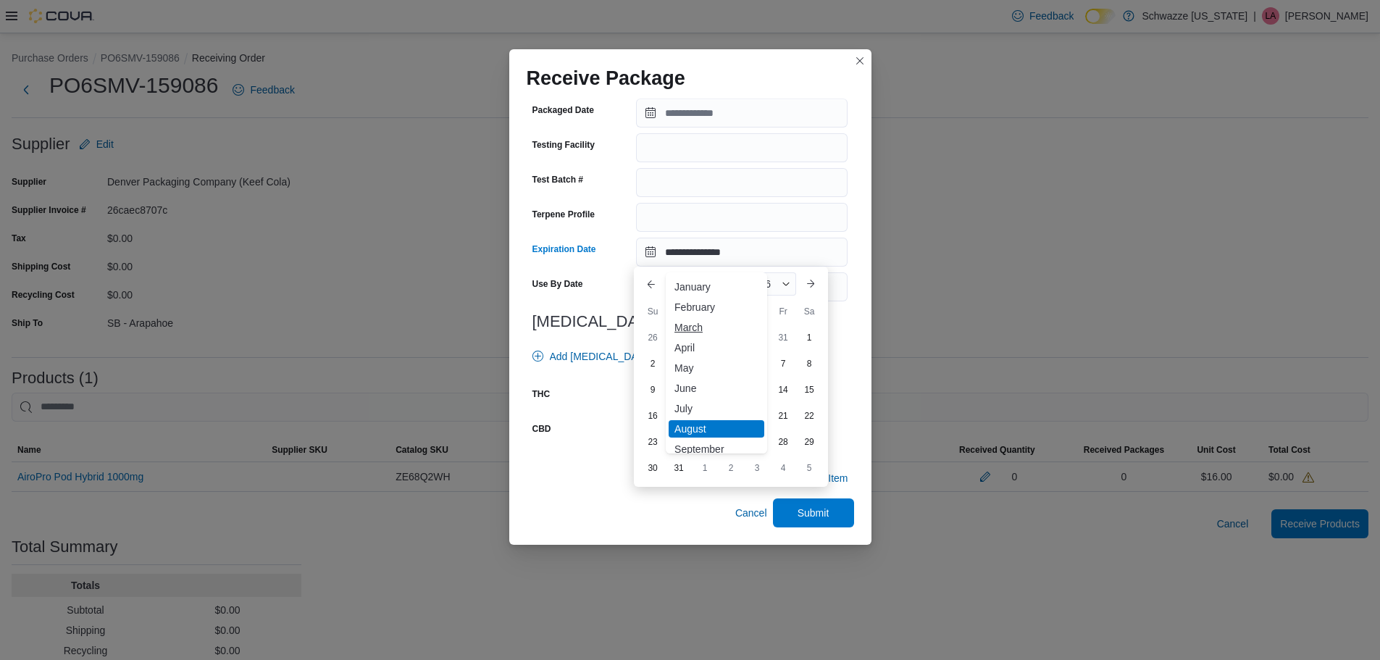
click at [711, 325] on div "March" at bounding box center [717, 327] width 96 height 17
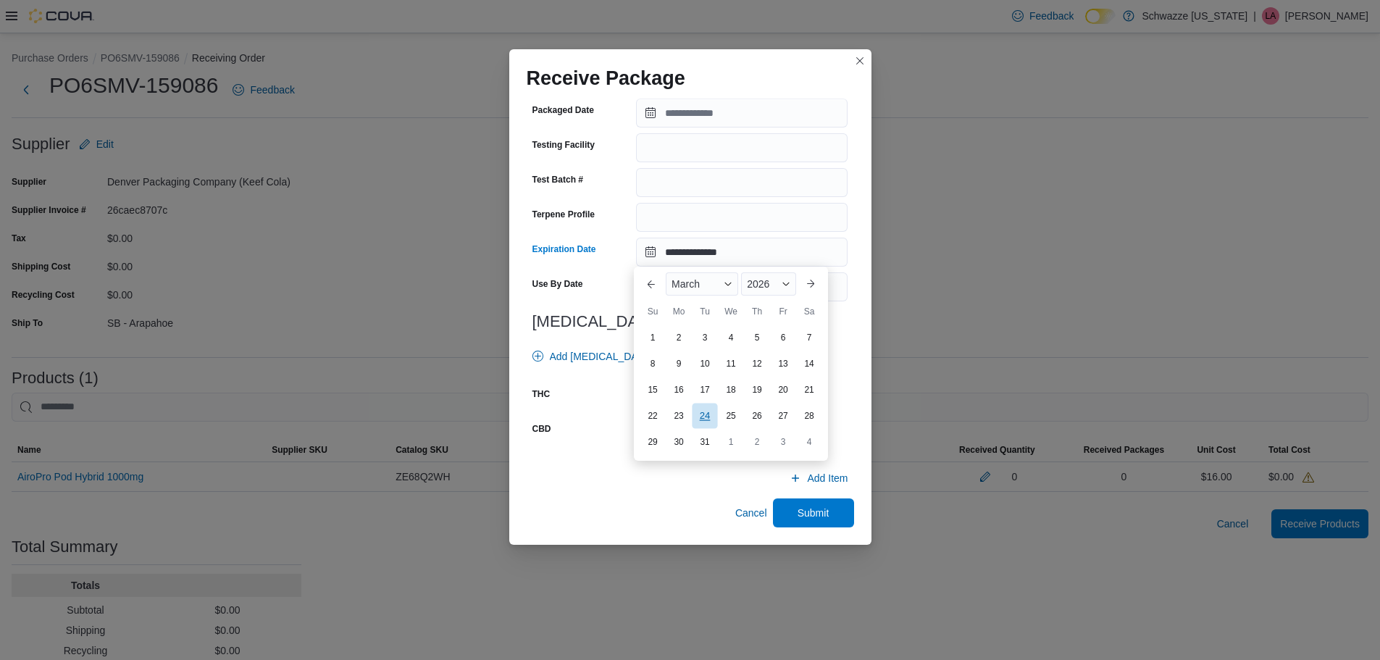
click at [712, 420] on div "24" at bounding box center [704, 416] width 25 height 25
type input "**********"
click at [704, 396] on input "number" at bounding box center [718, 397] width 164 height 29
type input "*"
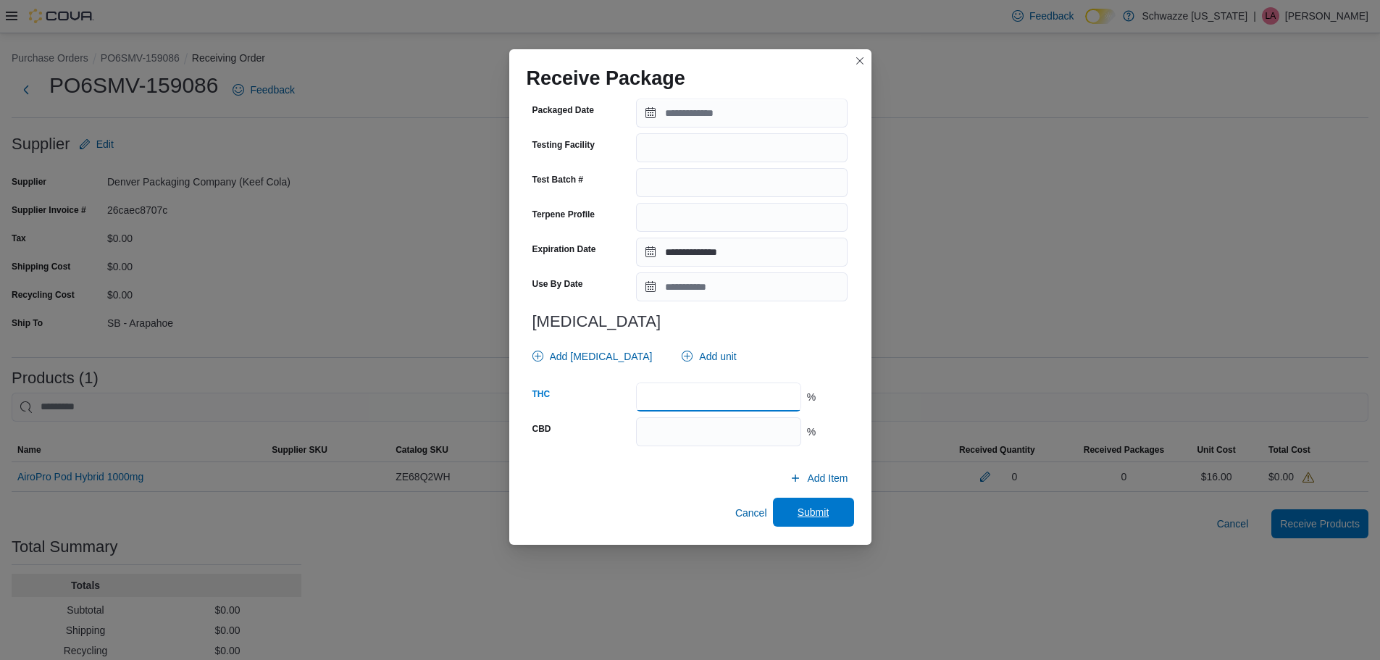
type input "*****"
click at [818, 506] on span "Submit" at bounding box center [814, 512] width 32 height 14
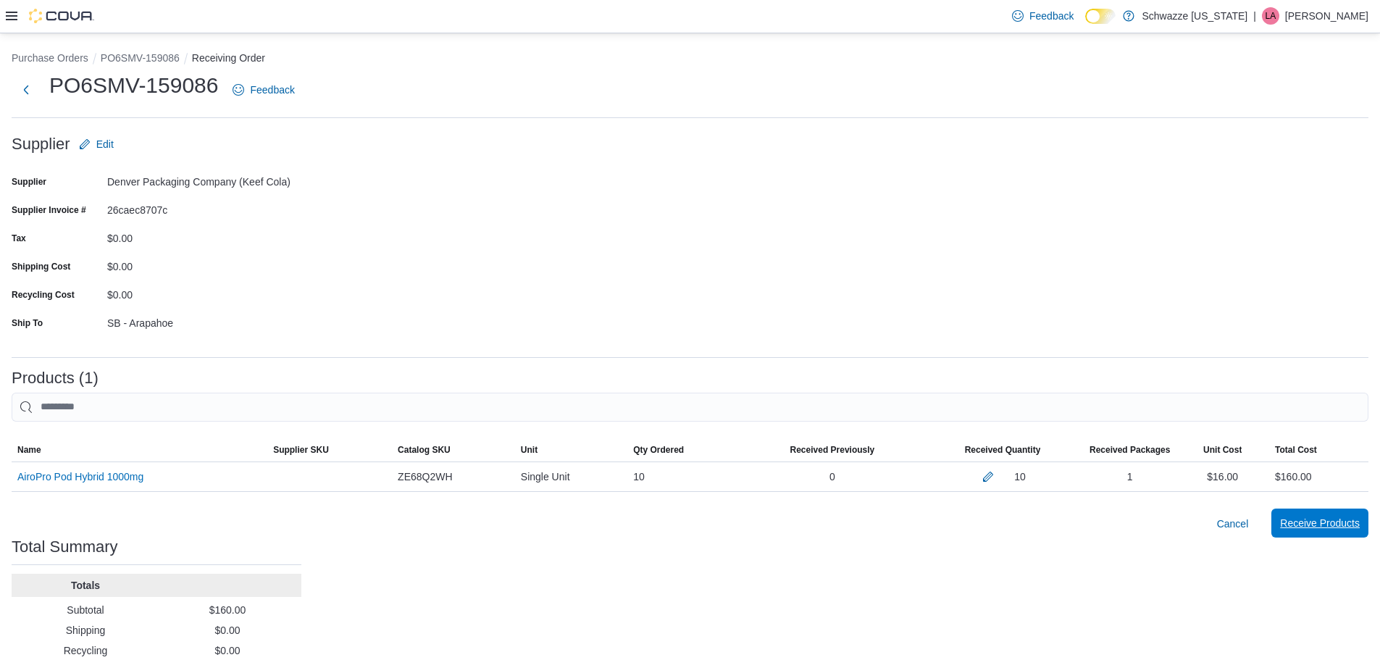
click at [1353, 520] on span "Receive Products" at bounding box center [1320, 523] width 80 height 14
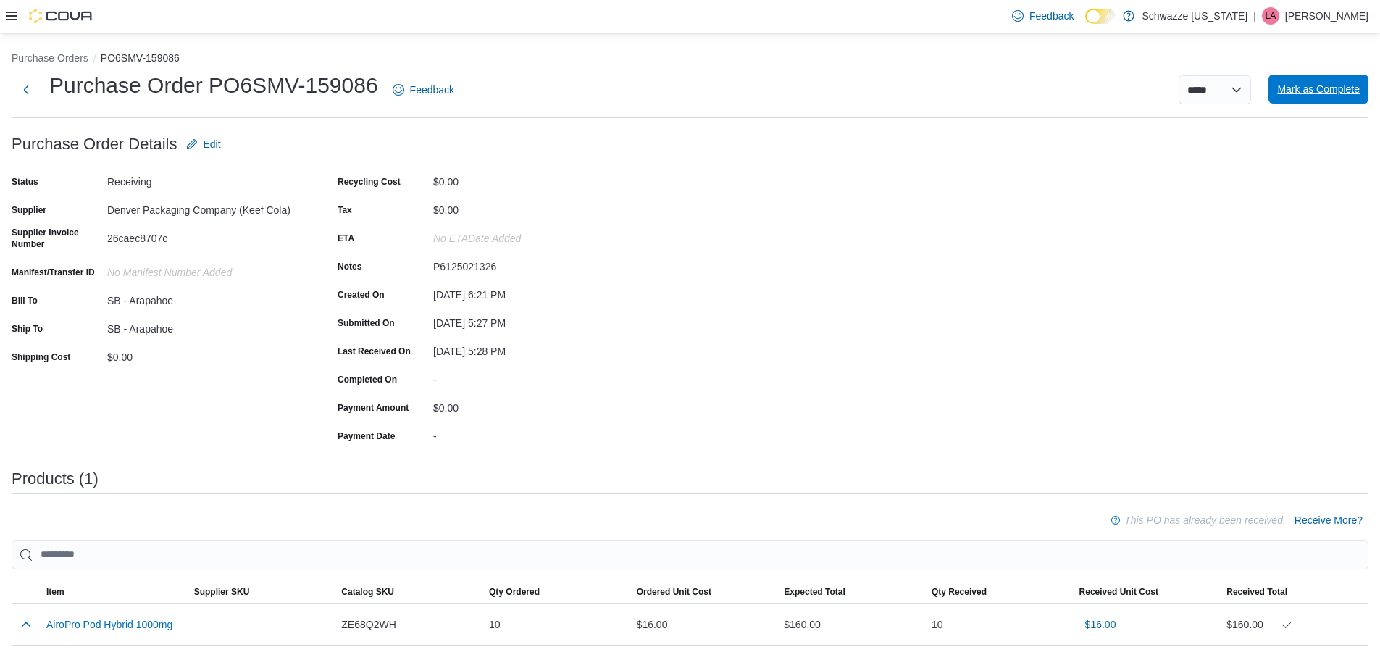
click at [1351, 80] on span "Mark as Complete" at bounding box center [1318, 89] width 83 height 29
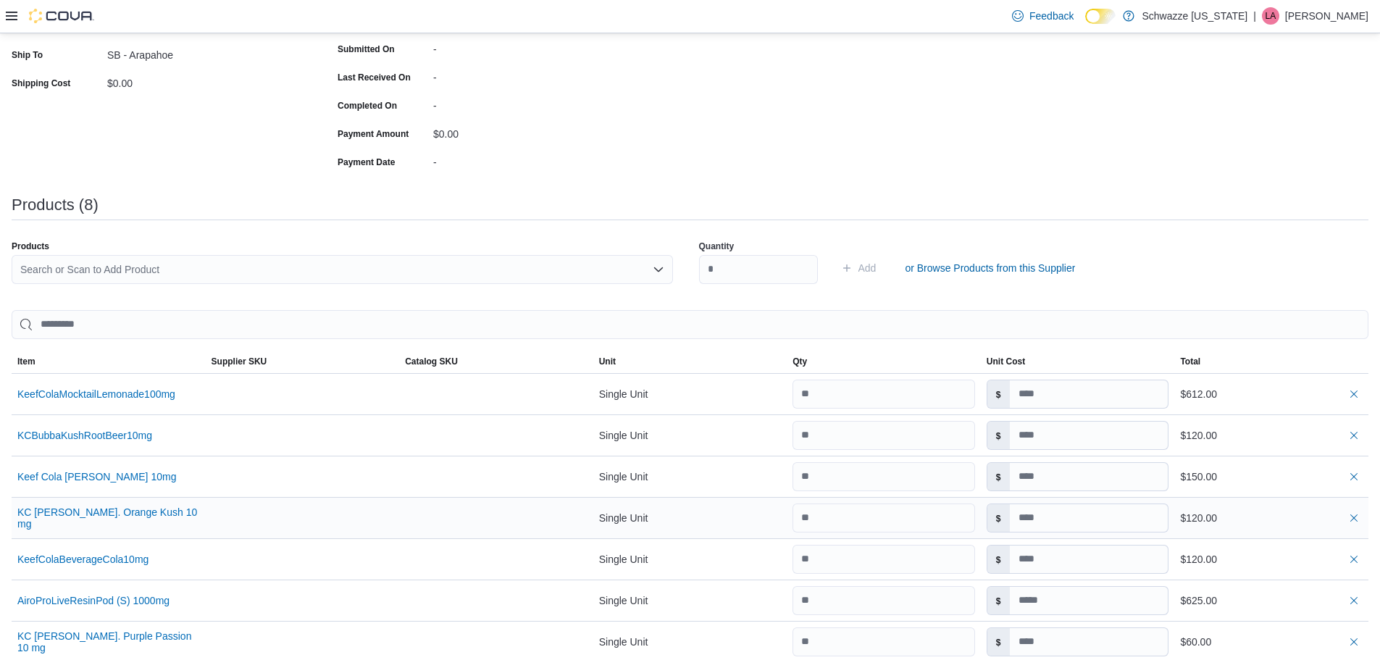
scroll to position [290, 0]
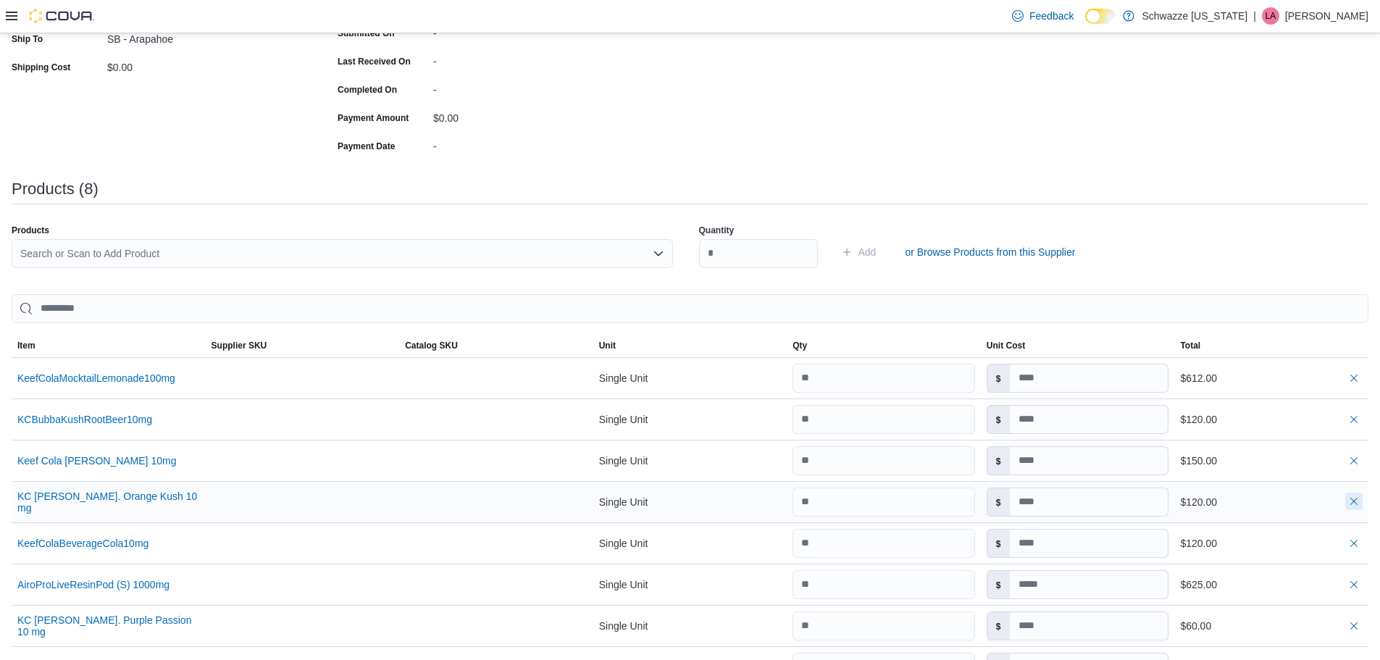
click at [1362, 496] on button "button" at bounding box center [1354, 501] width 17 height 17
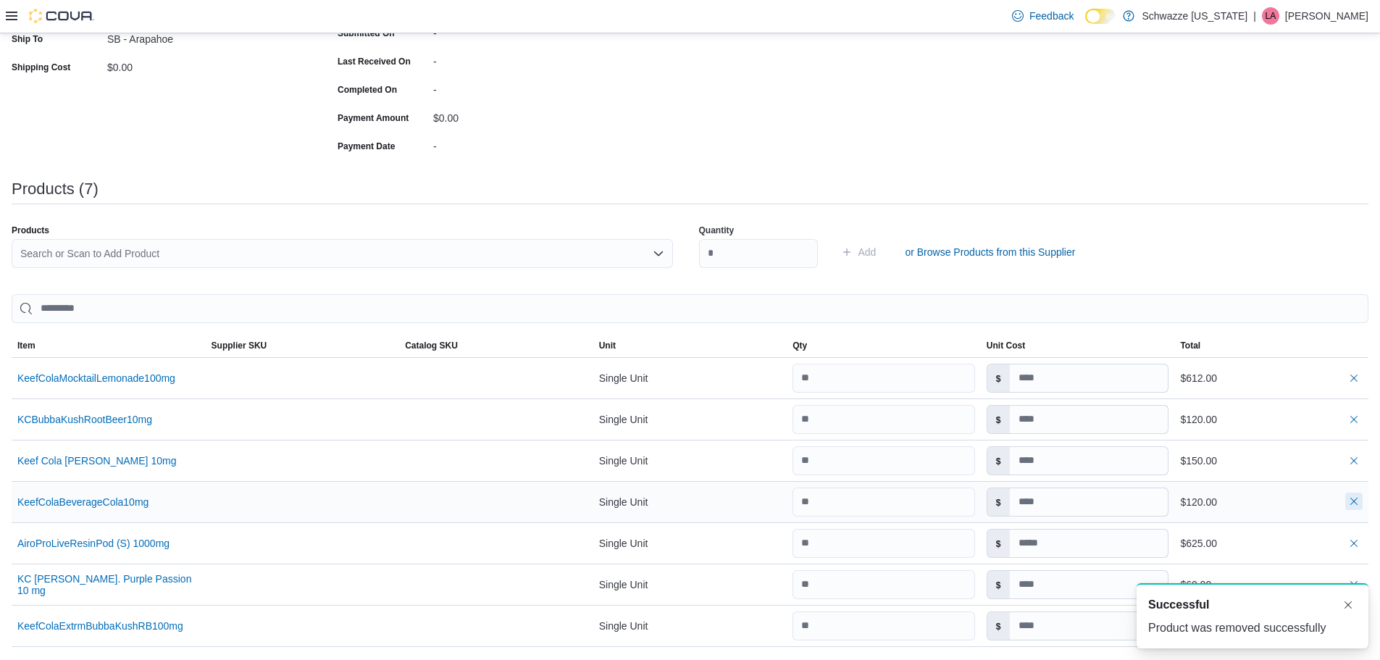
click at [1362, 496] on button "button" at bounding box center [1354, 501] width 17 height 17
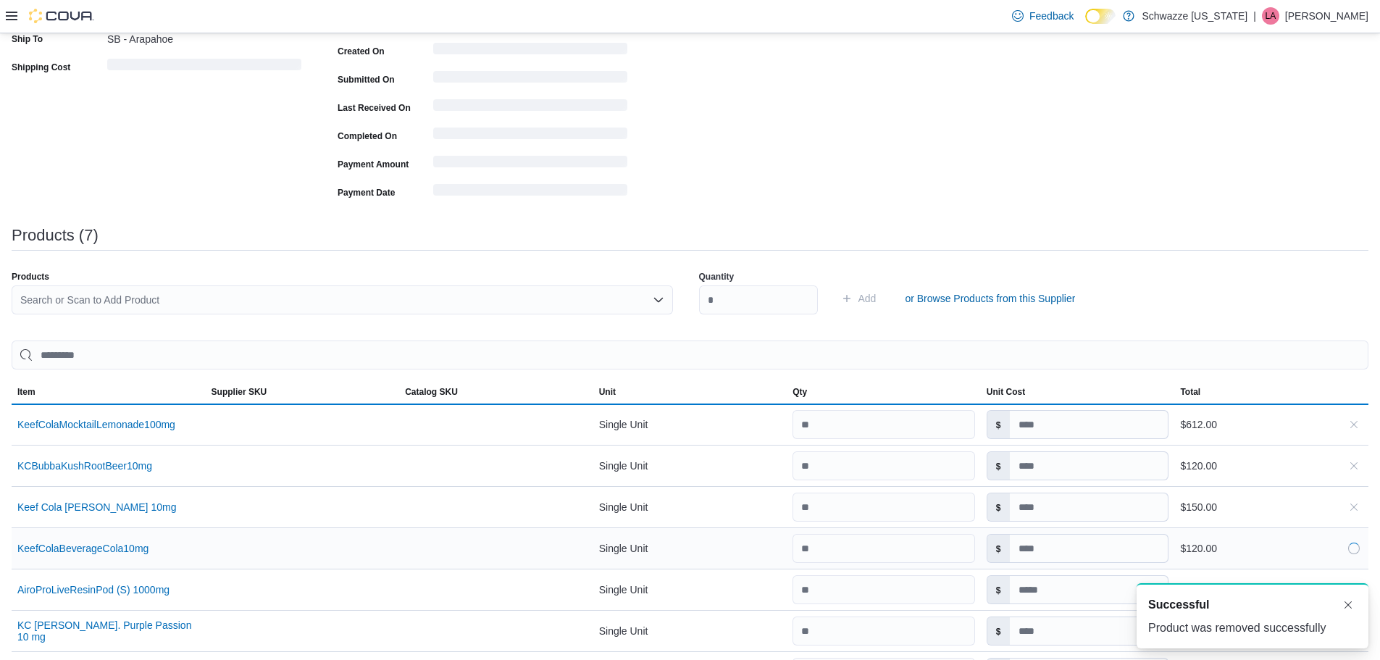
click at [1362, 572] on div "A new notification appears Successful Product was removed successfully" at bounding box center [1236, 616] width 290 height 88
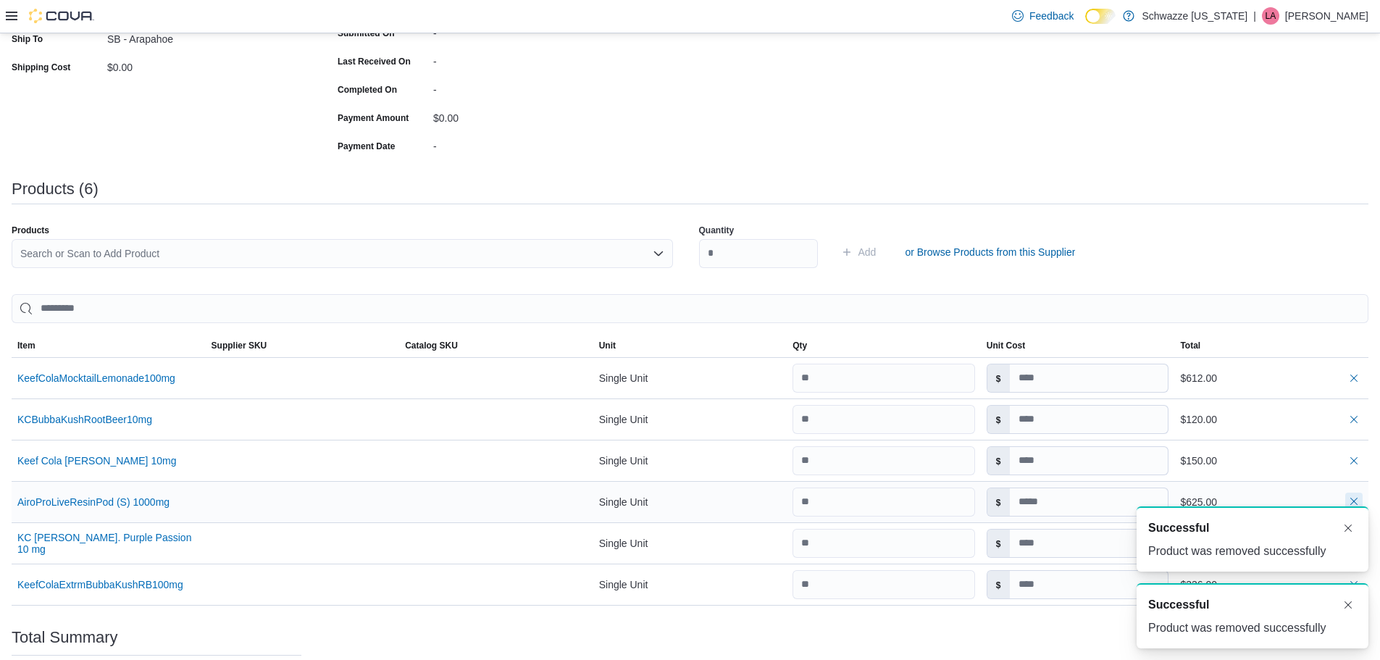
scroll to position [0, 0]
click at [1362, 496] on div "A new notification appears Successful Product was removed successfully A new no…" at bounding box center [1236, 577] width 290 height 165
click at [1348, 522] on button "Dismiss toast" at bounding box center [1348, 528] width 17 height 17
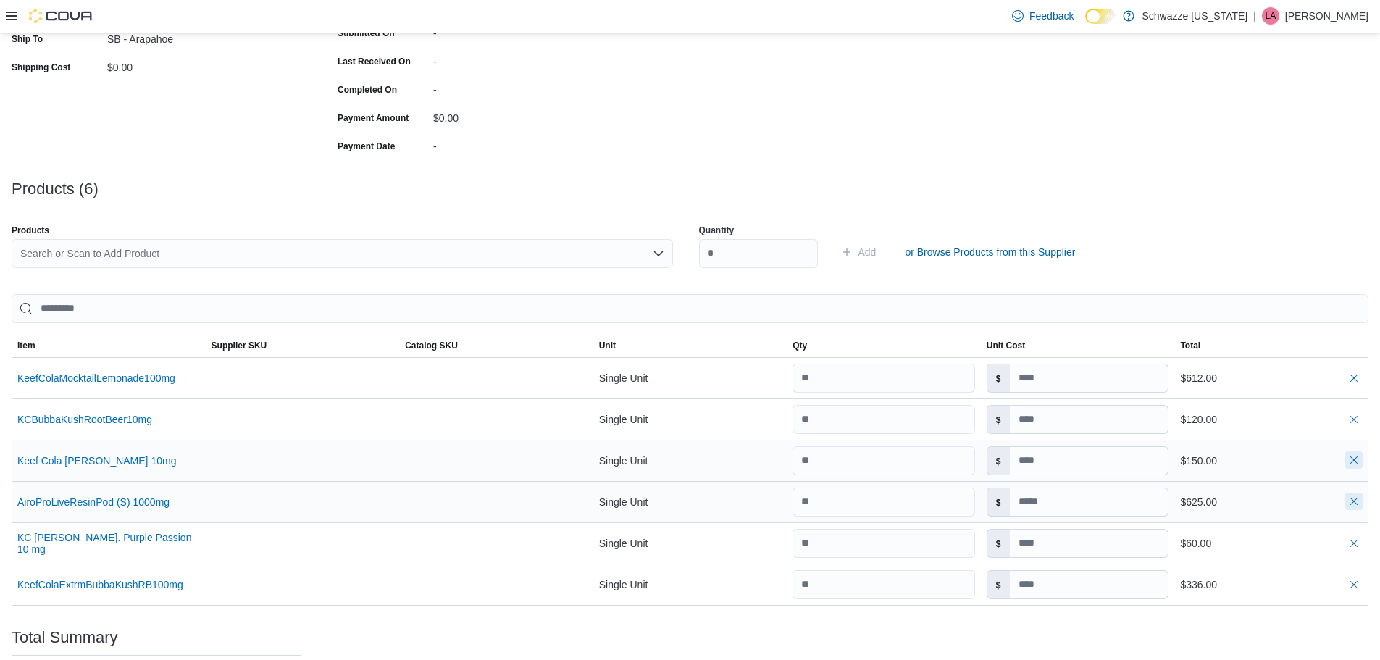
click at [1363, 460] on button "button" at bounding box center [1354, 459] width 17 height 17
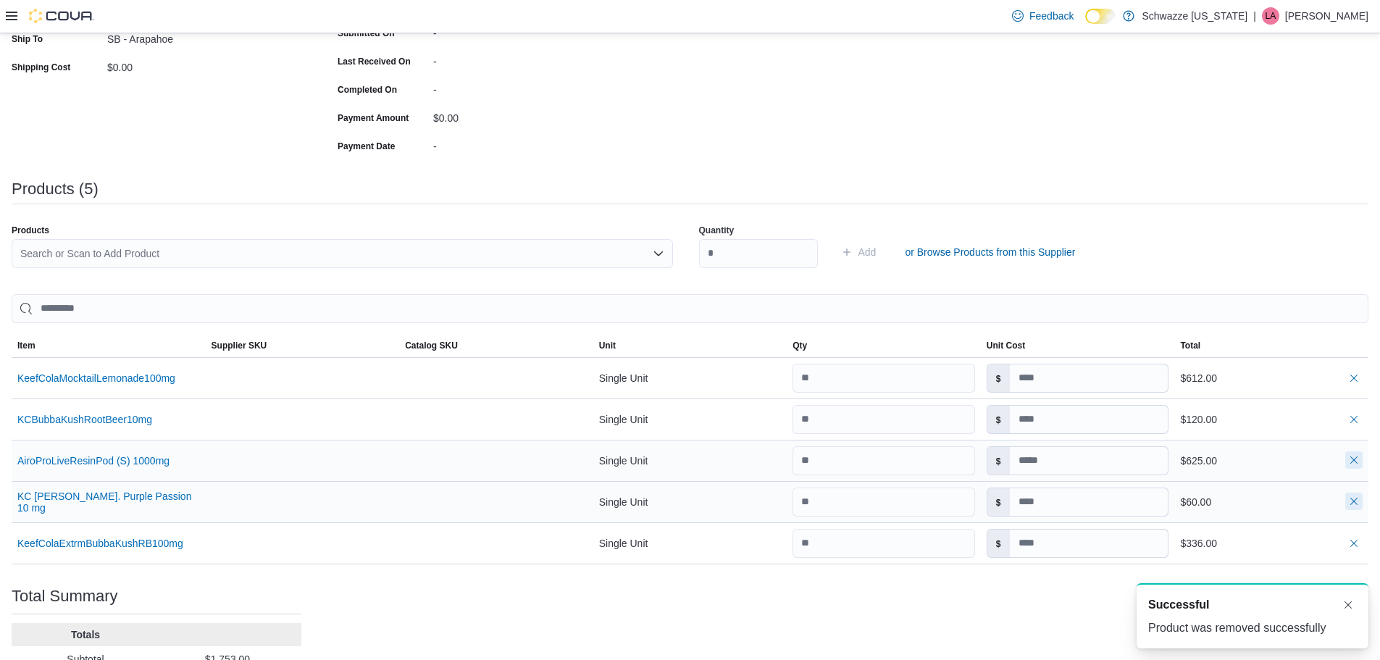
click at [1363, 460] on button "button" at bounding box center [1354, 459] width 17 height 17
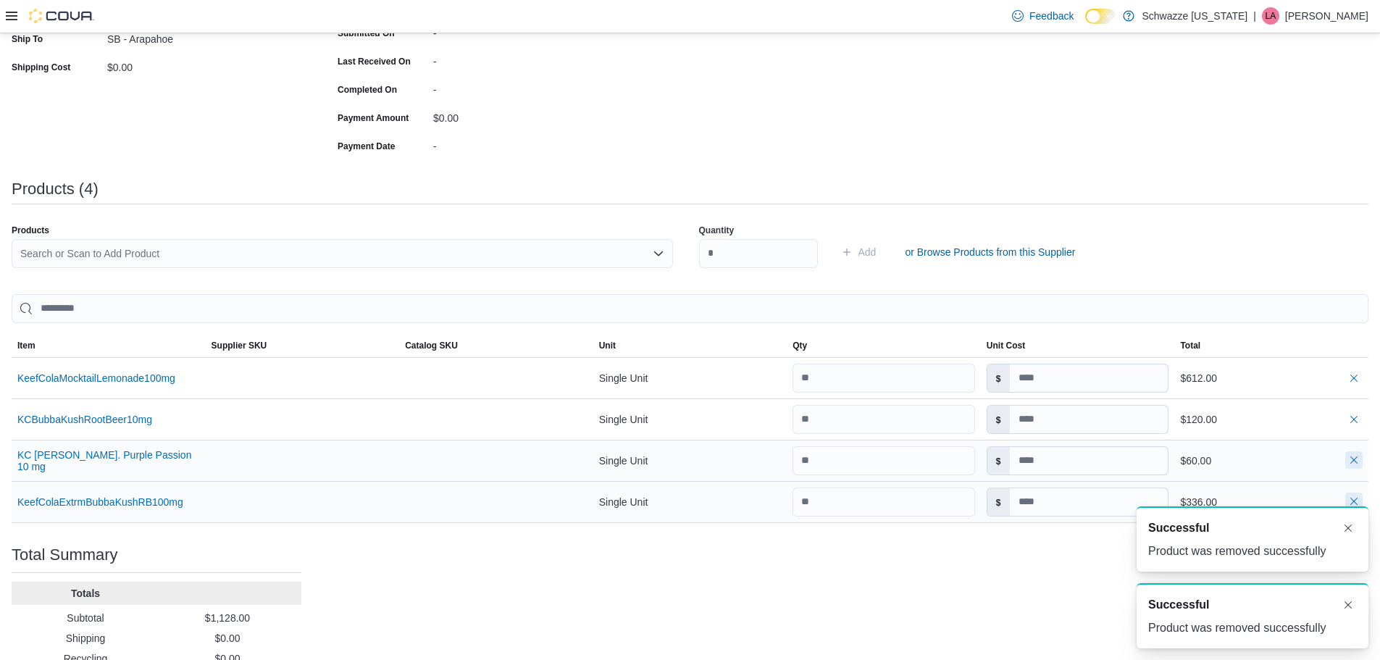
click at [1363, 460] on button "button" at bounding box center [1354, 459] width 17 height 17
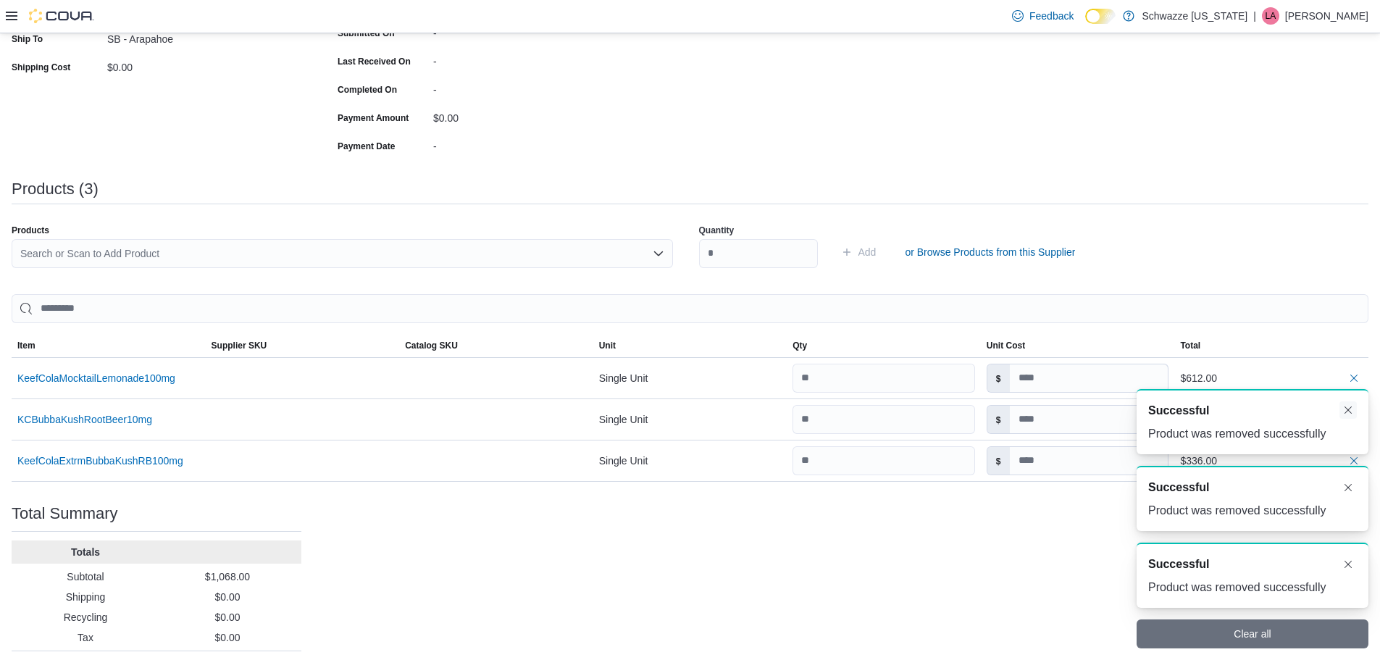
drag, startPoint x: 1350, startPoint y: 415, endPoint x: 1353, endPoint y: 407, distance: 8.5
click at [1350, 414] on button "Dismiss toast" at bounding box center [1348, 409] width 17 height 17
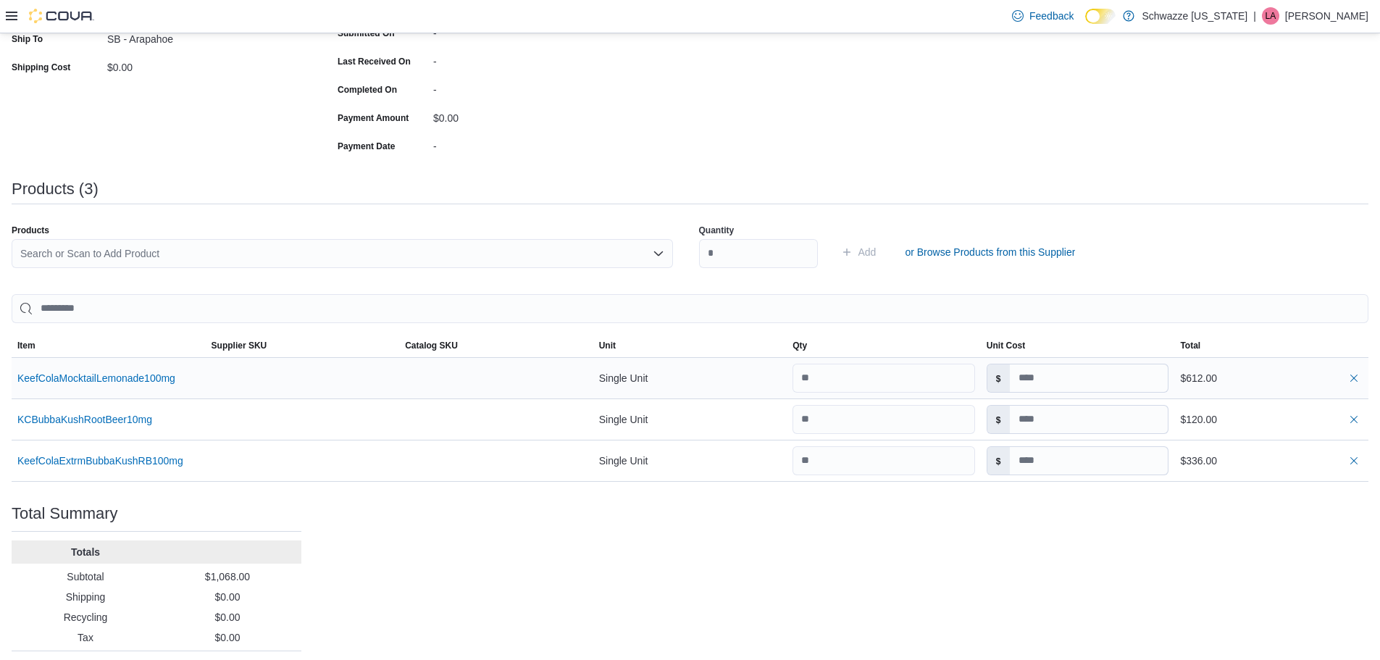
click at [1361, 390] on div "$612.00" at bounding box center [1272, 378] width 194 height 29
click at [1363, 380] on button "button" at bounding box center [1354, 377] width 17 height 17
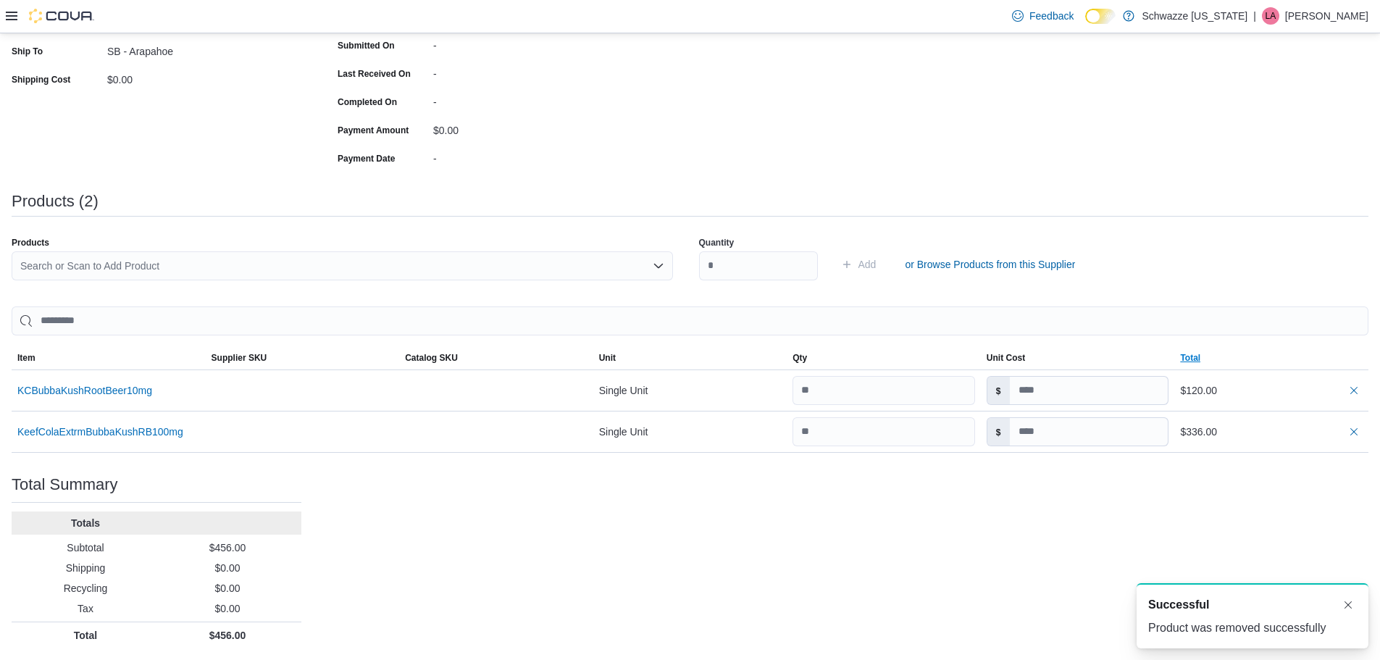
scroll to position [278, 0]
click at [1367, 401] on div "$120.00" at bounding box center [1272, 390] width 194 height 29
click at [1363, 391] on button "button" at bounding box center [1354, 389] width 17 height 17
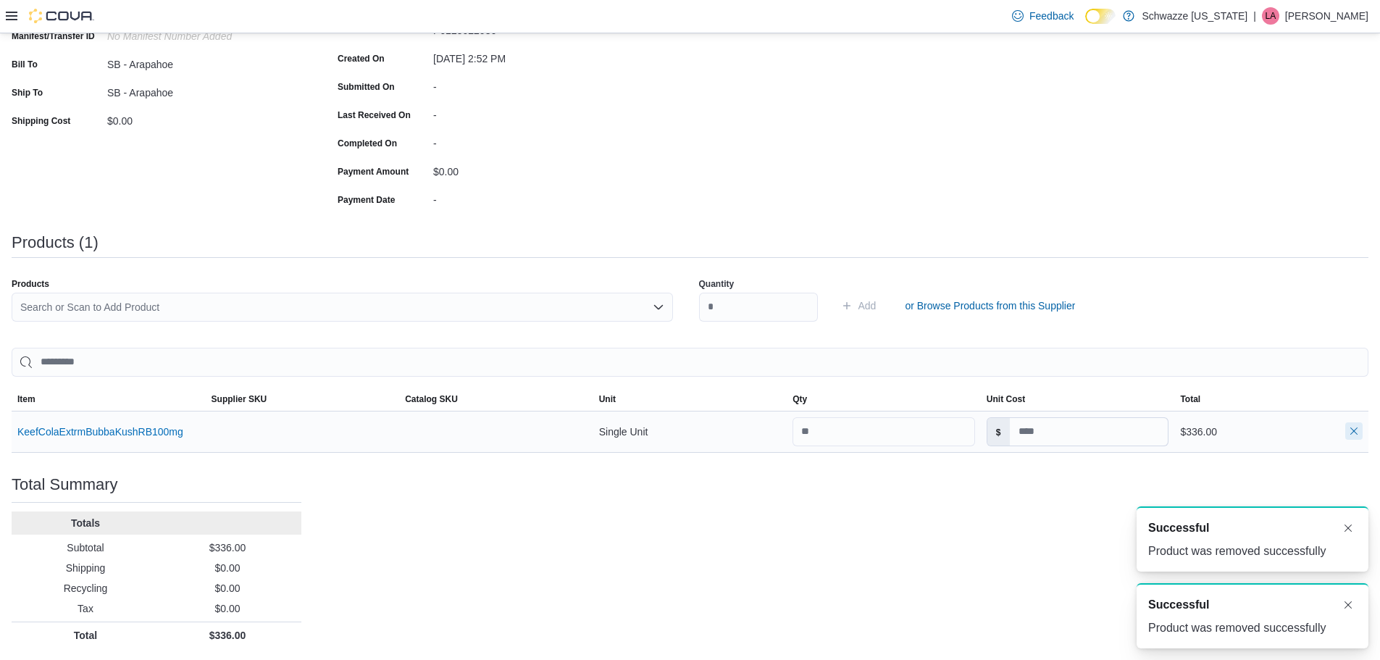
click at [1362, 438] on button "button" at bounding box center [1354, 430] width 17 height 17
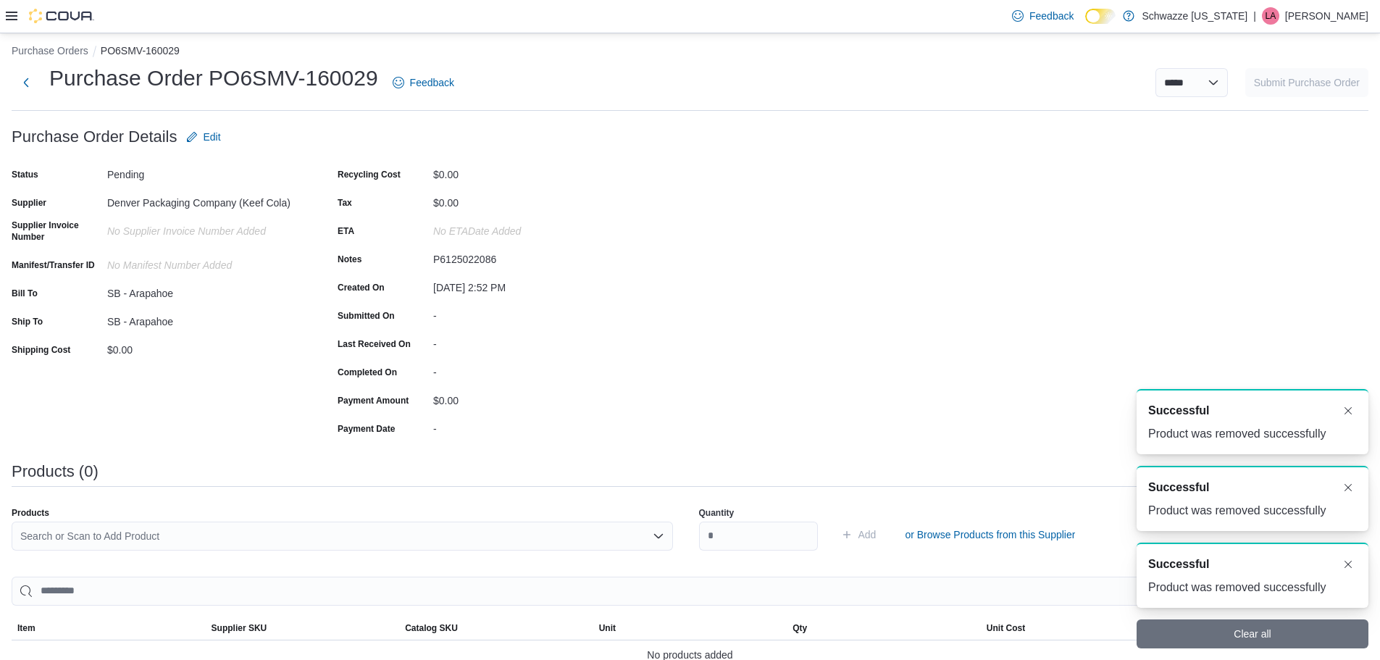
scroll to position [0, 0]
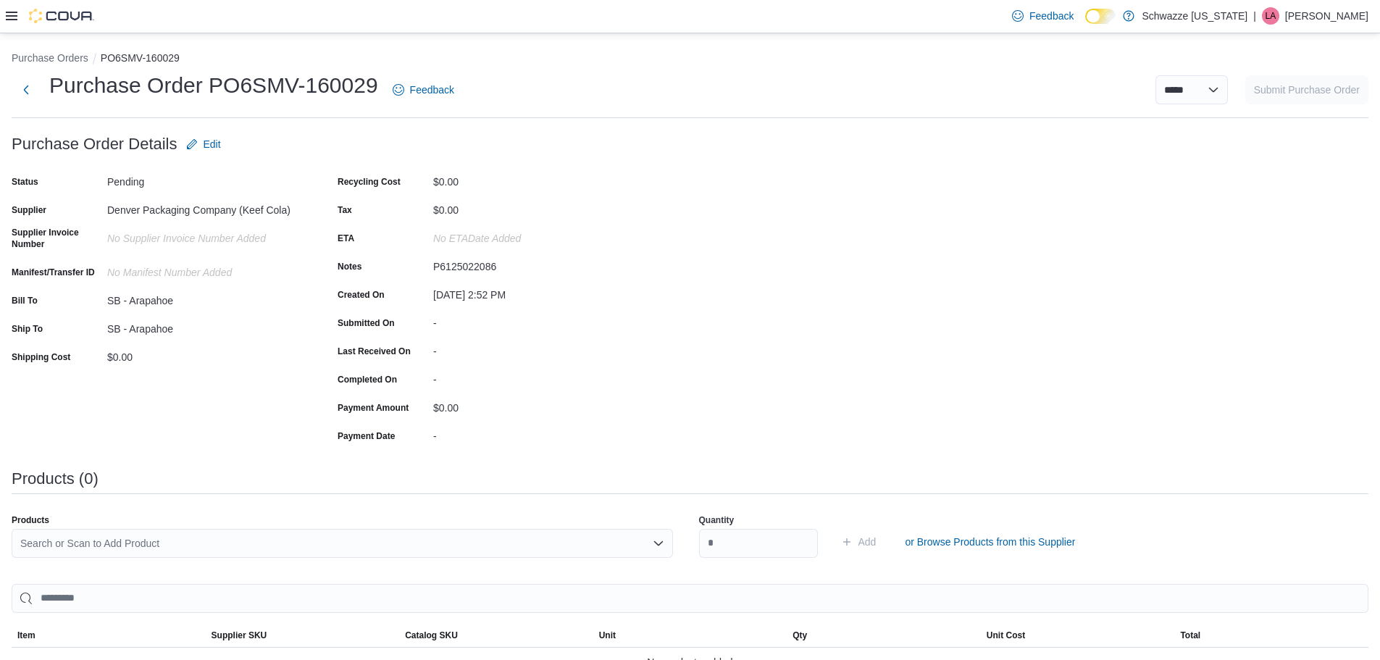
click at [472, 267] on div "P6125022086" at bounding box center [530, 263] width 194 height 17
copy div "P6125022086"
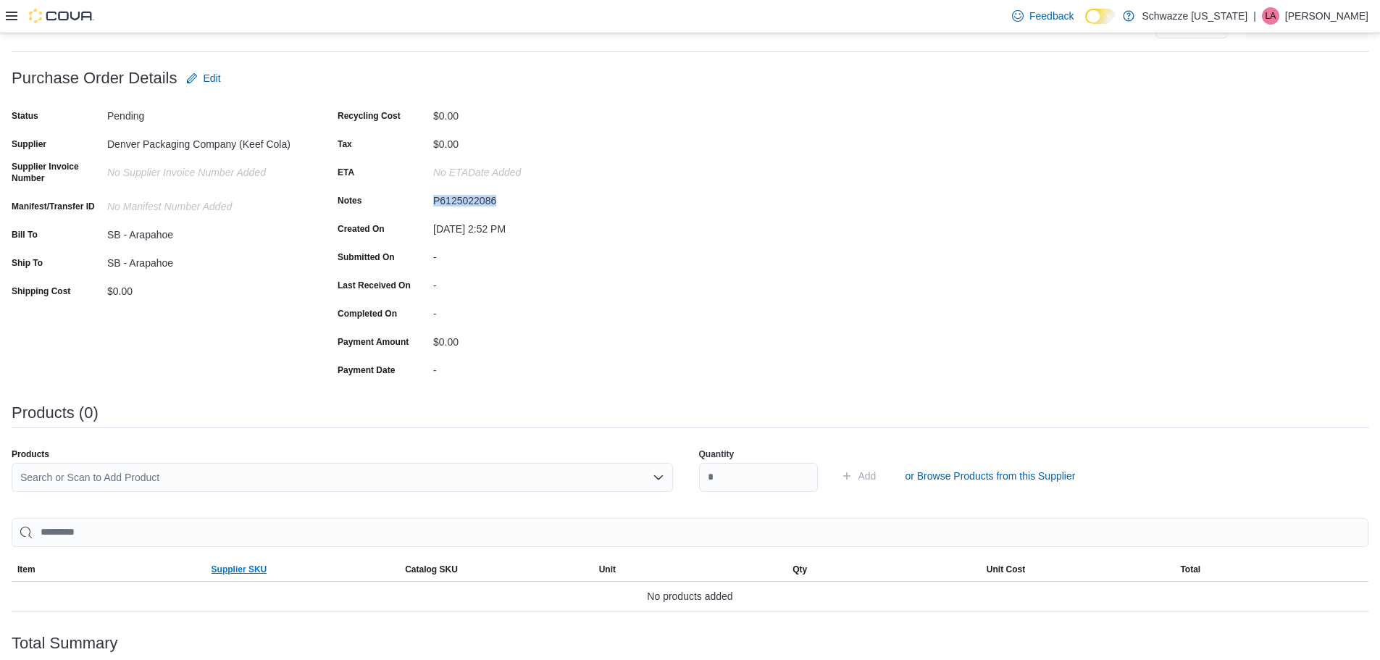
scroll to position [145, 0]
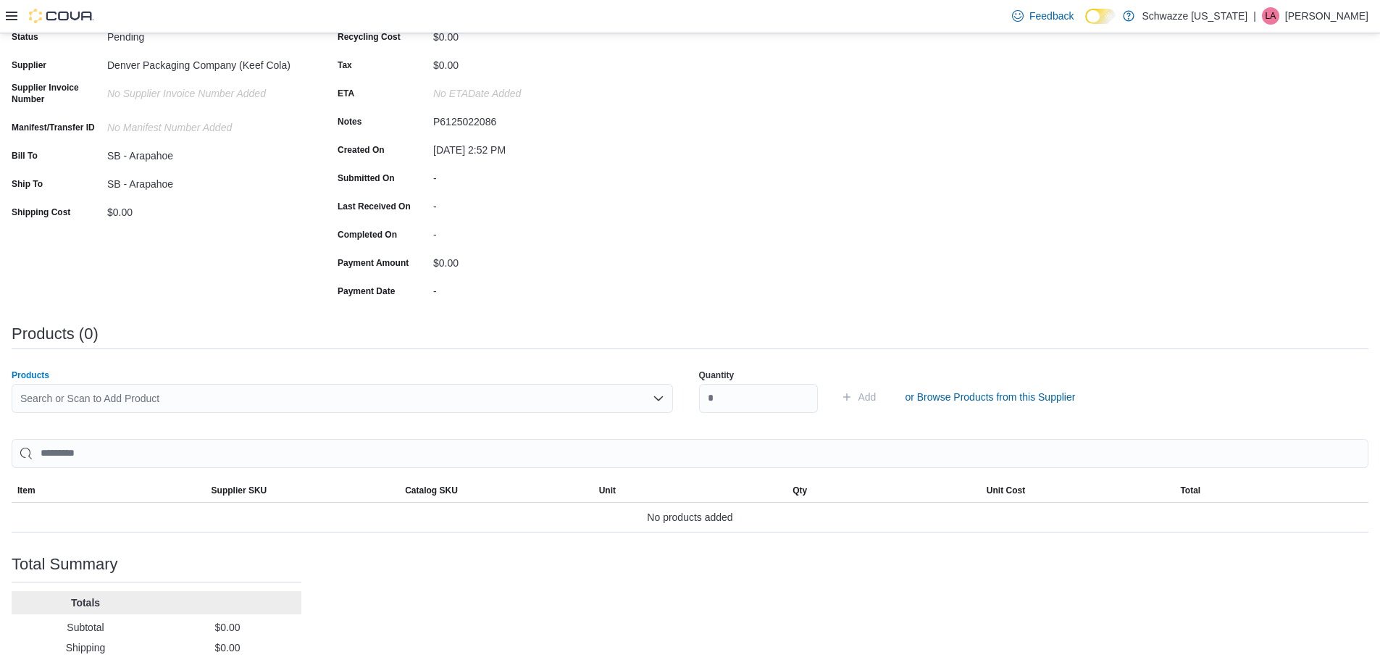
click at [257, 396] on div "Search or Scan to Add Product" at bounding box center [343, 398] width 662 height 29
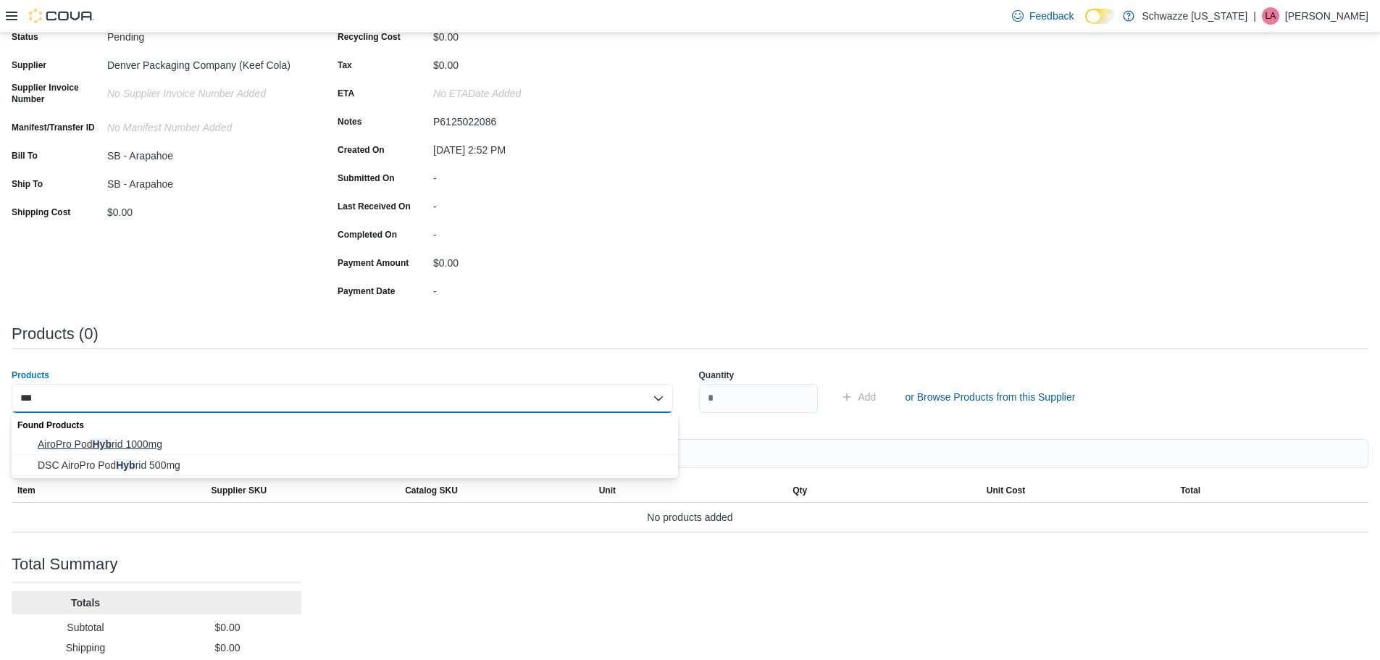
type input "***"
click at [228, 441] on span "AiroPro Pod Hyb rid 1000mg" at bounding box center [354, 444] width 632 height 14
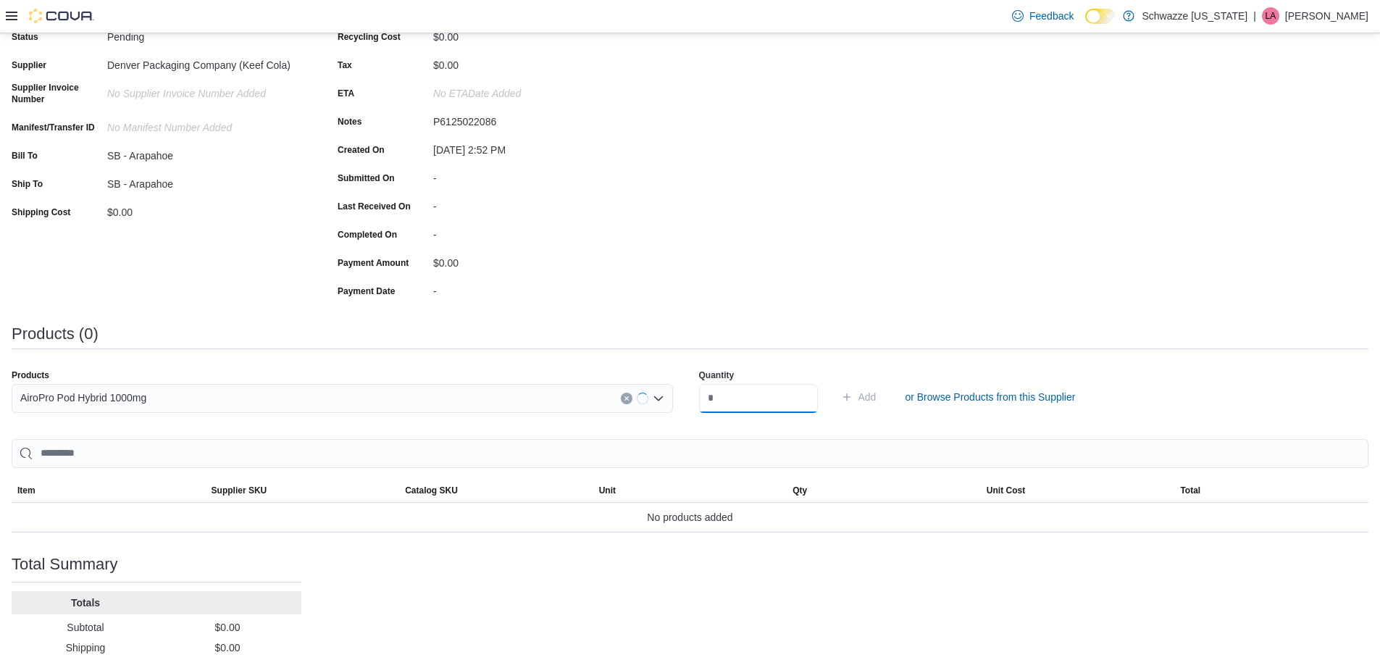
click at [754, 397] on input "number" at bounding box center [758, 398] width 119 height 29
type input "**"
click at [835, 383] on button "Add" at bounding box center [858, 397] width 47 height 29
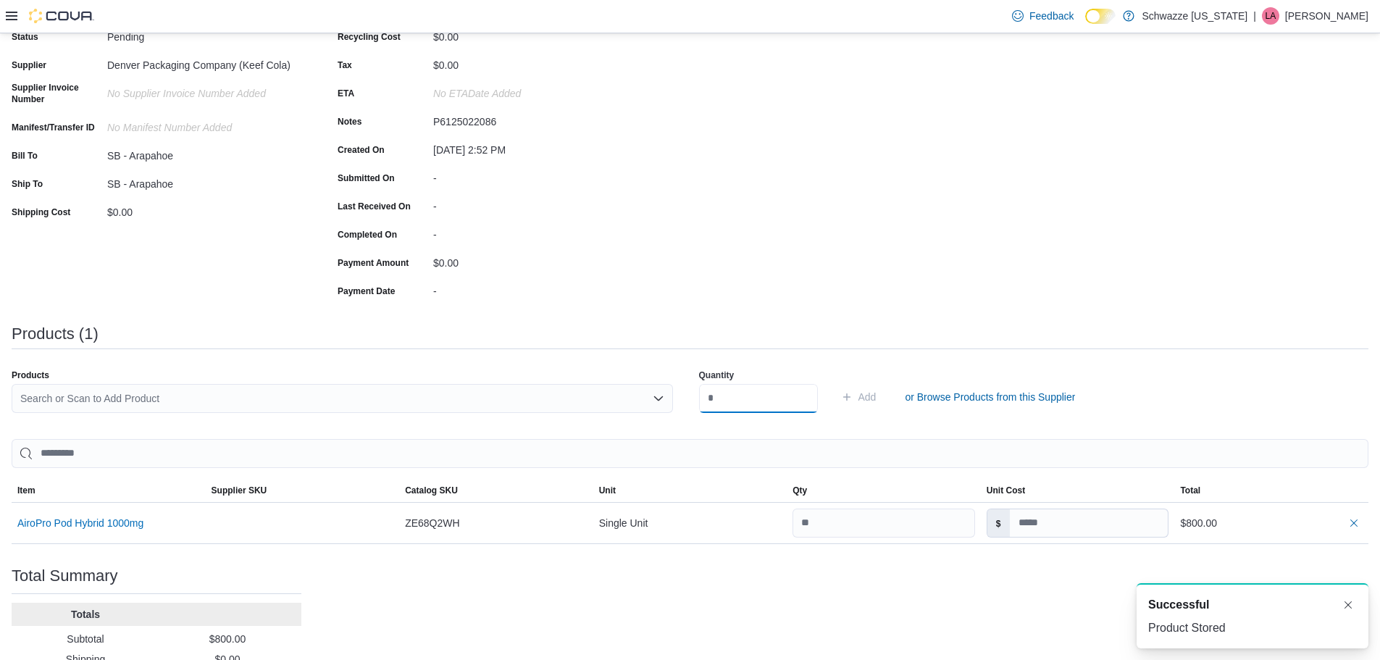
scroll to position [0, 0]
click at [585, 405] on div "Search or Scan to Add Product" at bounding box center [343, 398] width 662 height 29
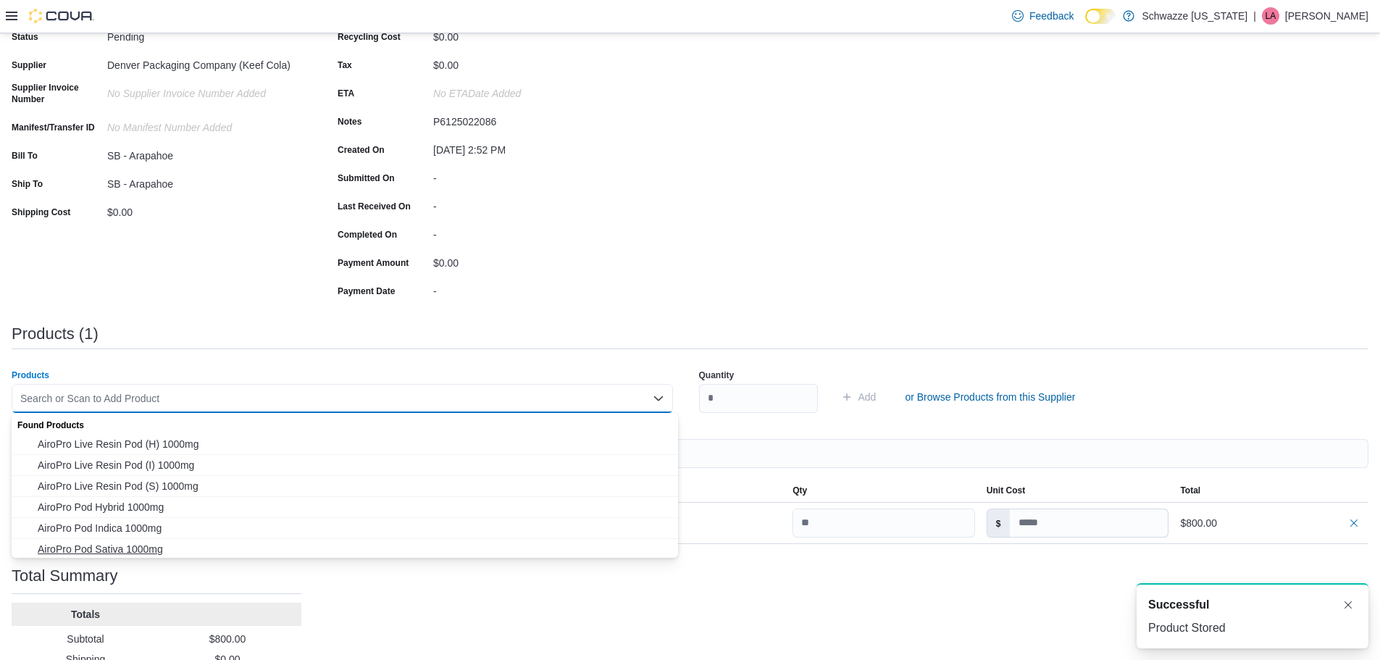
click at [451, 543] on span "AiroPro Pod Sativa 1000mg" at bounding box center [354, 549] width 632 height 14
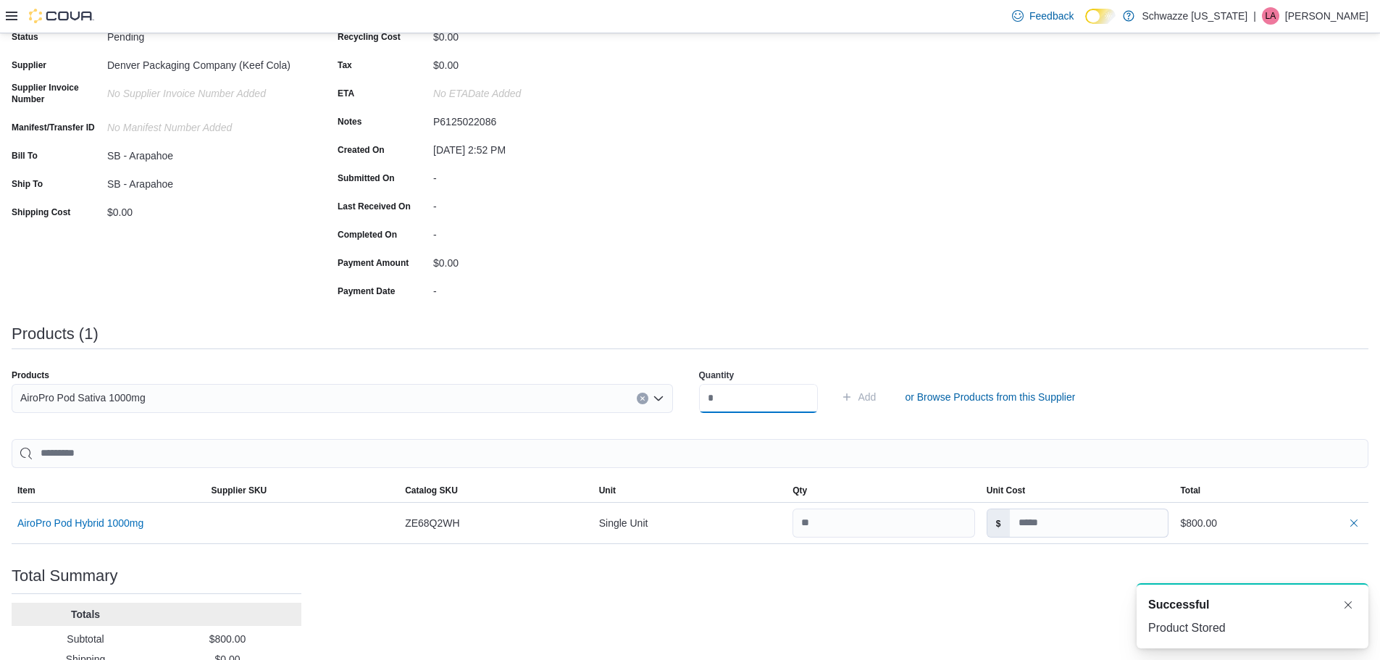
click at [754, 396] on input "number" at bounding box center [758, 398] width 119 height 29
type input "**"
click at [835, 383] on button "Add" at bounding box center [858, 397] width 47 height 29
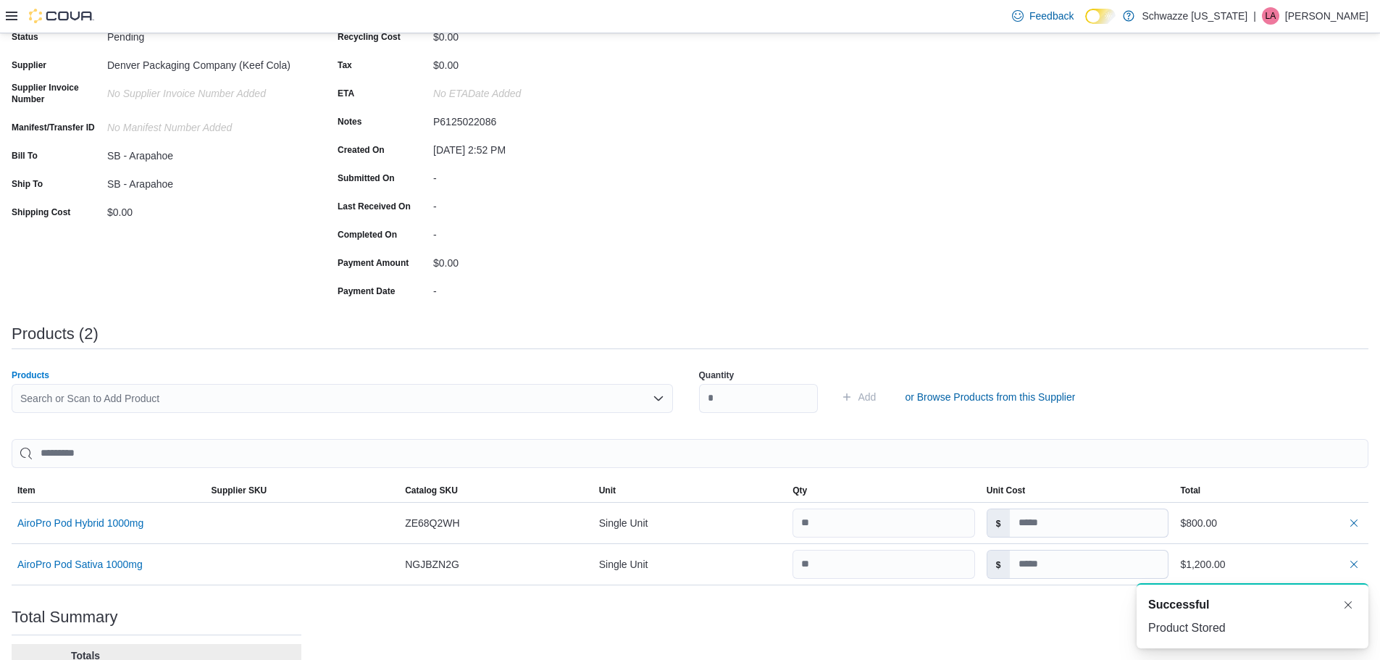
click at [319, 404] on div "Search or Scan to Add Product" at bounding box center [343, 398] width 662 height 29
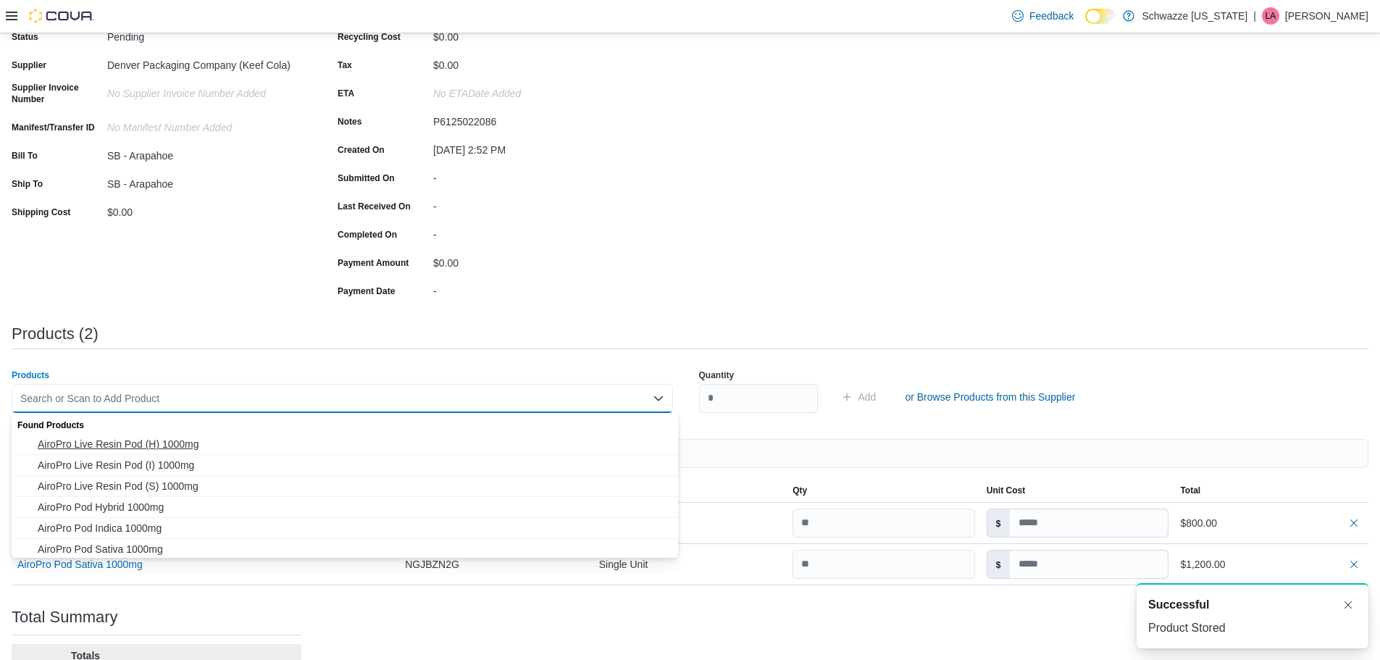
click at [285, 442] on span "AiroPro Live Resin Pod (H) 1000mg" at bounding box center [354, 444] width 632 height 14
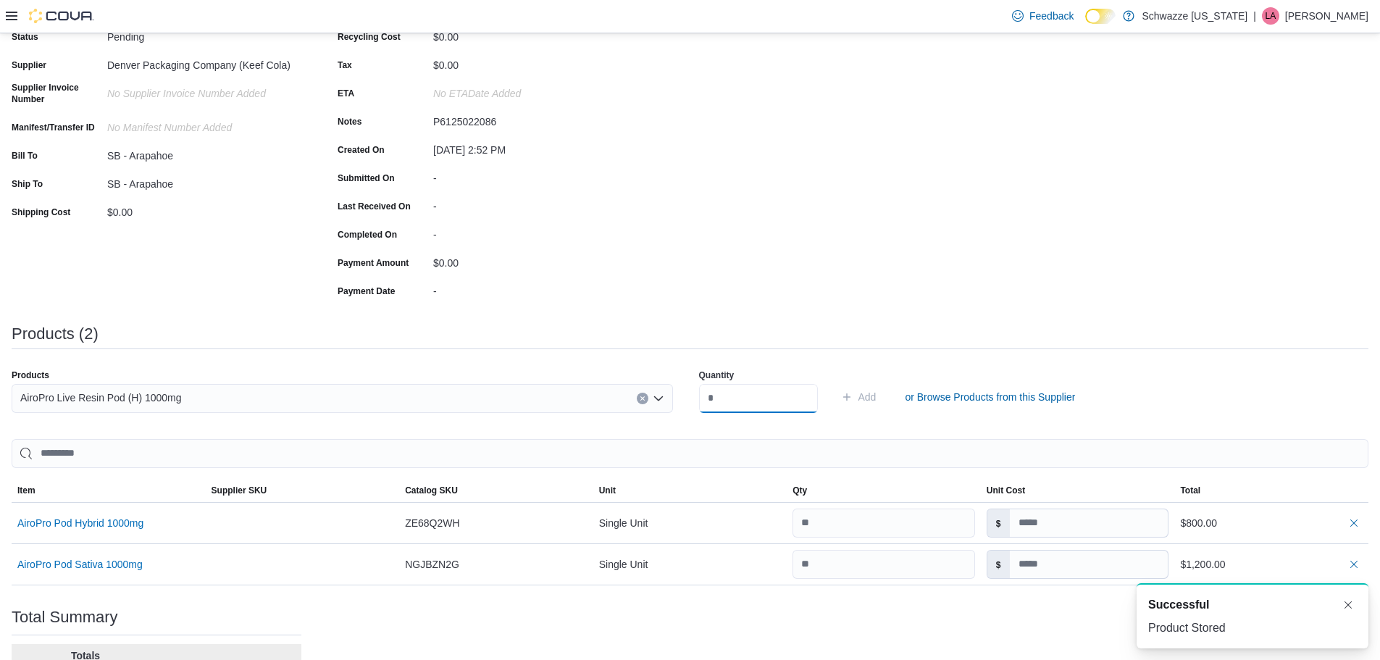
click at [743, 400] on input "number" at bounding box center [758, 398] width 119 height 29
type input "**"
click at [835, 383] on button "Add" at bounding box center [858, 397] width 47 height 29
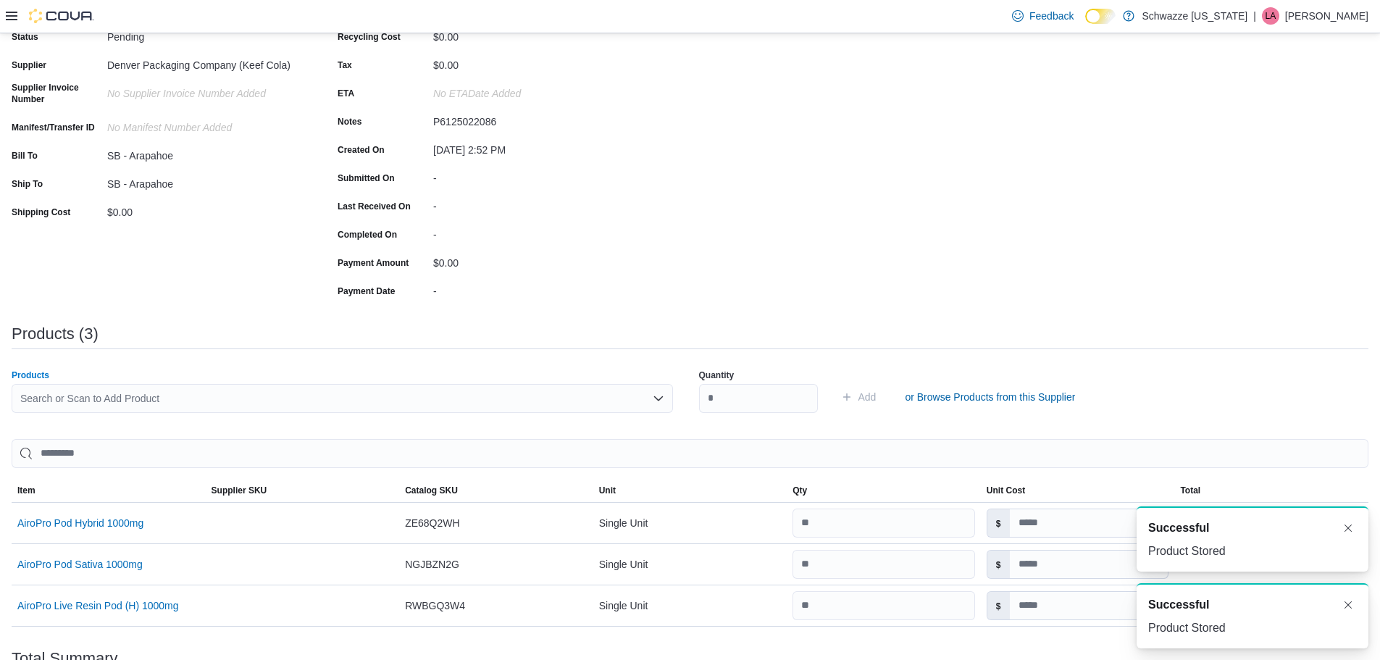
click at [454, 397] on div "Search or Scan to Add Product" at bounding box center [343, 398] width 662 height 29
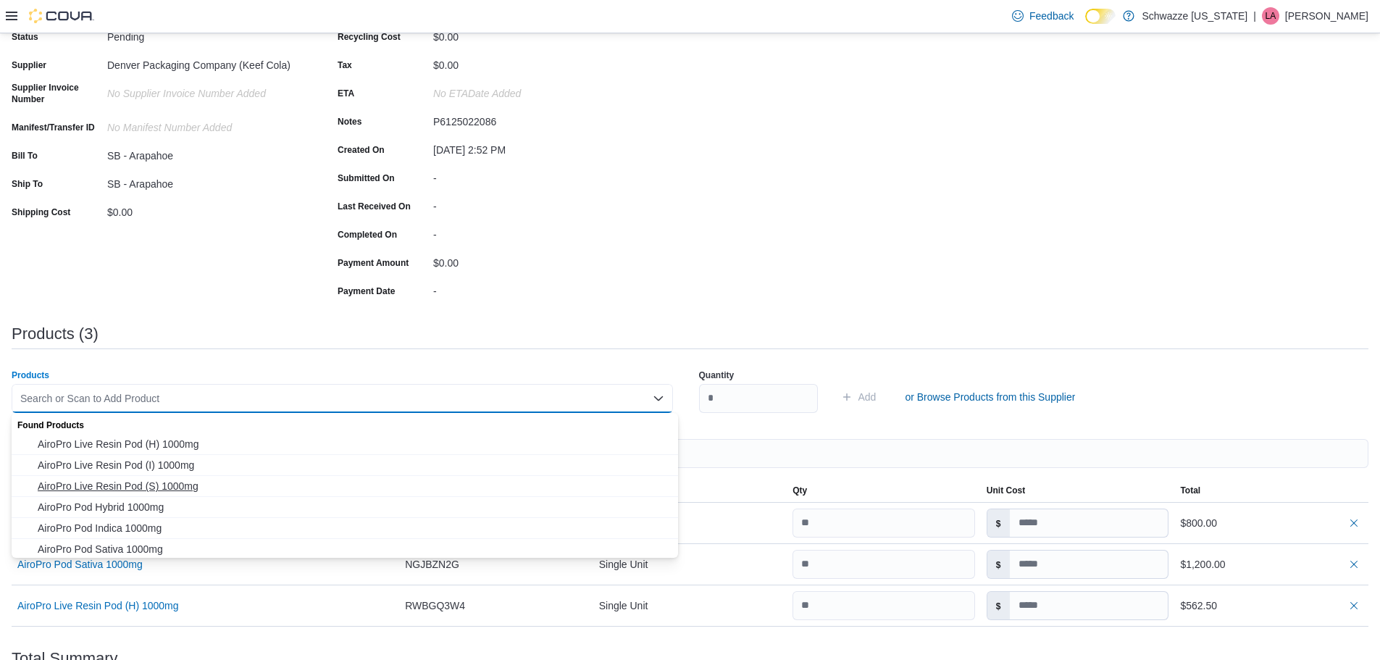
click at [446, 482] on span "AiroPro Live Resin Pod (S) 1000mg" at bounding box center [354, 486] width 632 height 14
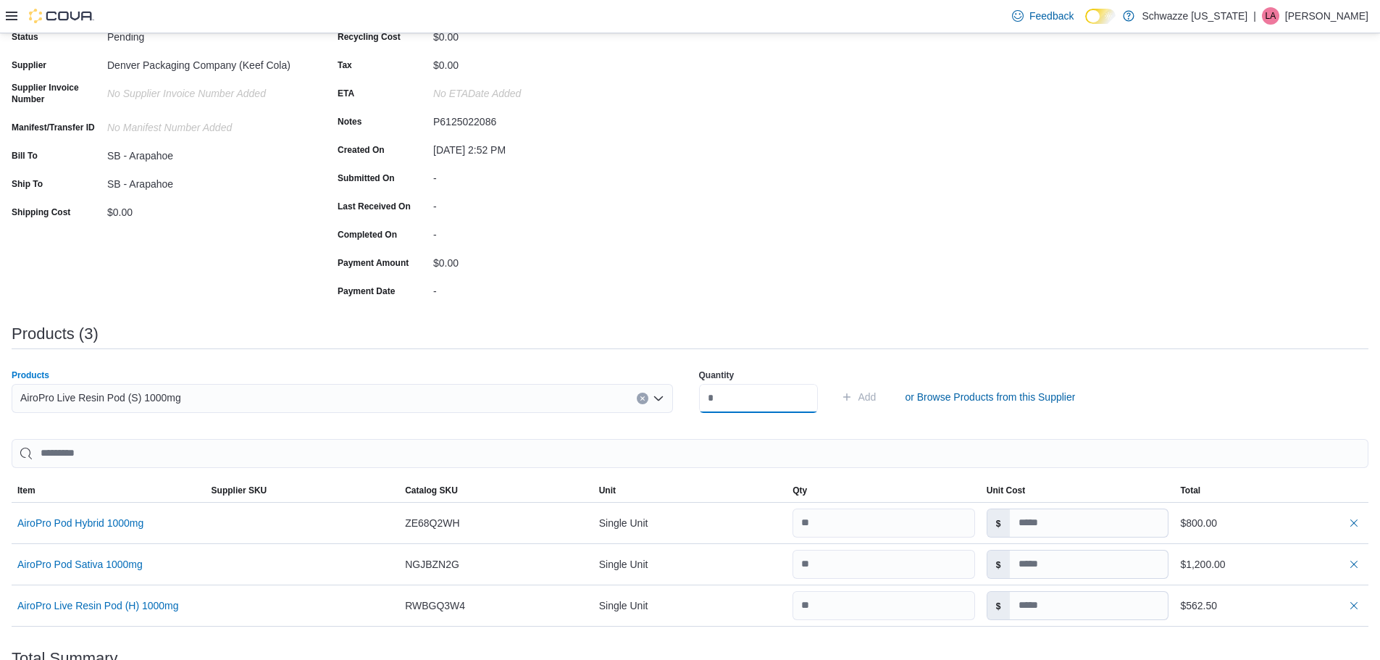
click at [814, 407] on input "number" at bounding box center [758, 398] width 119 height 29
type input "**"
click at [835, 383] on button "Add" at bounding box center [858, 397] width 47 height 29
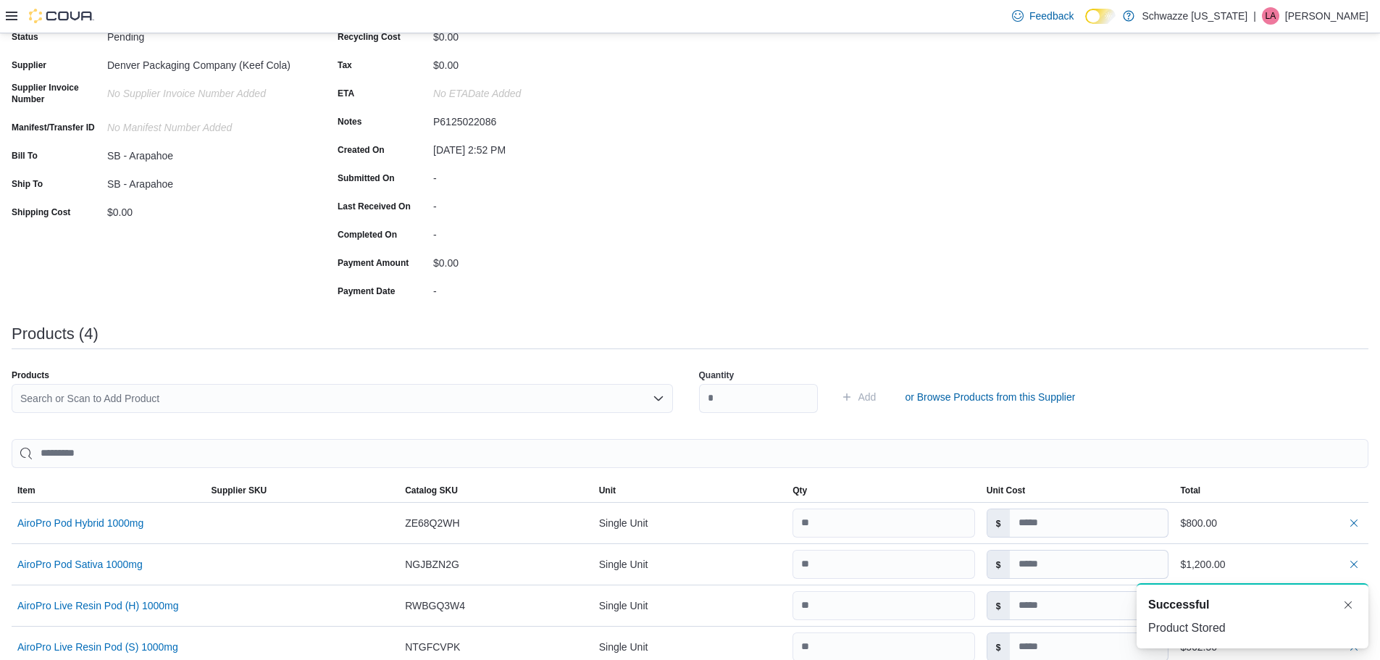
click at [535, 391] on div "Search or Scan to Add Product" at bounding box center [343, 398] width 662 height 29
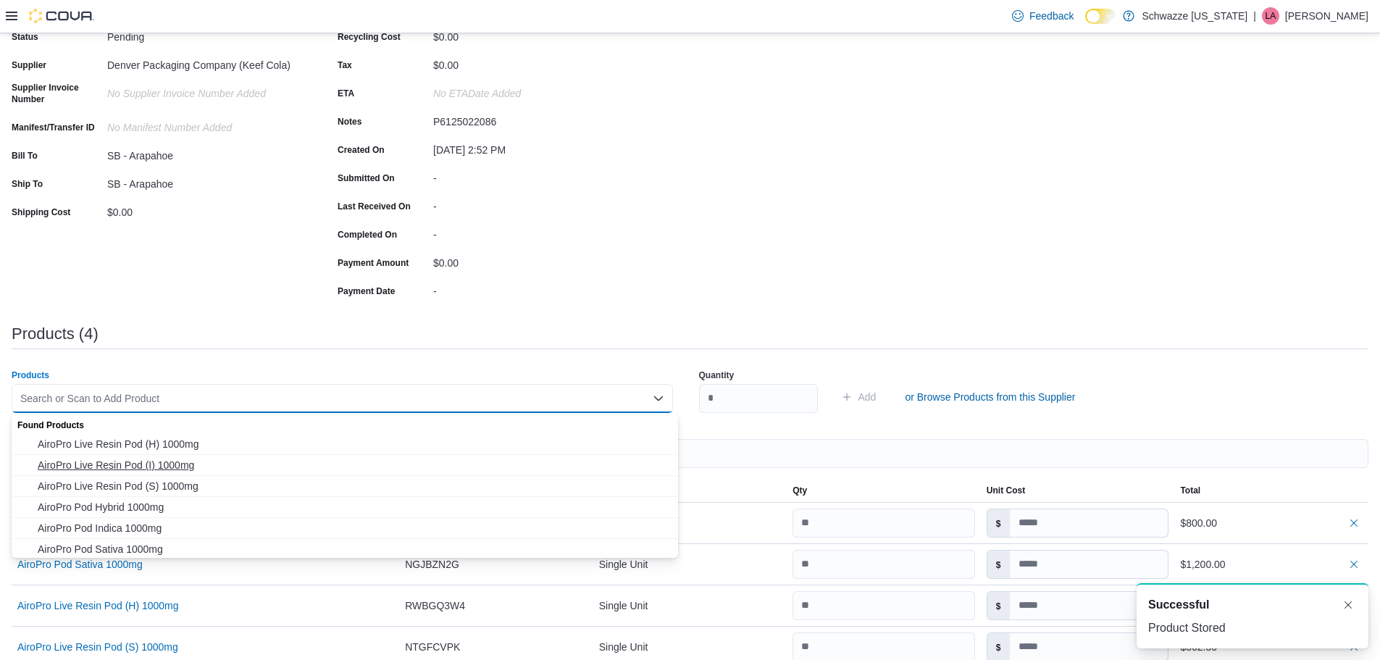
click at [508, 463] on span "AiroPro Live Resin Pod (I) 1000mg" at bounding box center [354, 465] width 632 height 14
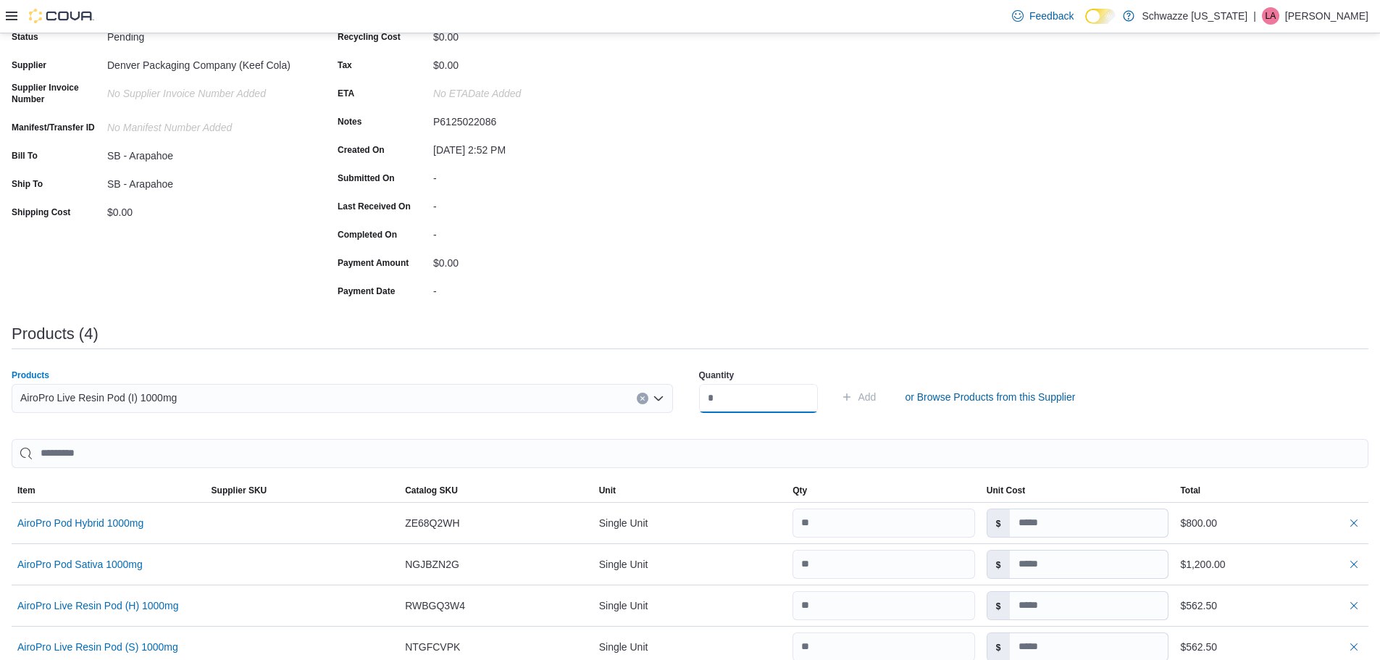
click at [808, 392] on input "number" at bounding box center [758, 398] width 119 height 29
type input "**"
click at [835, 383] on button "Add" at bounding box center [858, 397] width 47 height 29
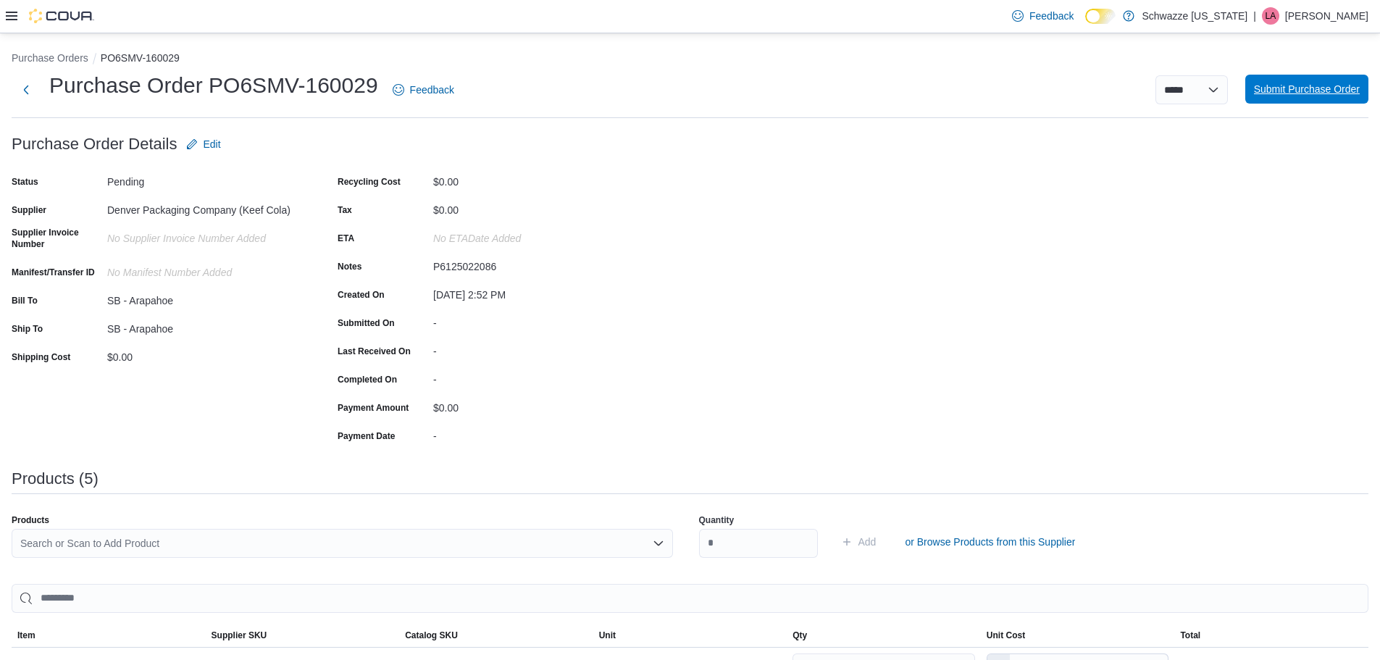
click at [1272, 93] on span "Submit Purchase Order" at bounding box center [1307, 89] width 106 height 14
